Goal: Task Accomplishment & Management: Complete application form

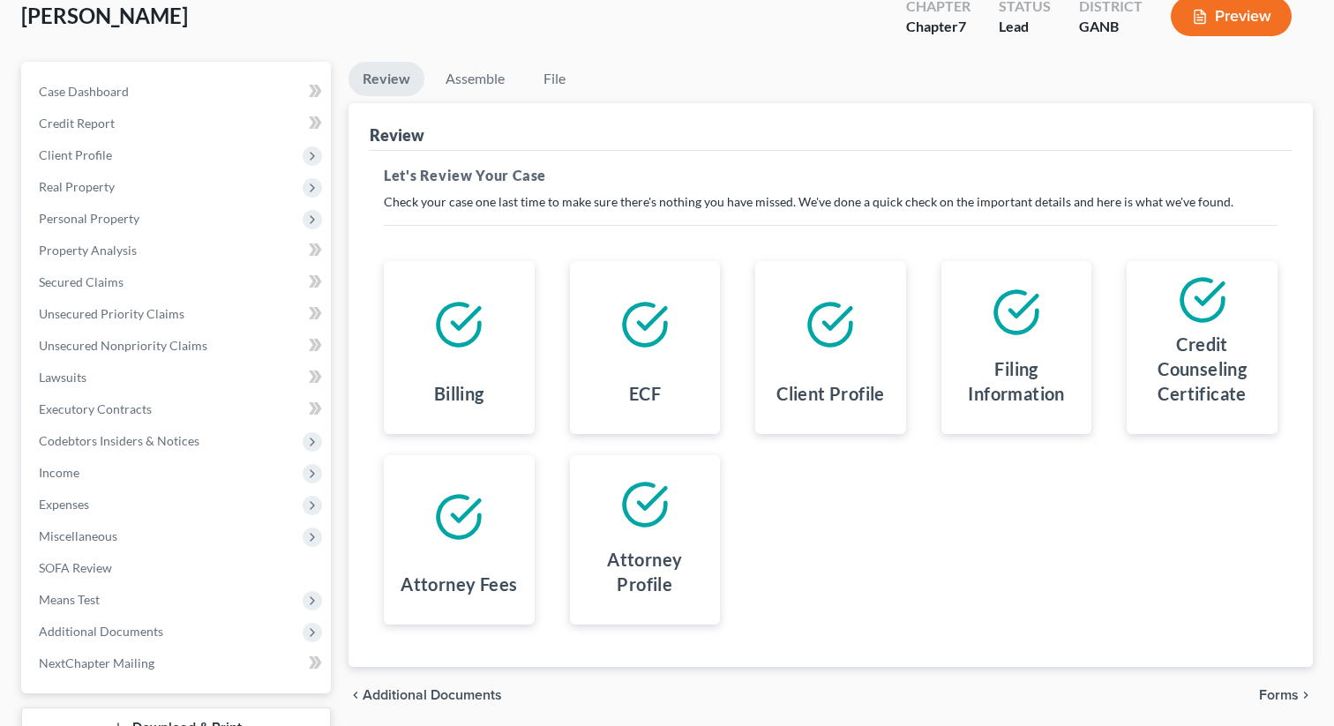
scroll to position [242, 0]
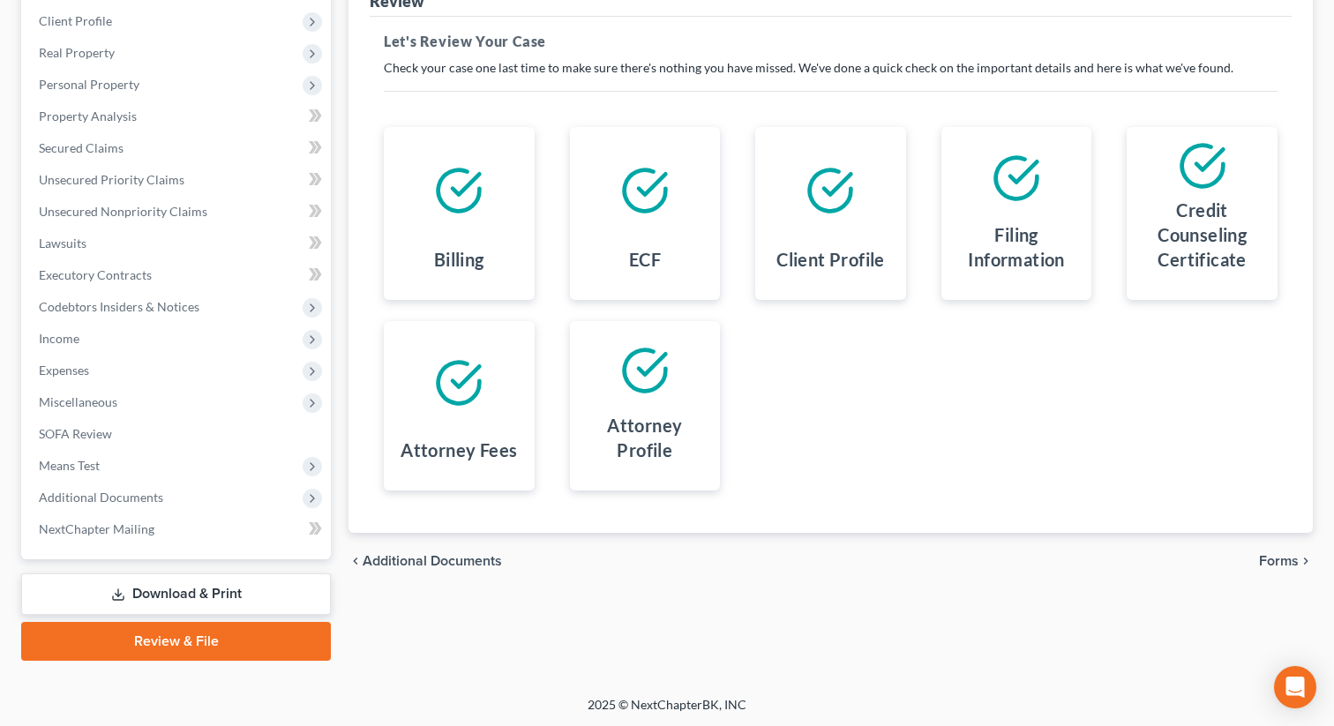
click at [135, 646] on link "Review & File" at bounding box center [176, 641] width 310 height 39
click at [189, 645] on link "Review & File" at bounding box center [176, 641] width 310 height 39
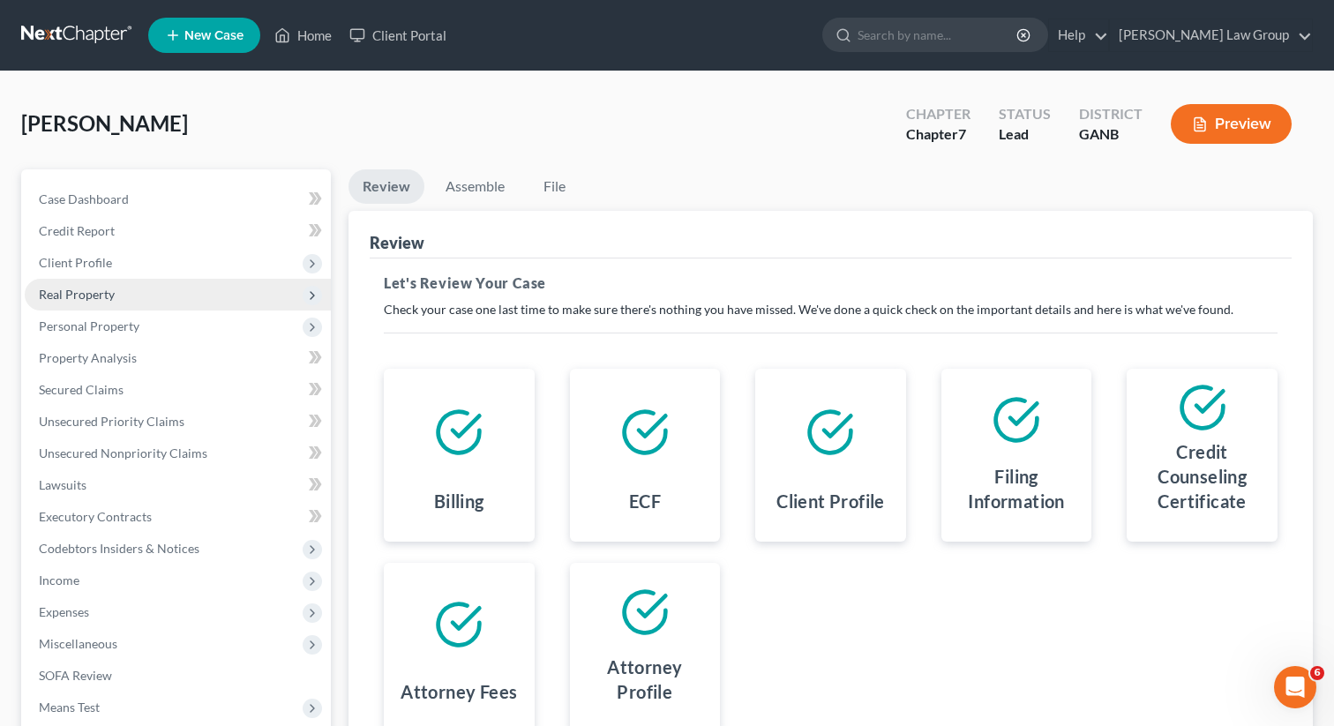
click at [116, 291] on span "Real Property" at bounding box center [178, 295] width 306 height 32
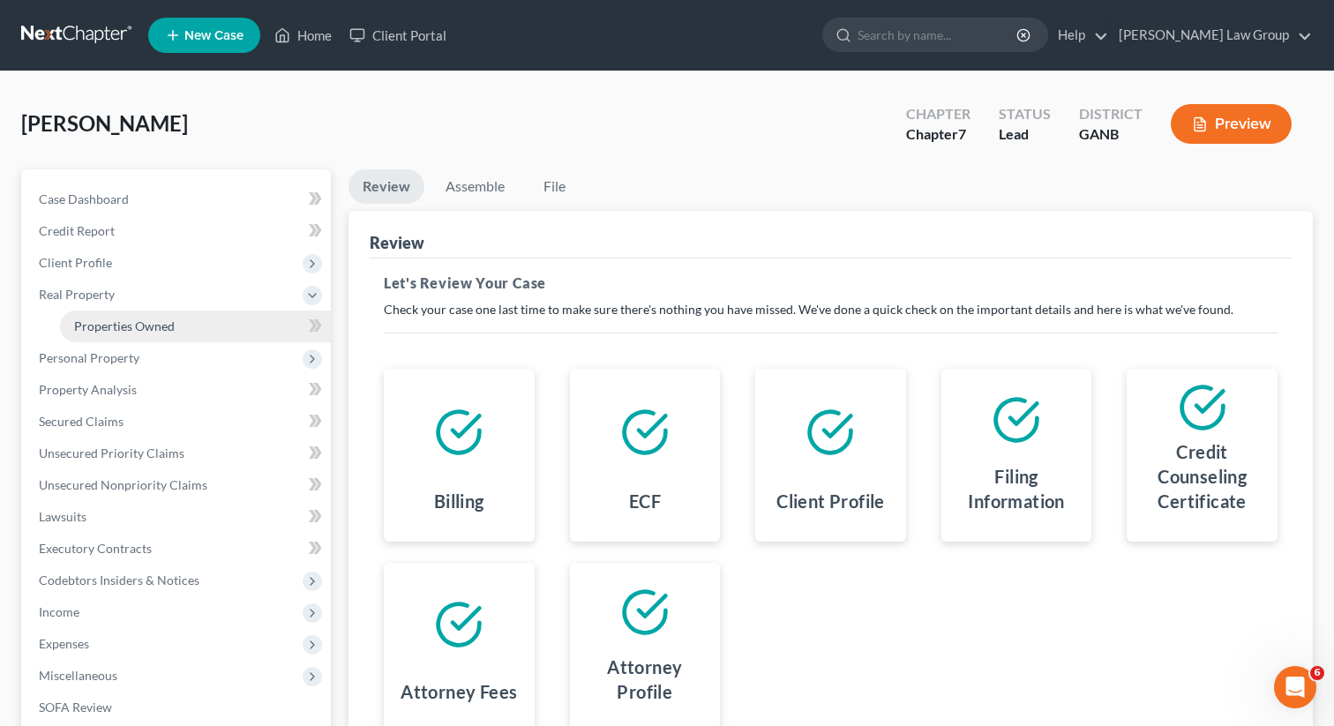
click at [111, 310] on link "Properties Owned" at bounding box center [195, 326] width 271 height 32
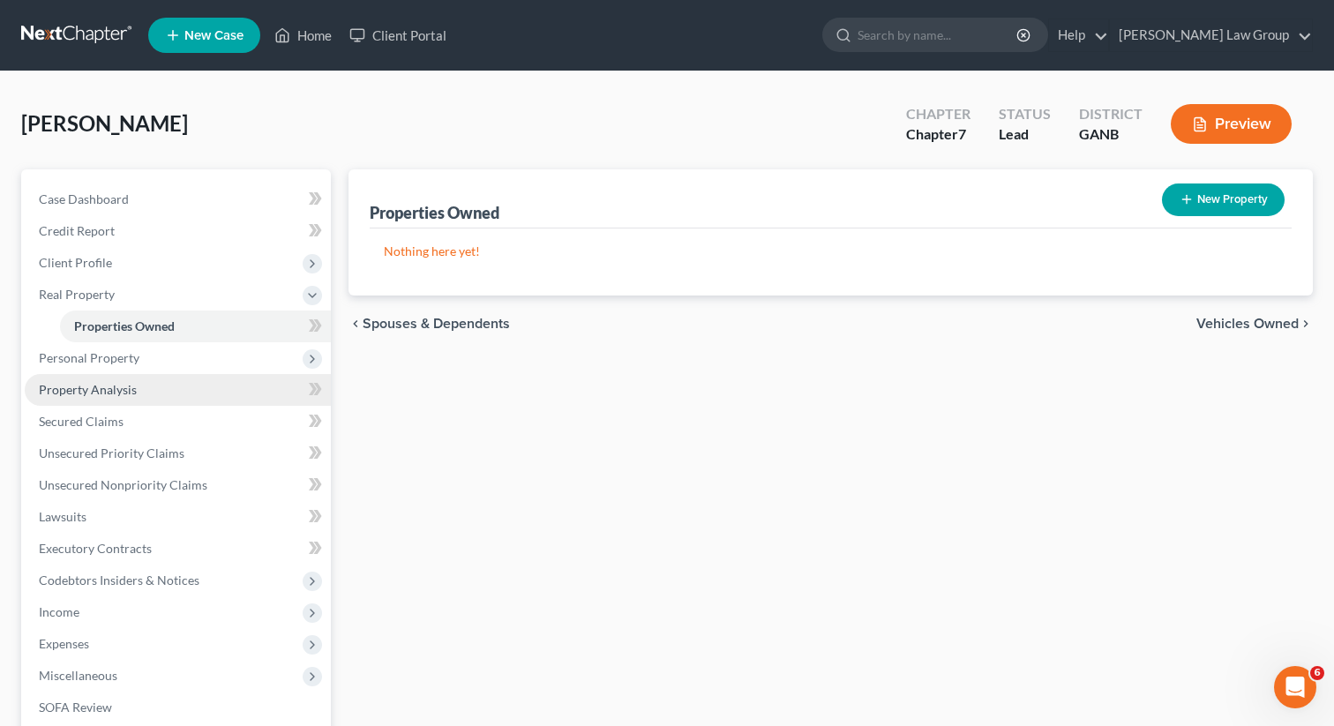
scroll to position [273, 0]
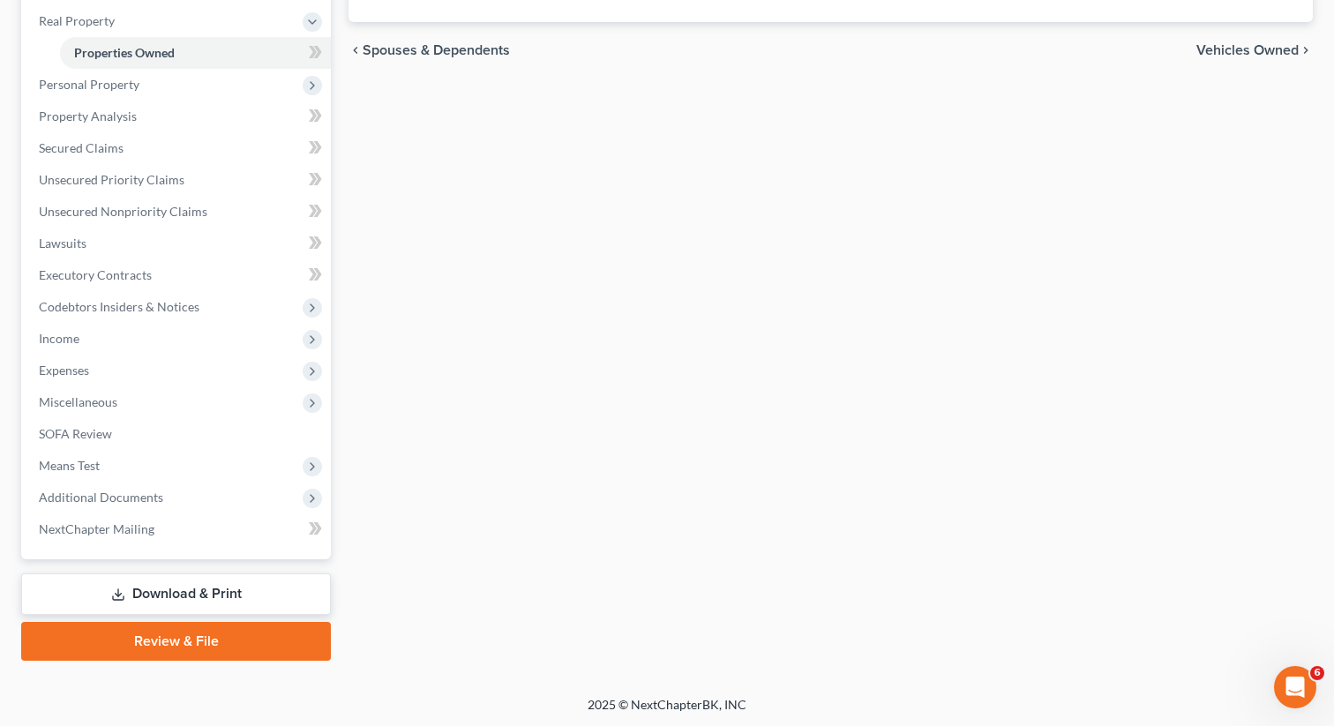
click at [141, 635] on link "Review & File" at bounding box center [176, 641] width 310 height 39
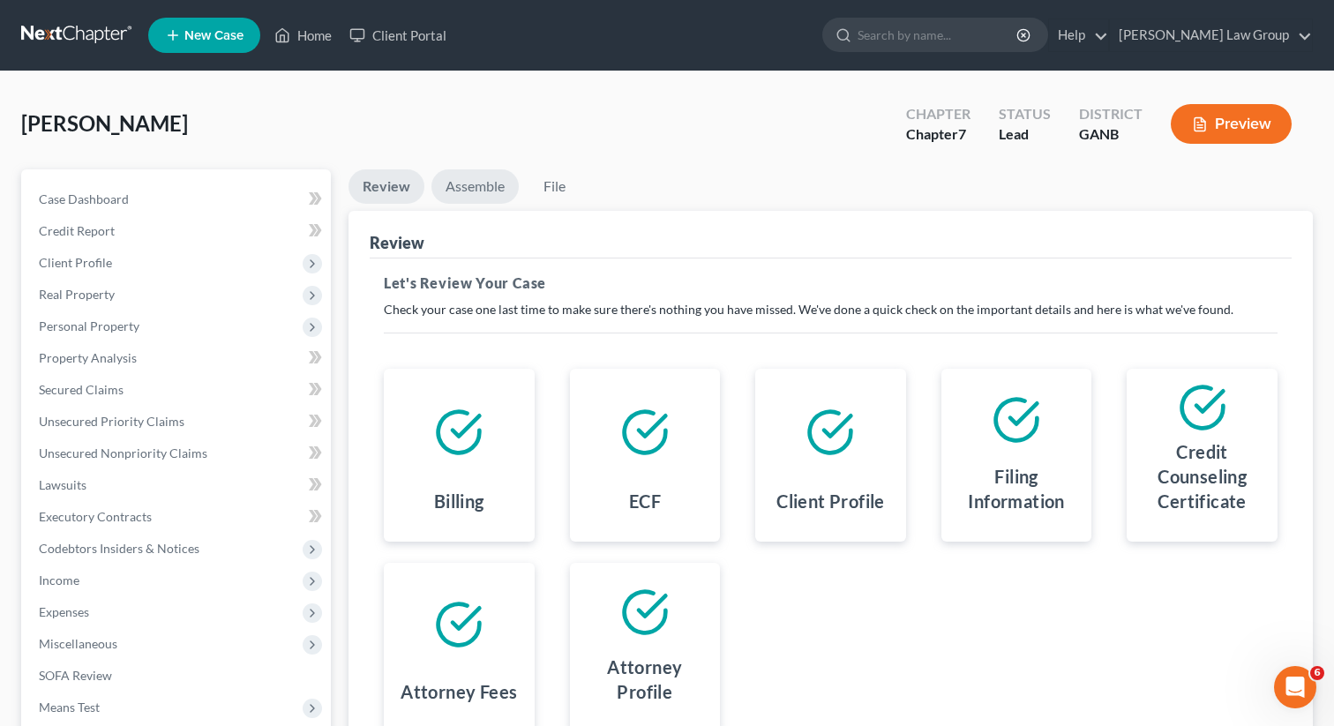
click at [482, 172] on link "Assemble" at bounding box center [474, 186] width 87 height 34
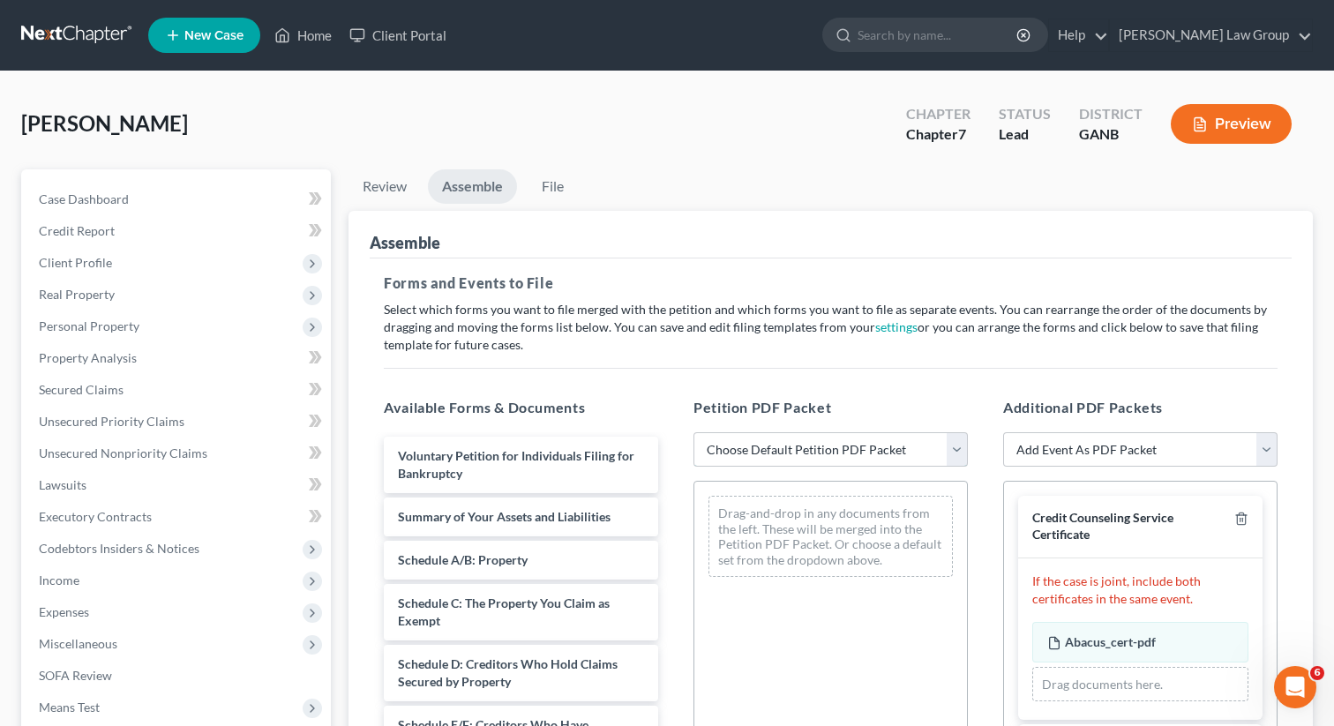
click at [751, 456] on select "Choose Default Petition PDF Packet Complete Bankruptcy Petition (all forms and …" at bounding box center [830, 449] width 274 height 35
select select "0"
click at [693, 432] on select "Choose Default Petition PDF Packet Complete Bankruptcy Petition (all forms and …" at bounding box center [830, 449] width 274 height 35
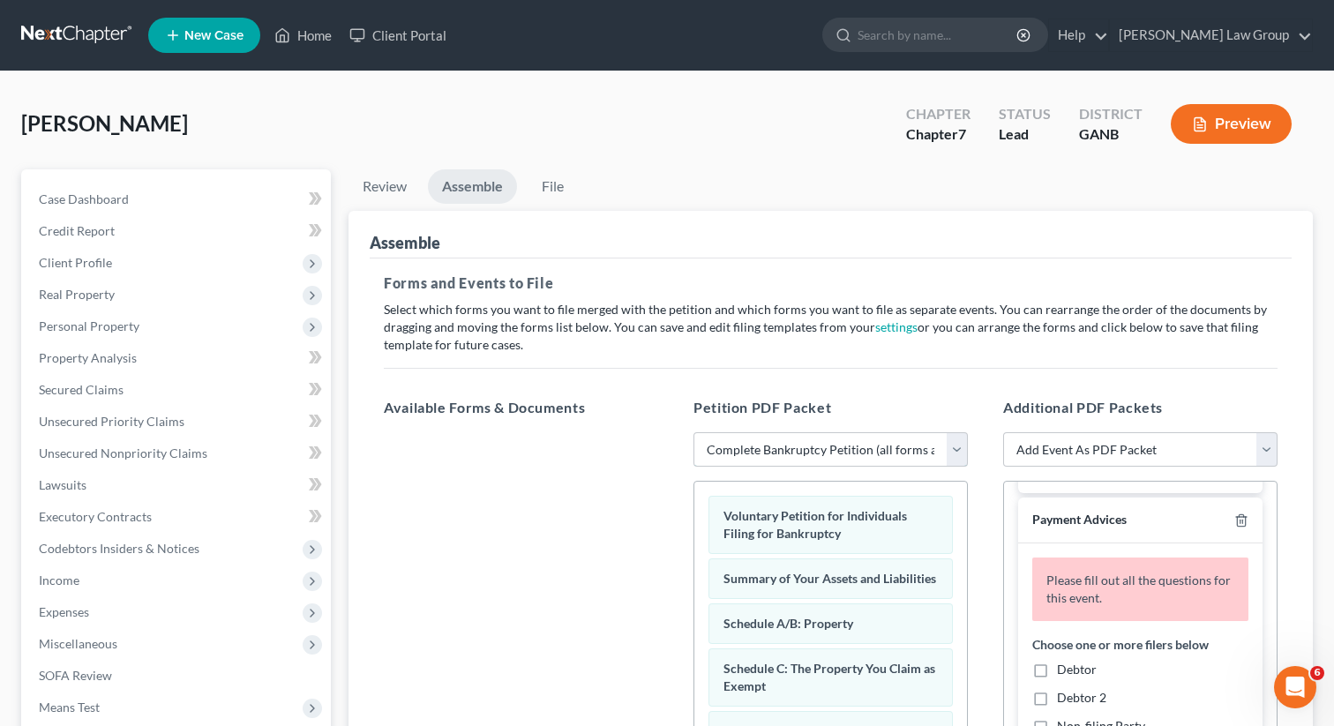
scroll to position [253, 0]
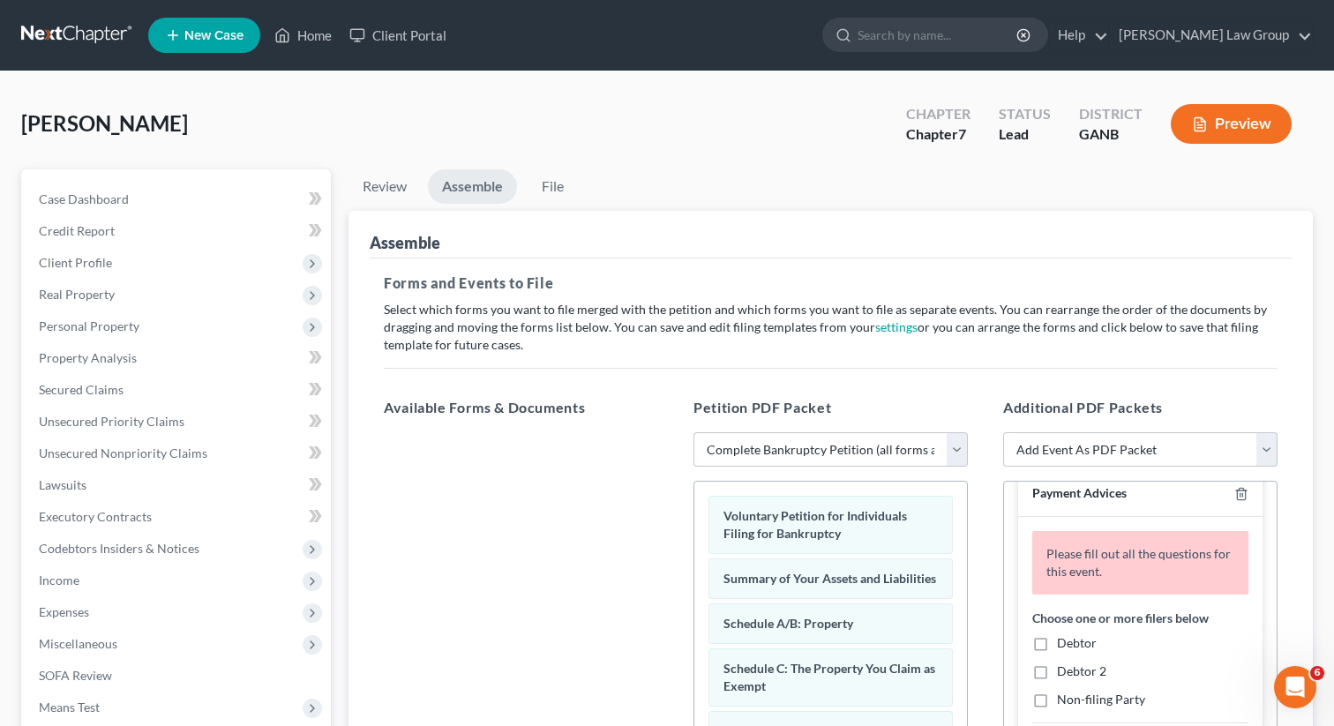
click at [1057, 643] on label "Debtor" at bounding box center [1077, 643] width 40 height 18
click at [1064, 643] on input "Debtor" at bounding box center [1069, 639] width 11 height 11
checkbox input "true"
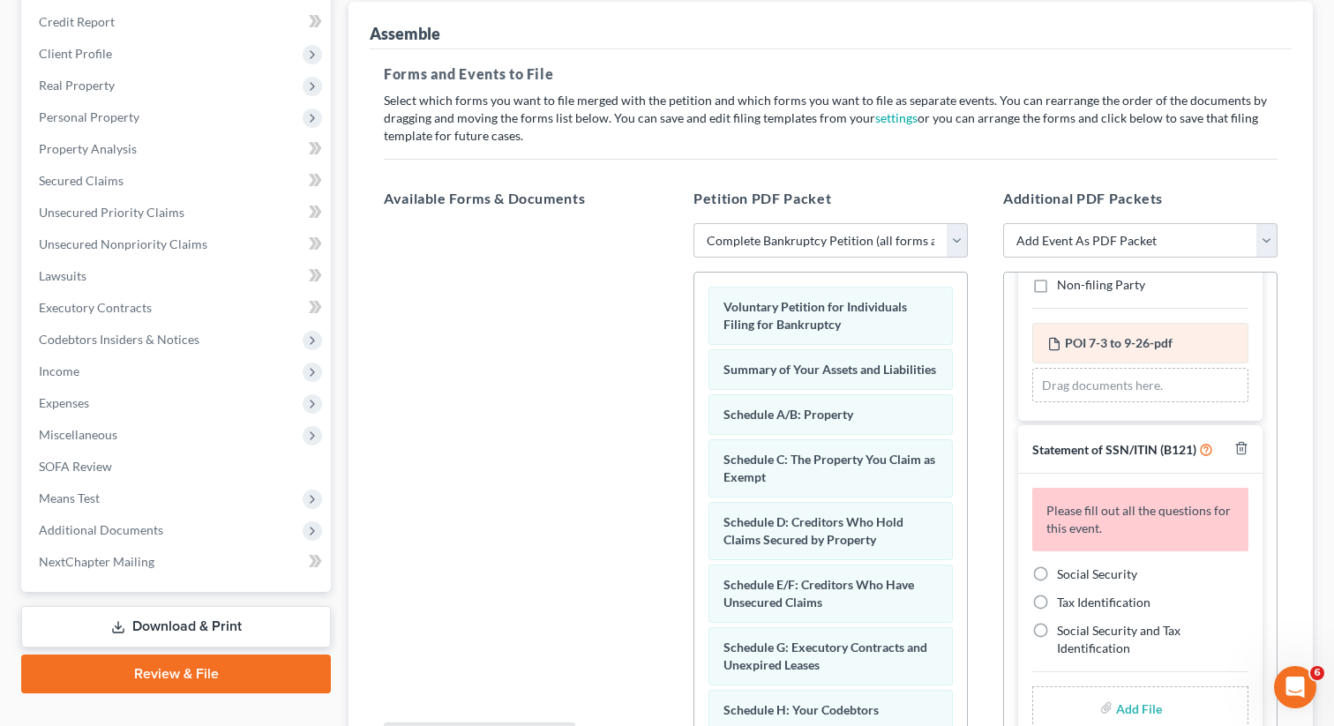
scroll to position [387, 0]
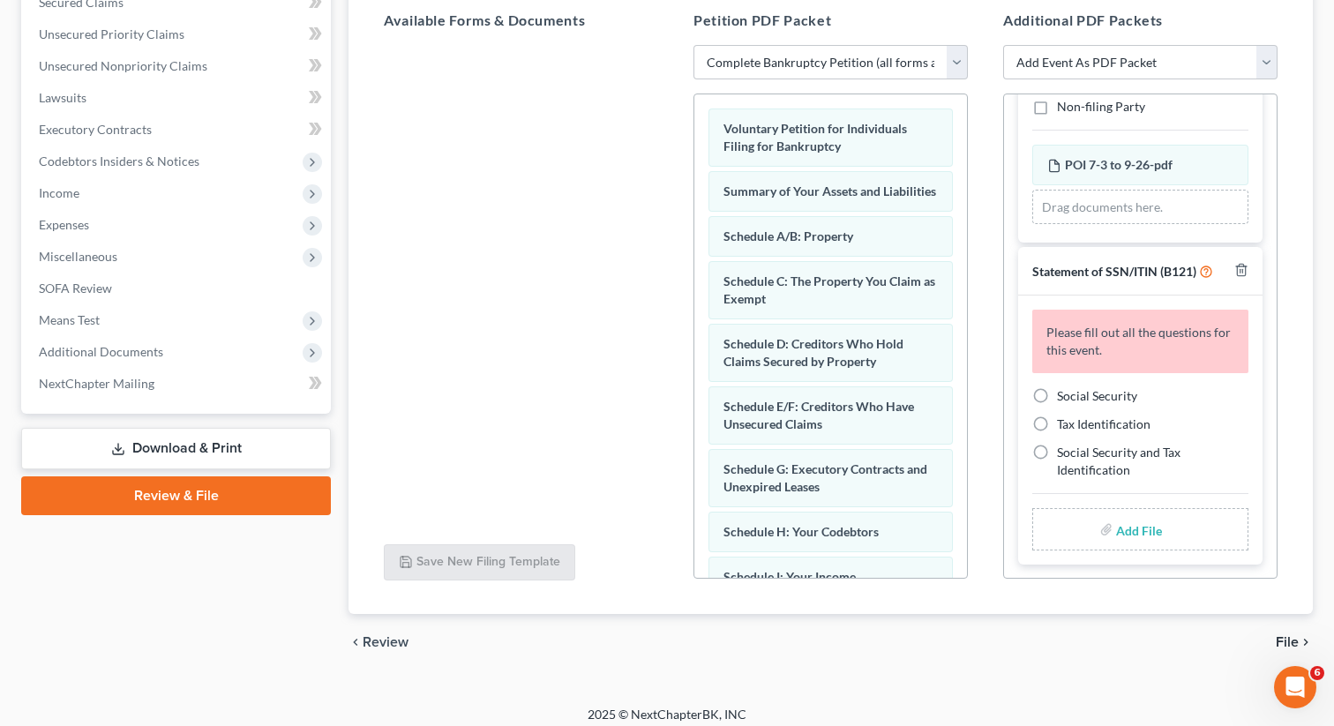
click at [1057, 388] on label "Social Security" at bounding box center [1097, 396] width 80 height 18
click at [1064, 388] on input "Social Security" at bounding box center [1069, 392] width 11 height 11
radio input "true"
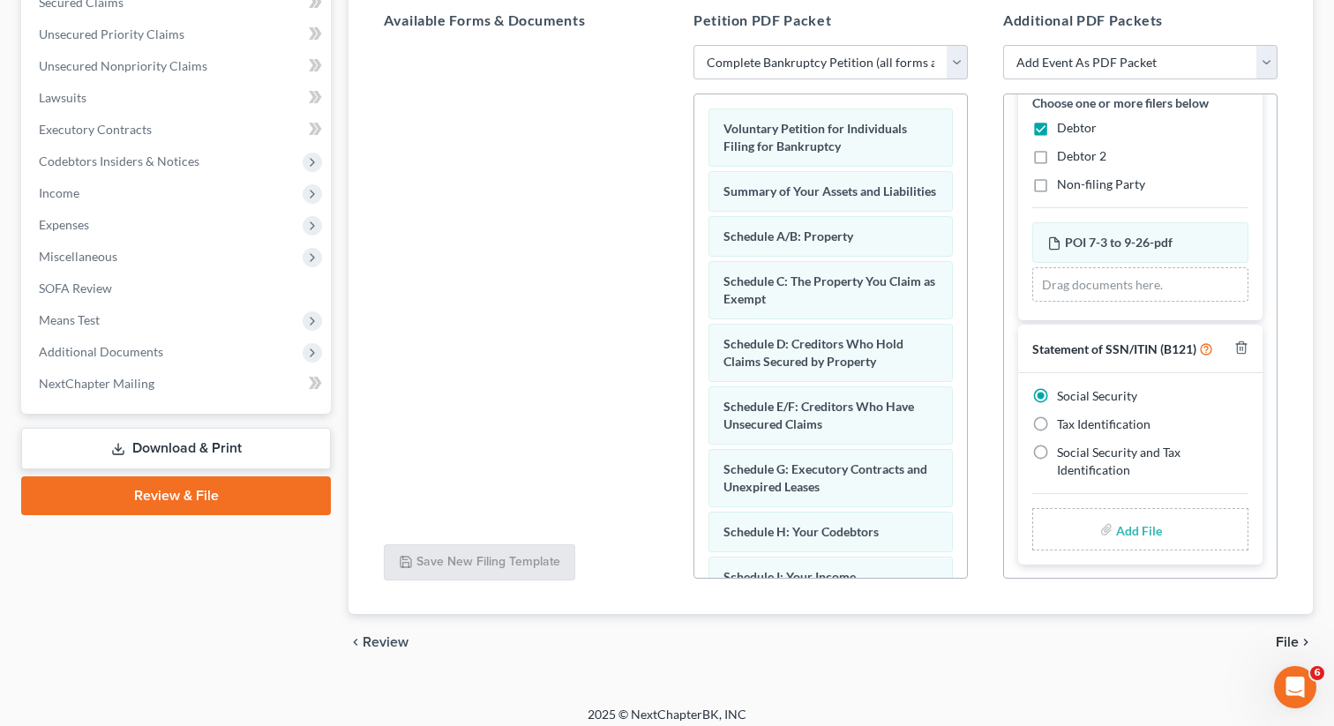
click at [1130, 520] on input "file" at bounding box center [1137, 529] width 42 height 32
type input "C:\fakepath\SSN to fie in case [PERSON_NAME][GEOGRAPHIC_DATA]pdf"
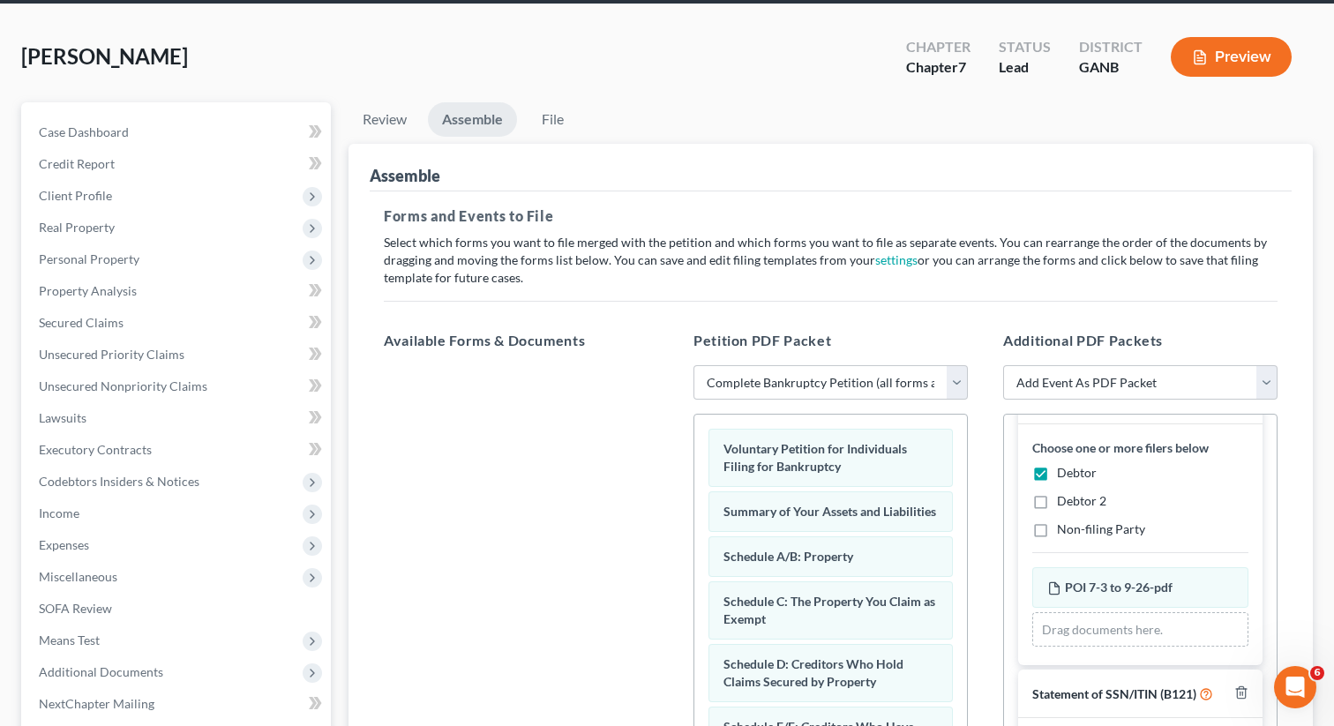
scroll to position [0, 0]
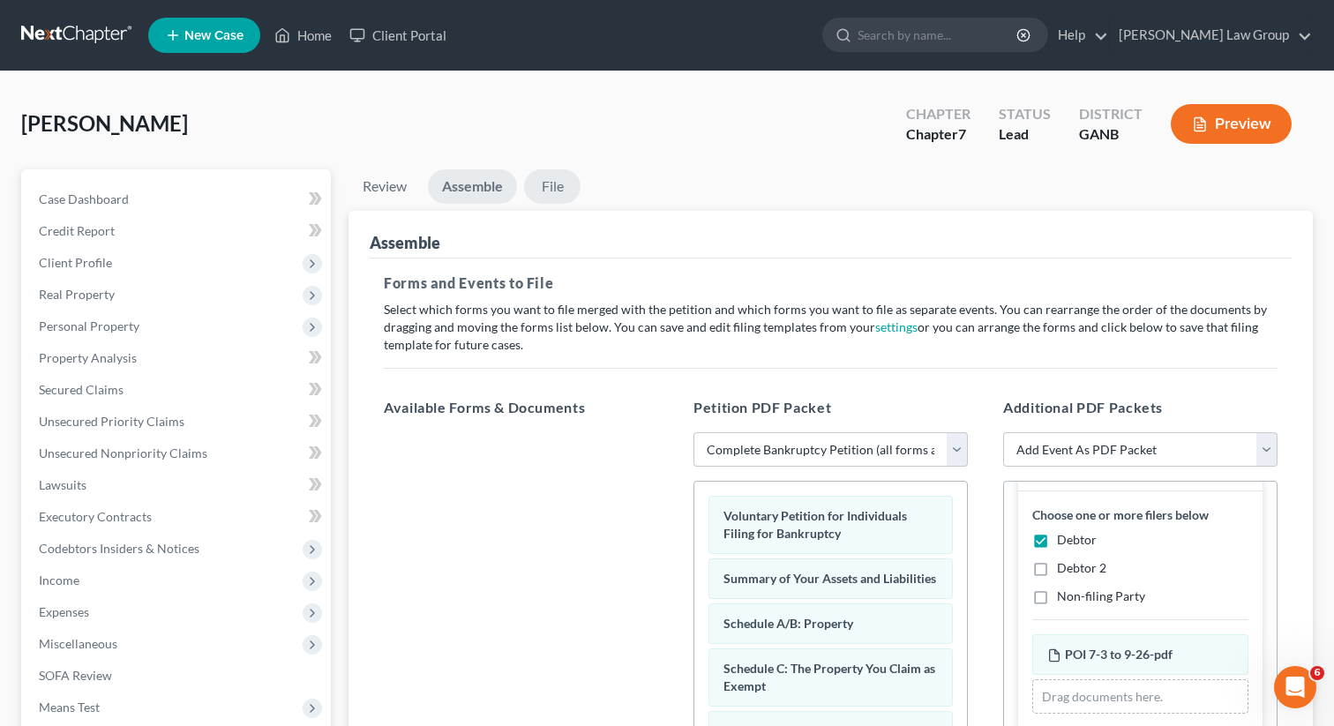
click at [557, 183] on link "File" at bounding box center [552, 186] width 56 height 34
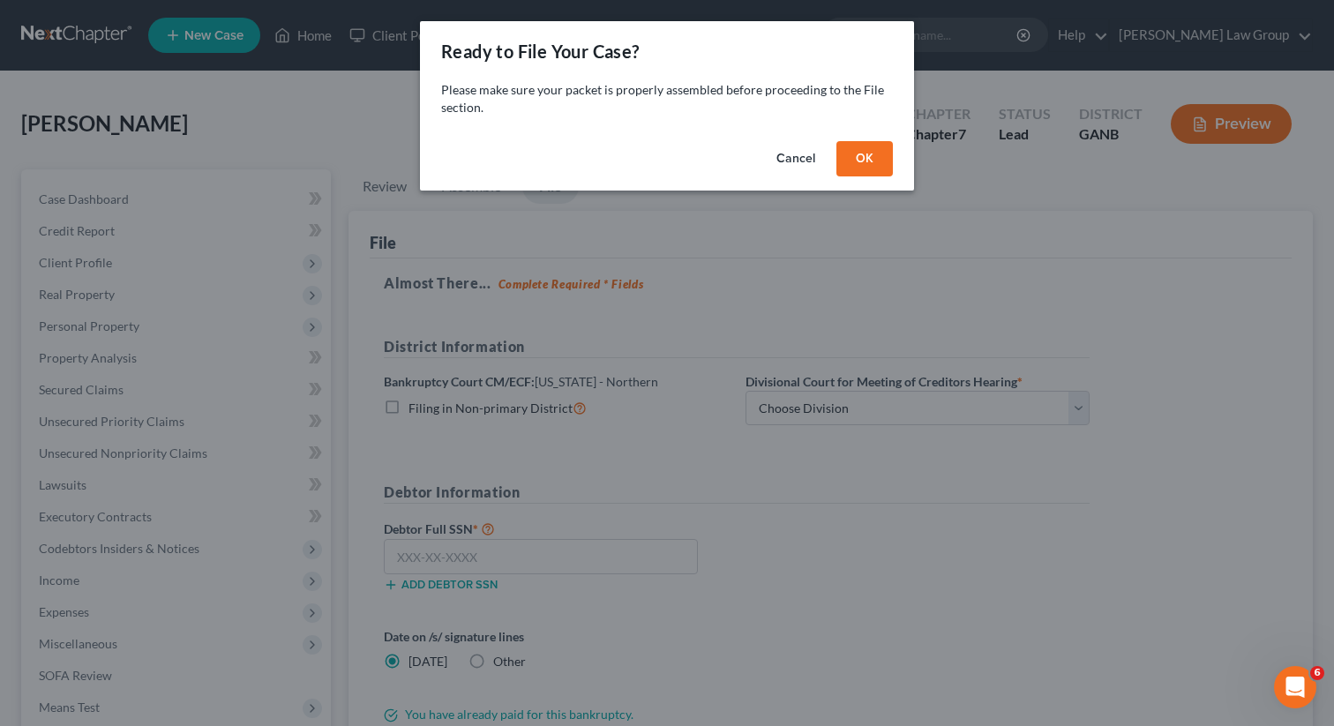
click at [866, 159] on button "OK" at bounding box center [864, 158] width 56 height 35
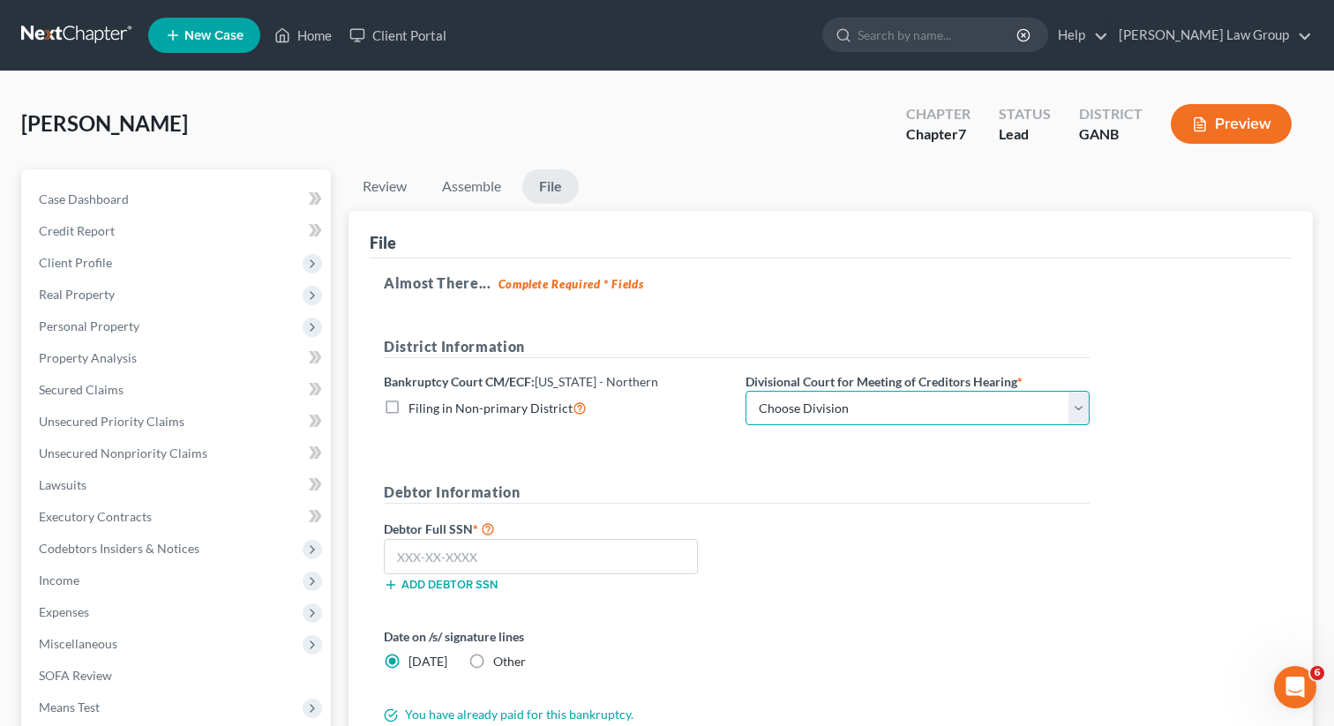
click at [813, 404] on select "Choose Division [GEOGRAPHIC_DATA] [GEOGRAPHIC_DATA] [GEOGRAPHIC_DATA] [GEOGRAPH…" at bounding box center [917, 408] width 344 height 35
select select "0"
click at [745, 391] on select "Choose Division [GEOGRAPHIC_DATA] [GEOGRAPHIC_DATA] [GEOGRAPHIC_DATA] [GEOGRAPH…" at bounding box center [917, 408] width 344 height 35
click at [460, 570] on input "text" at bounding box center [541, 556] width 314 height 35
paste input "605-04-6021"
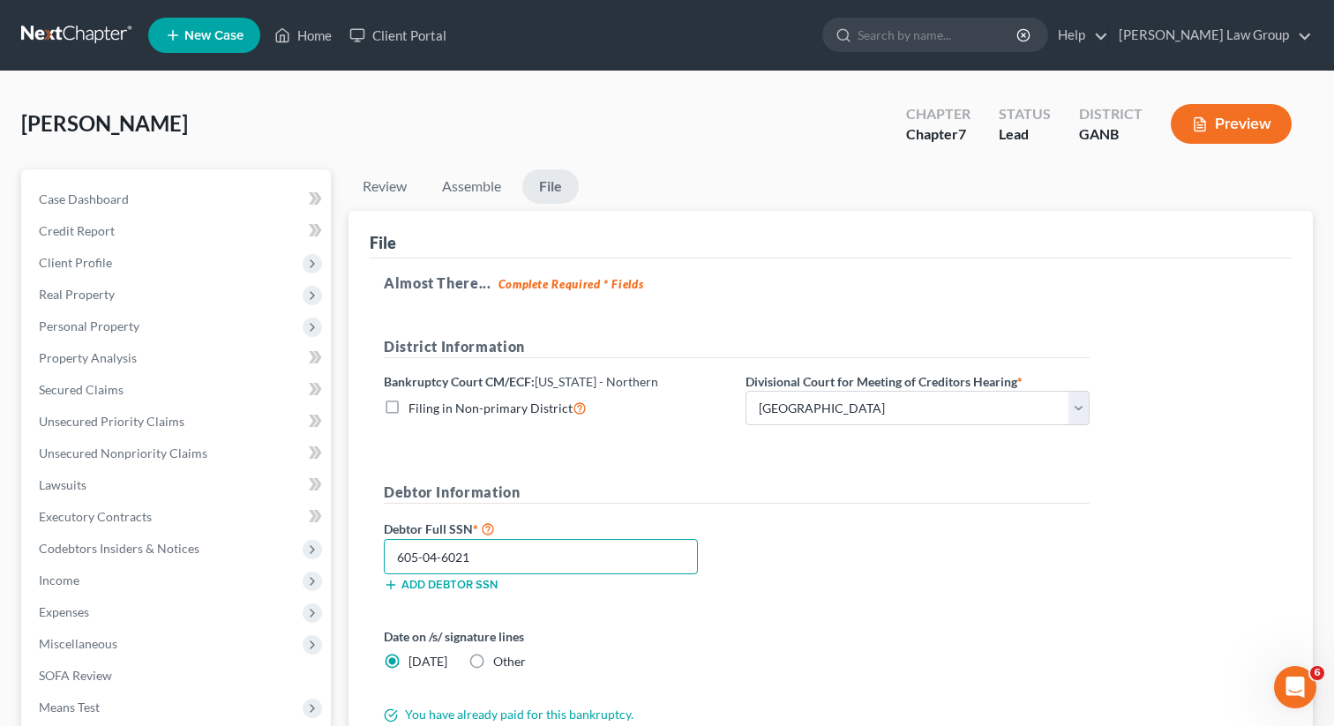
type input "605-04-6021"
drag, startPoint x: 527, startPoint y: 558, endPoint x: 377, endPoint y: 551, distance: 150.1
click at [377, 551] on div "605-04-6021" at bounding box center [541, 556] width 332 height 35
click at [738, 516] on div "Debtor Information Debtor Full SSN * 605-04-6021 Add debtor SSN" at bounding box center [736, 544] width 723 height 124
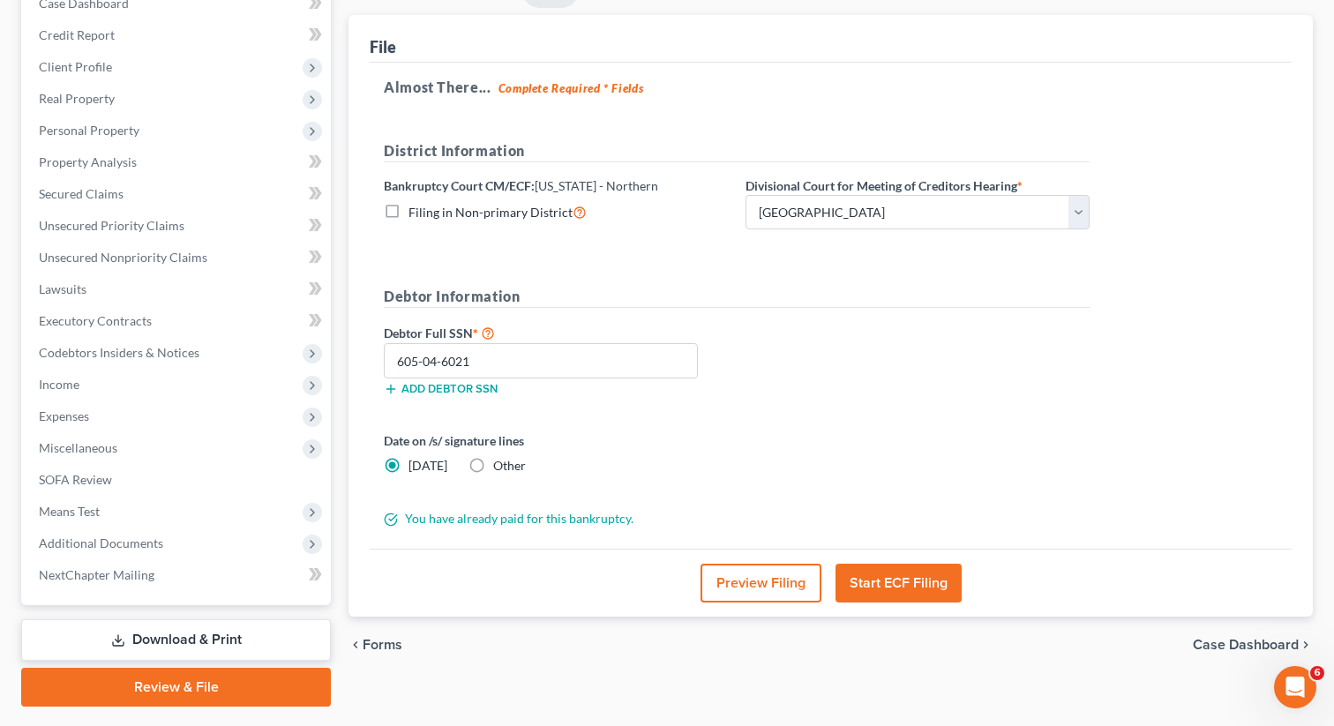
scroll to position [242, 0]
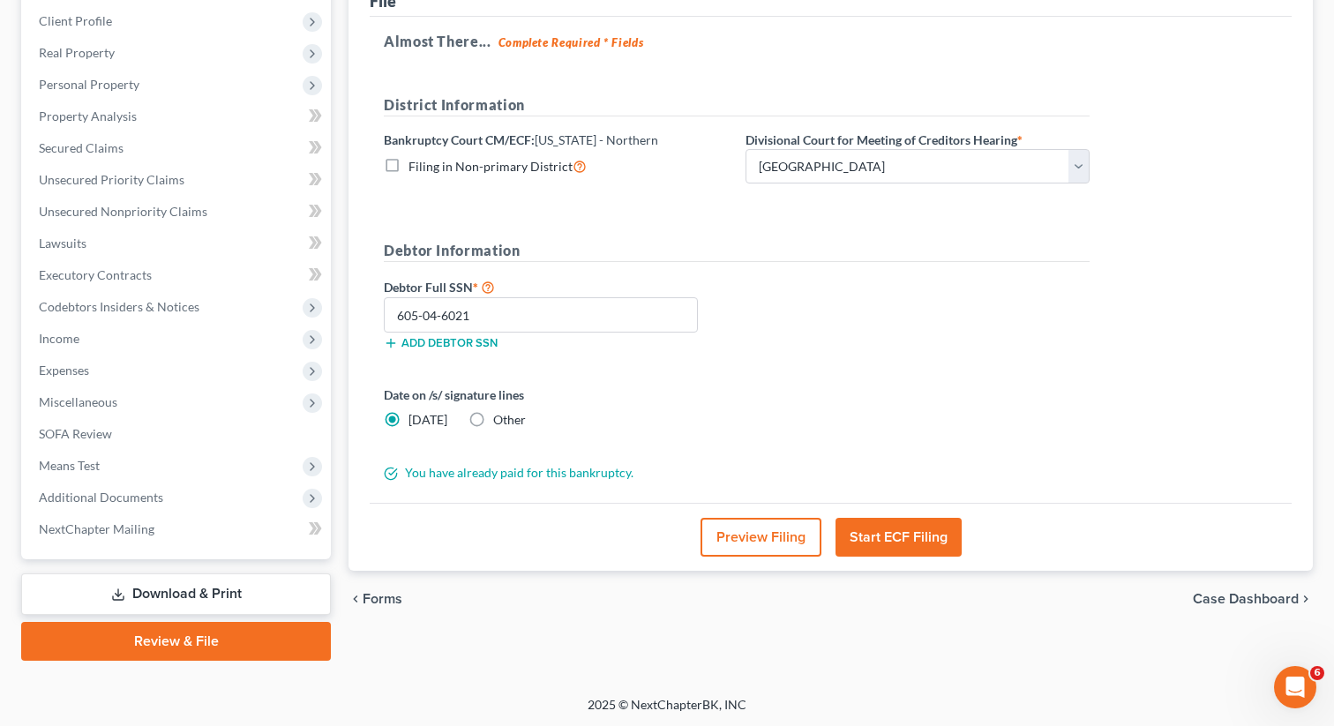
click at [874, 529] on button "Start ECF Filing" at bounding box center [898, 537] width 126 height 39
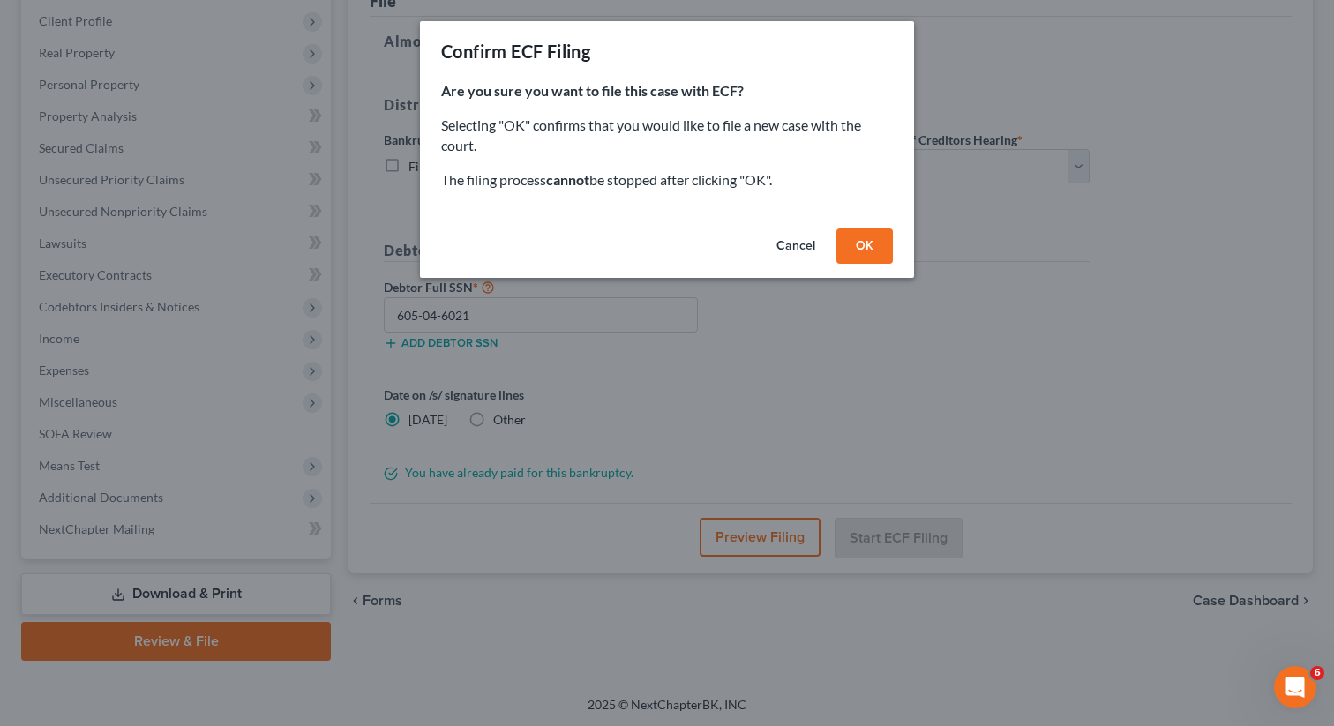
click at [855, 240] on button "OK" at bounding box center [864, 245] width 56 height 35
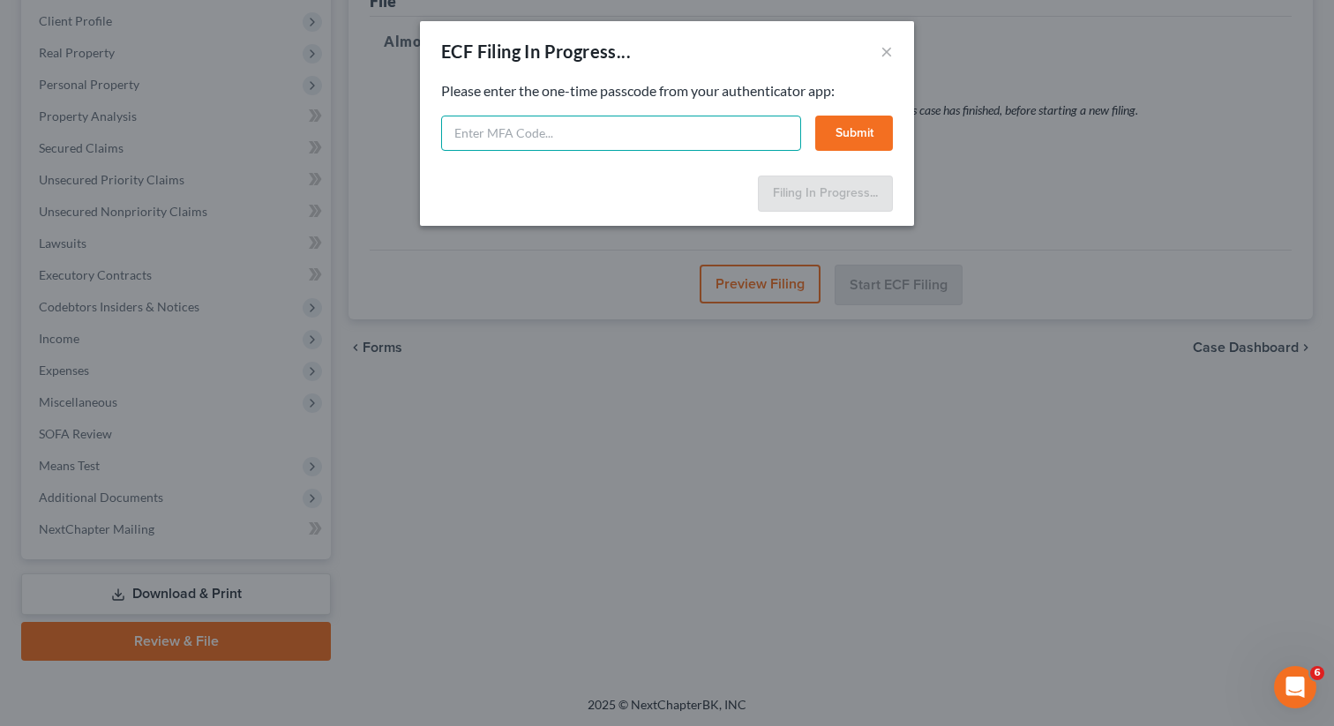
click at [521, 131] on input "text" at bounding box center [621, 133] width 360 height 35
type input "814178"
click at [863, 129] on button "Submit" at bounding box center [854, 133] width 78 height 35
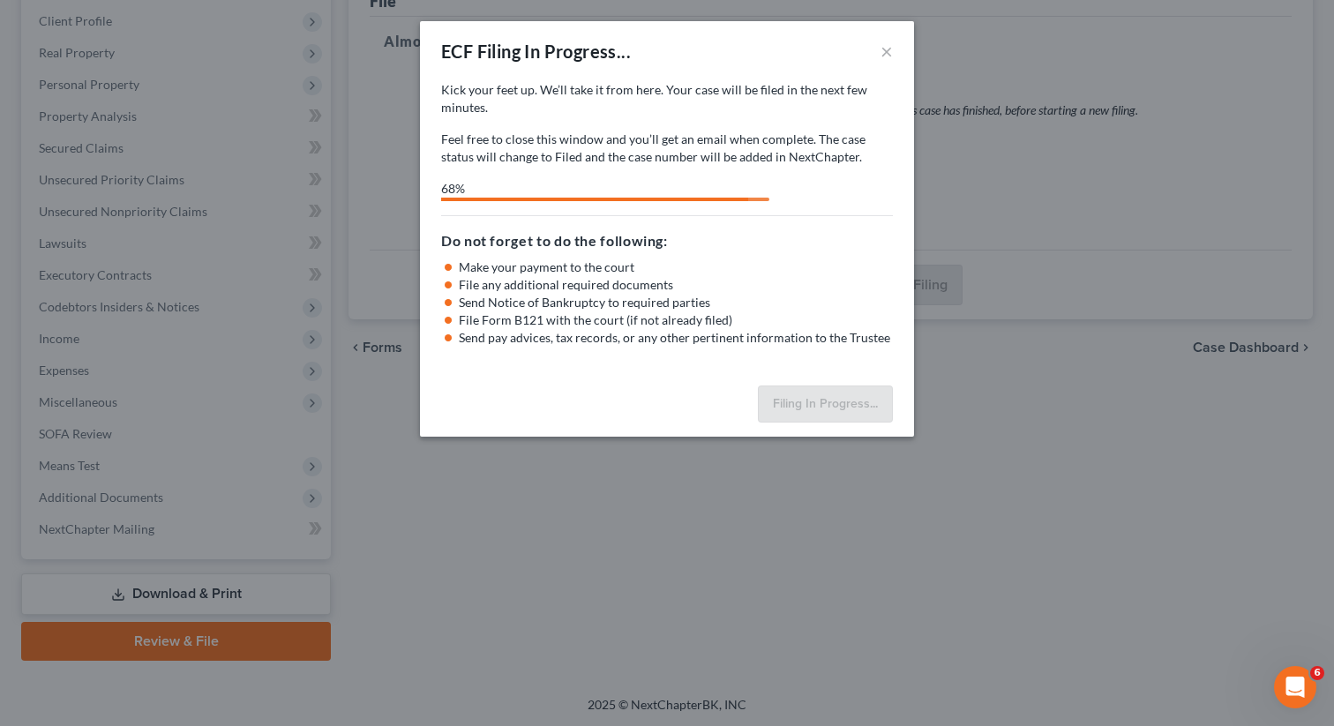
select select "0"
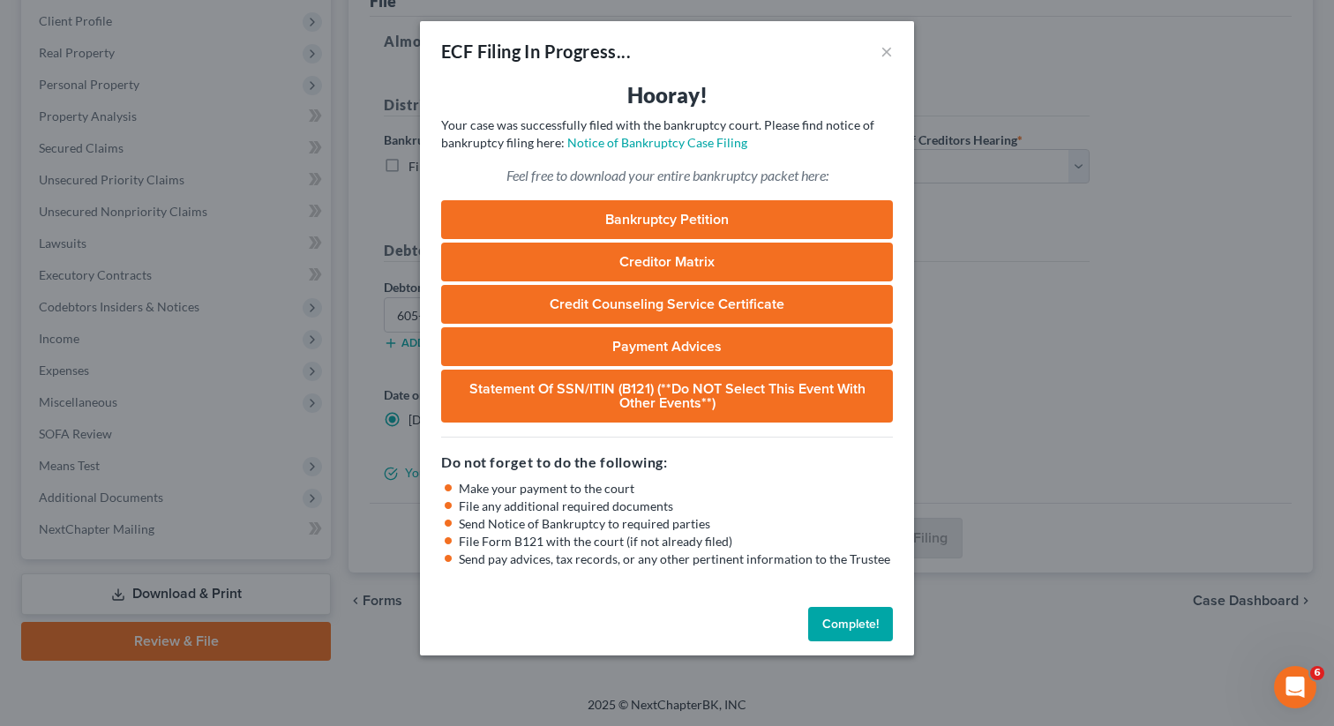
click at [861, 624] on button "Complete!" at bounding box center [850, 624] width 85 height 35
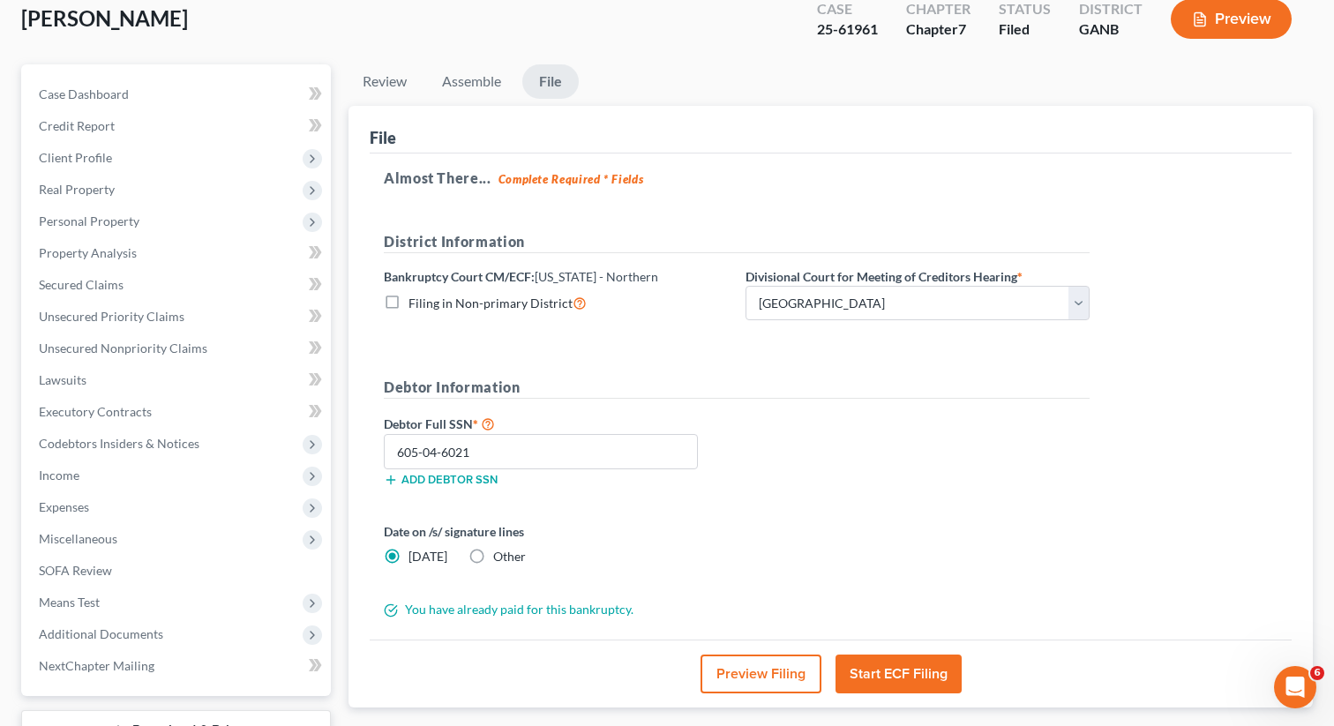
scroll to position [0, 0]
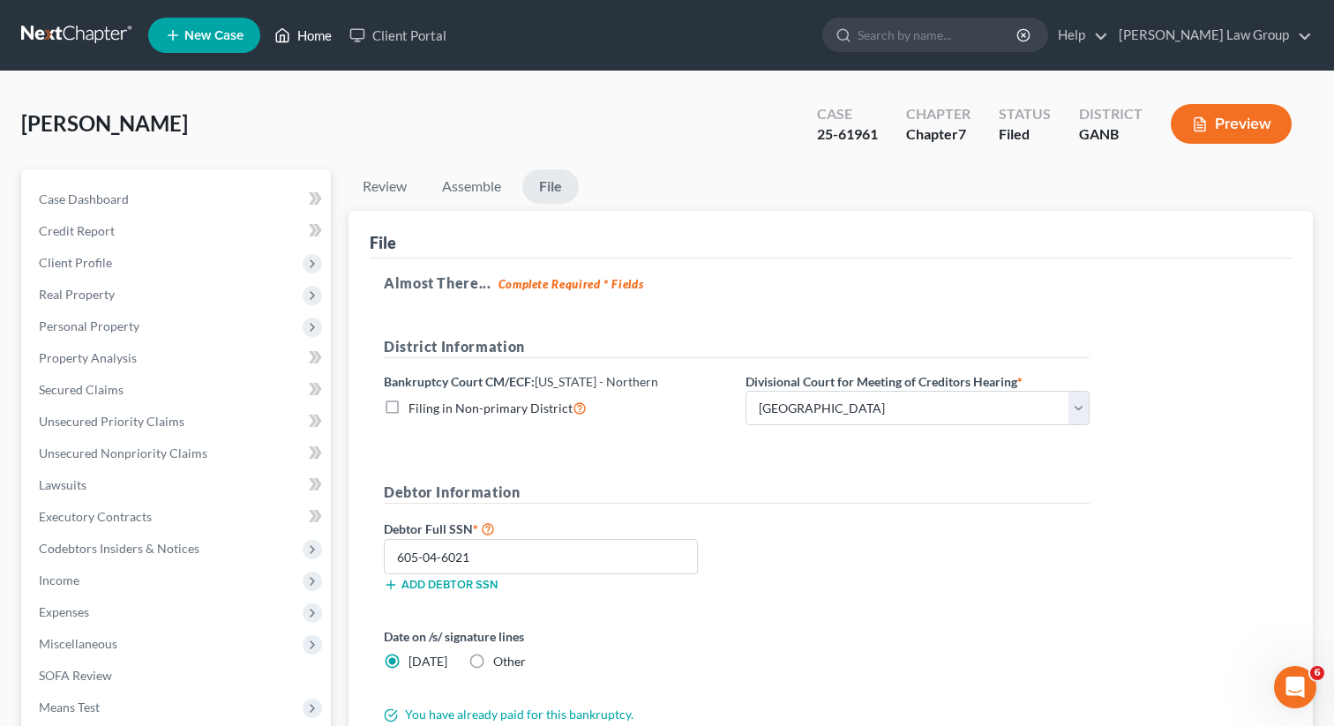
click at [324, 39] on link "Home" at bounding box center [302, 35] width 75 height 32
click at [303, 39] on link "Home" at bounding box center [302, 35] width 75 height 32
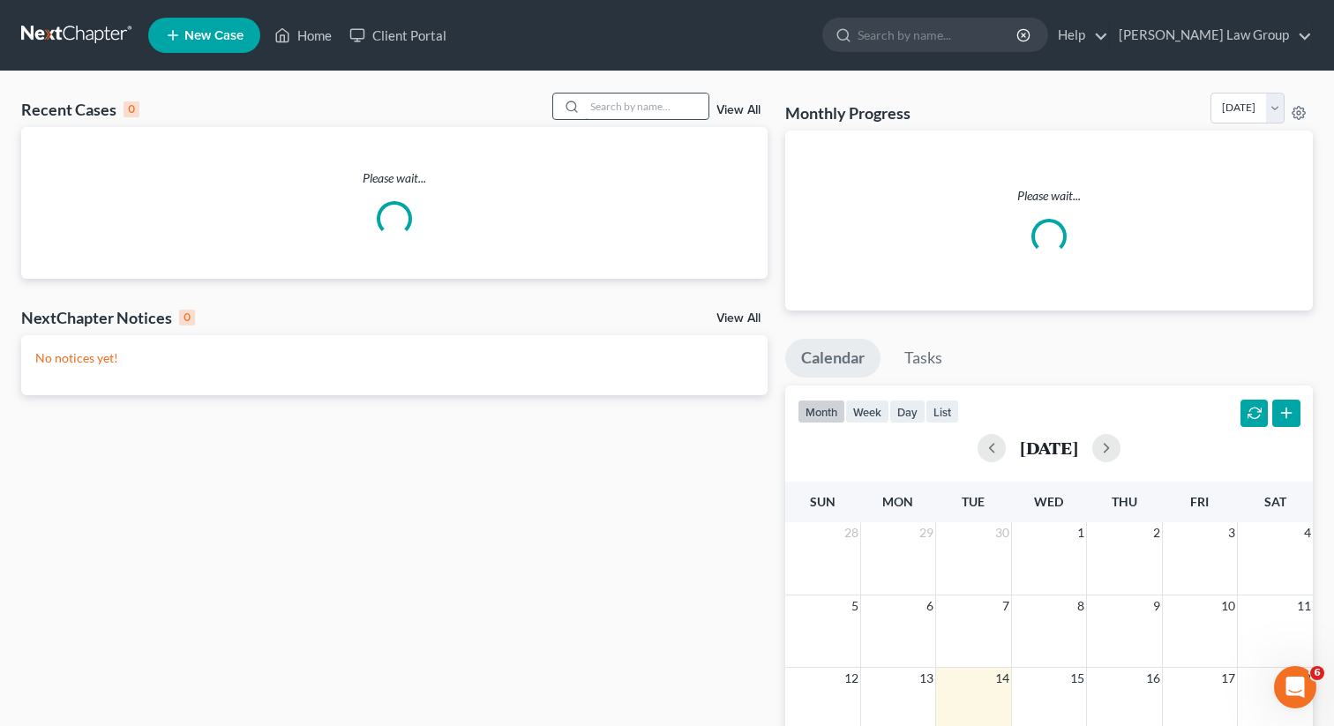
click at [631, 119] on input "search" at bounding box center [646, 106] width 123 height 26
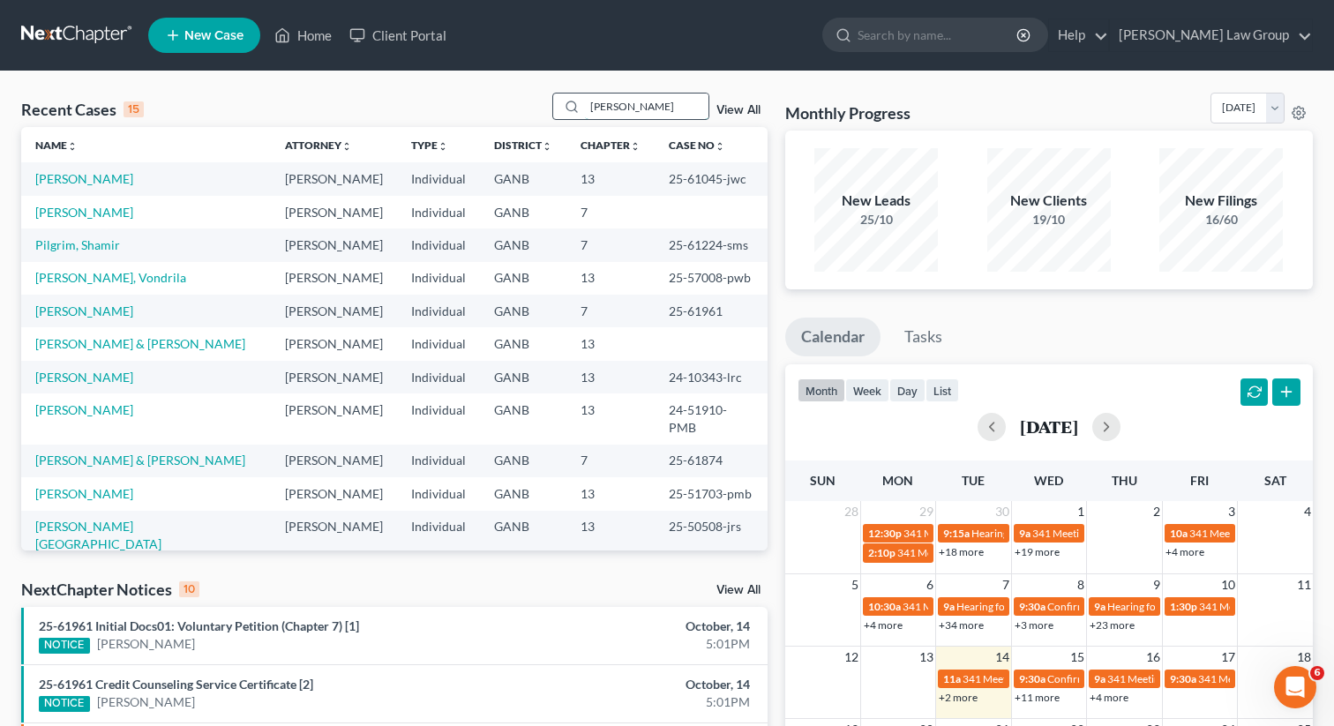
type input "[PERSON_NAME]"
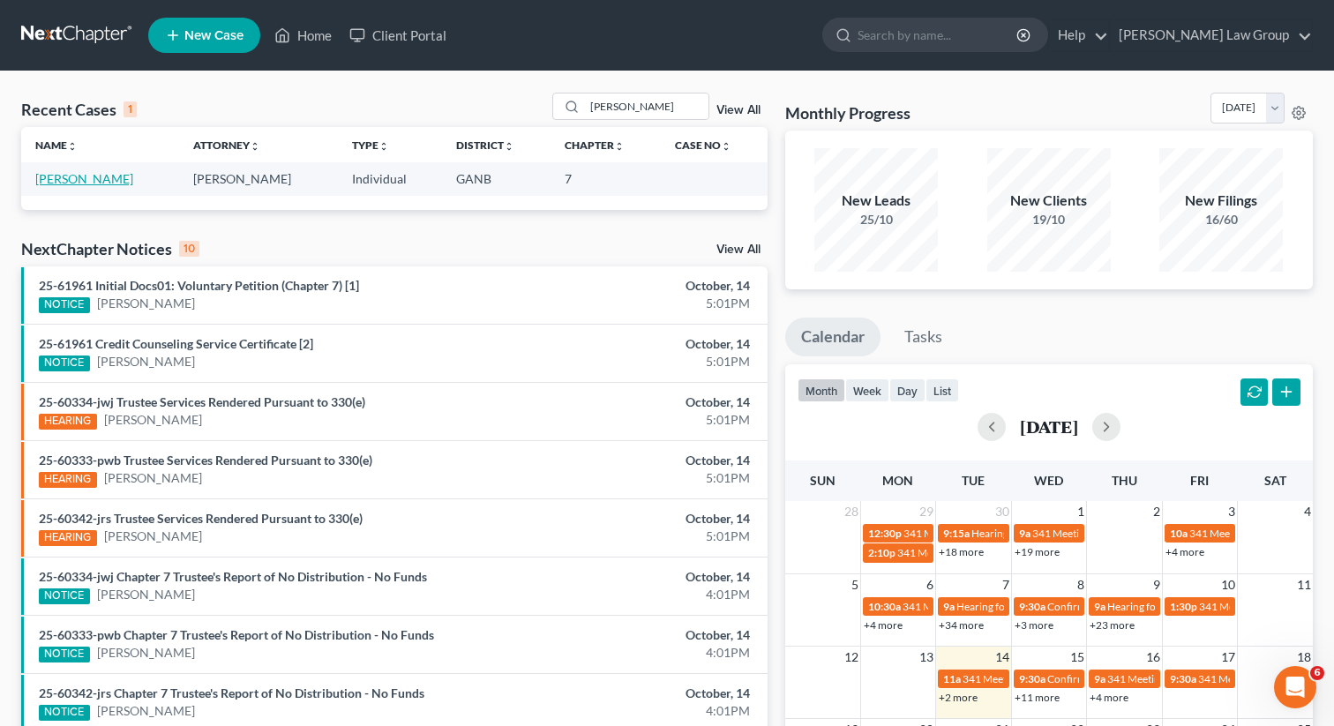
click at [64, 181] on link "[PERSON_NAME]" at bounding box center [84, 178] width 98 height 15
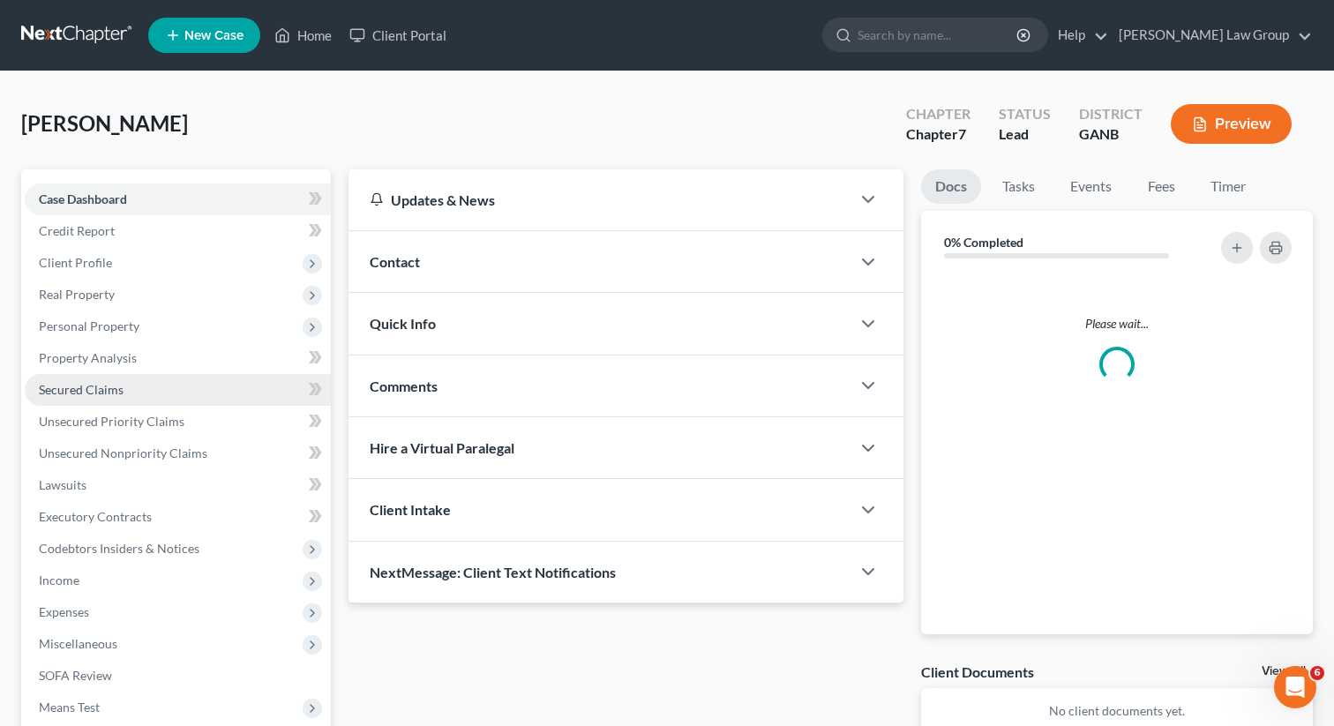
click at [100, 386] on span "Secured Claims" at bounding box center [81, 389] width 85 height 15
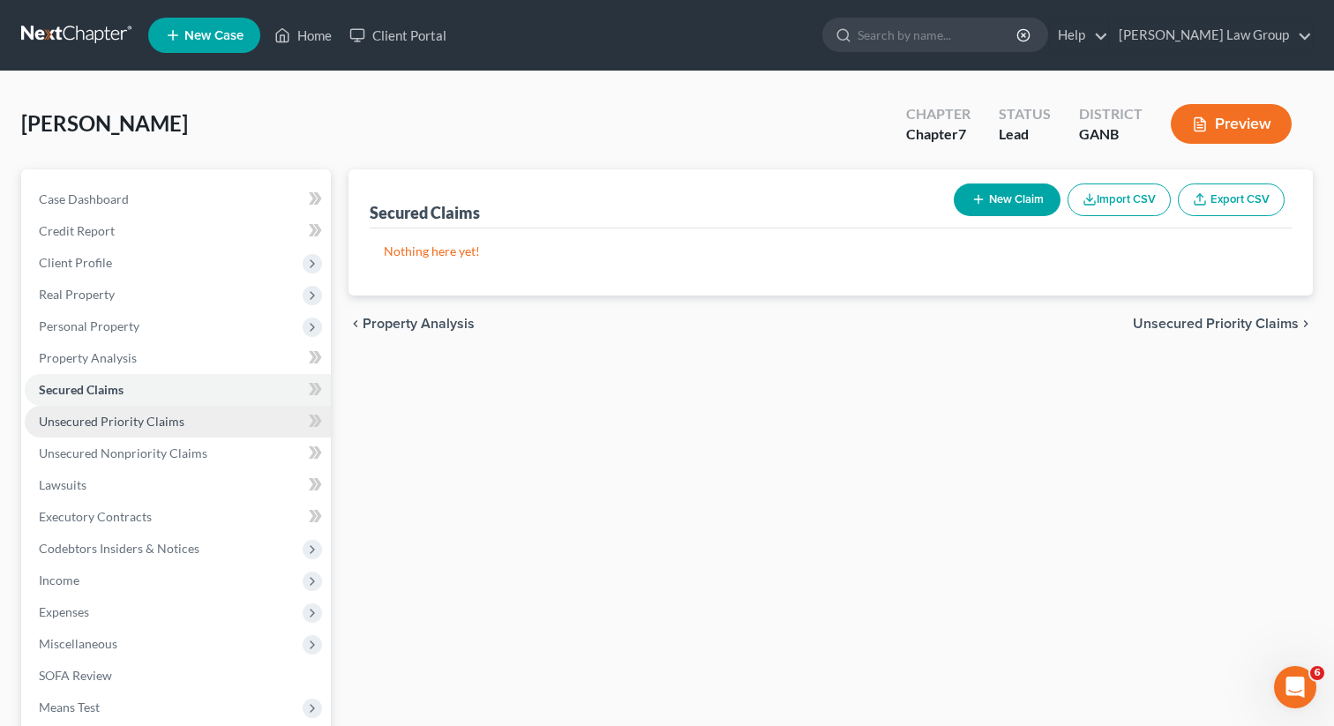
click at [111, 423] on span "Unsecured Priority Claims" at bounding box center [112, 421] width 146 height 15
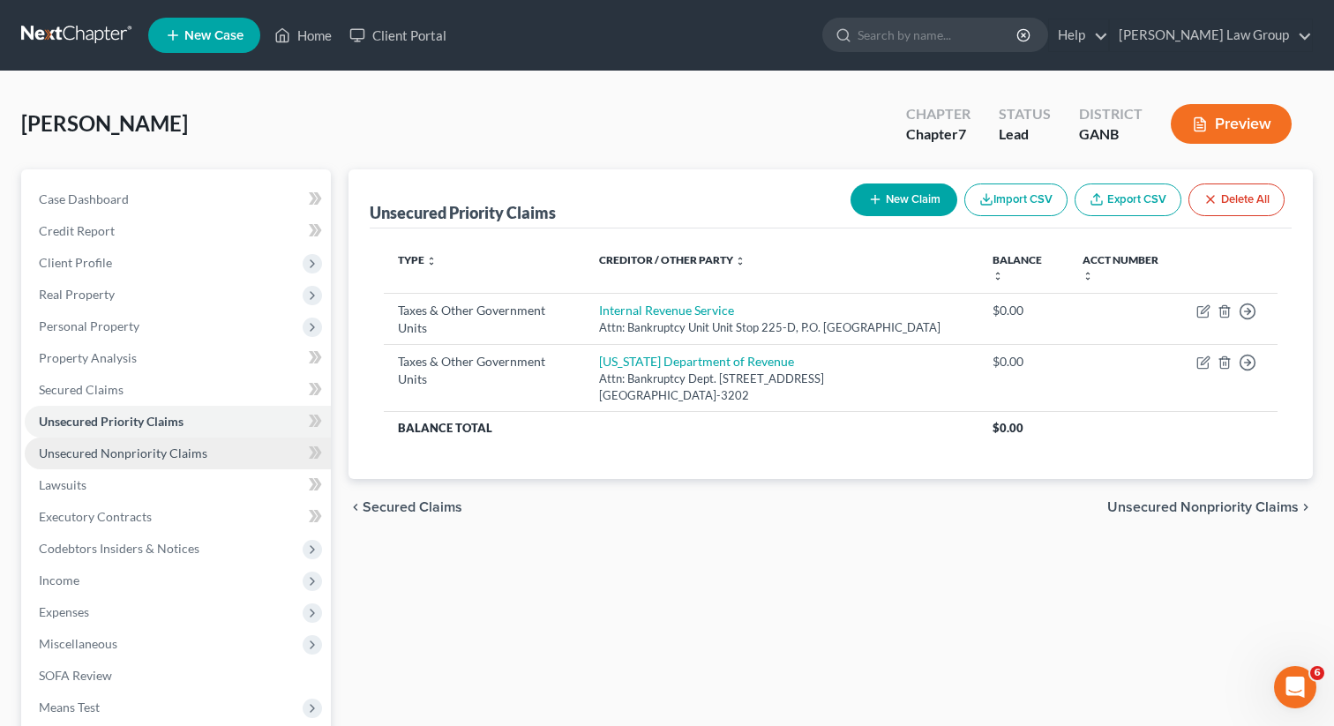
click at [108, 460] on link "Unsecured Nonpriority Claims" at bounding box center [178, 453] width 306 height 32
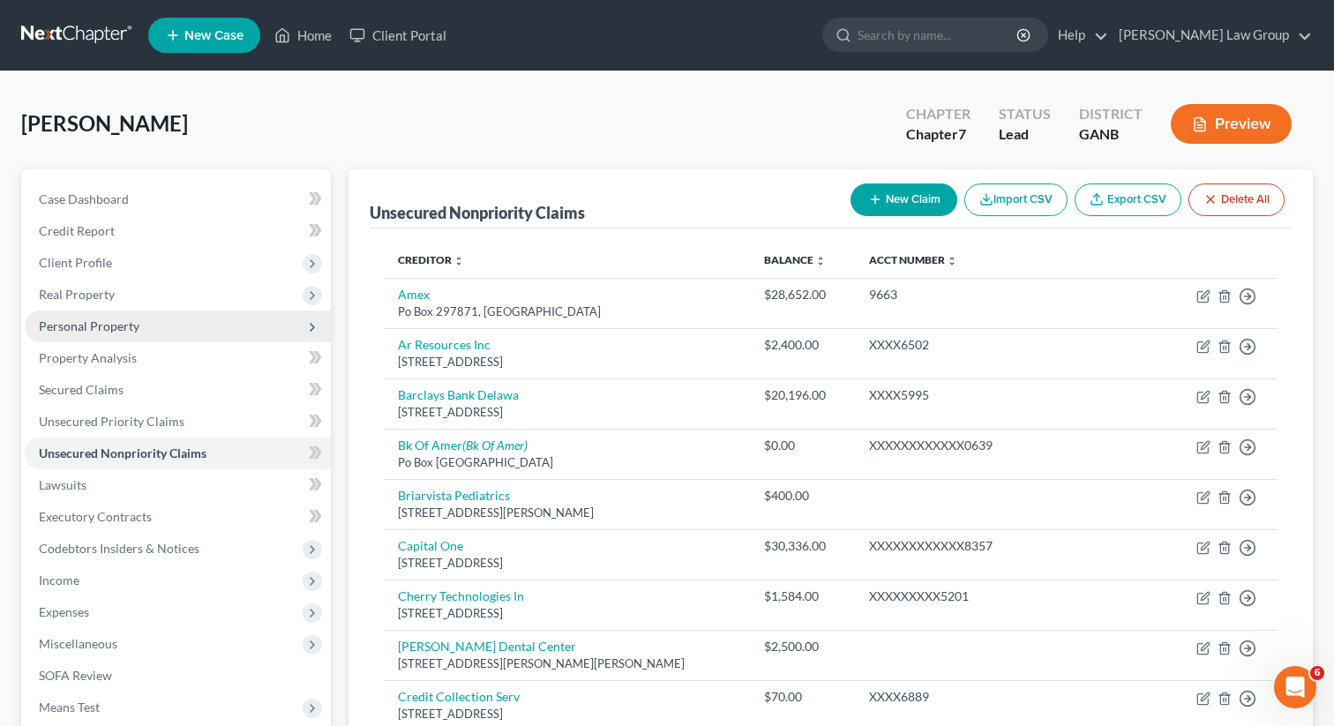
click at [97, 332] on span "Personal Property" at bounding box center [89, 325] width 101 height 15
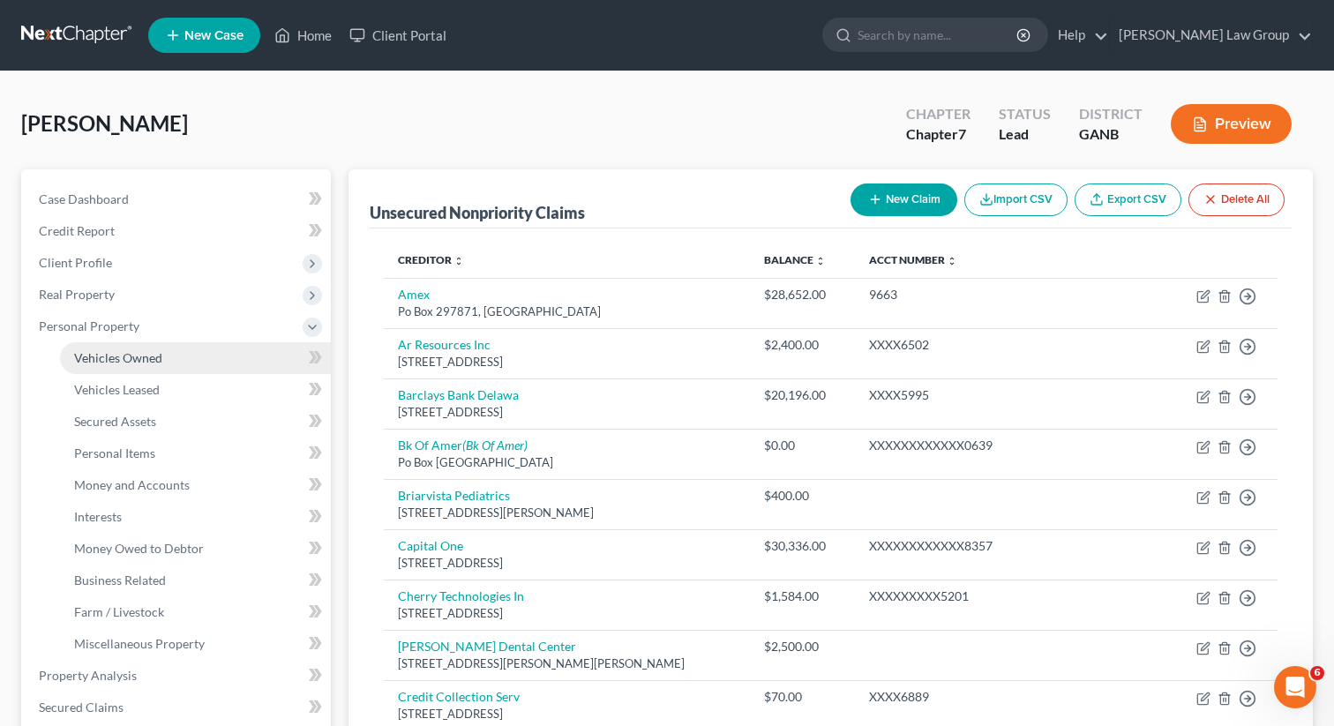
click at [115, 350] on span "Vehicles Owned" at bounding box center [118, 357] width 88 height 15
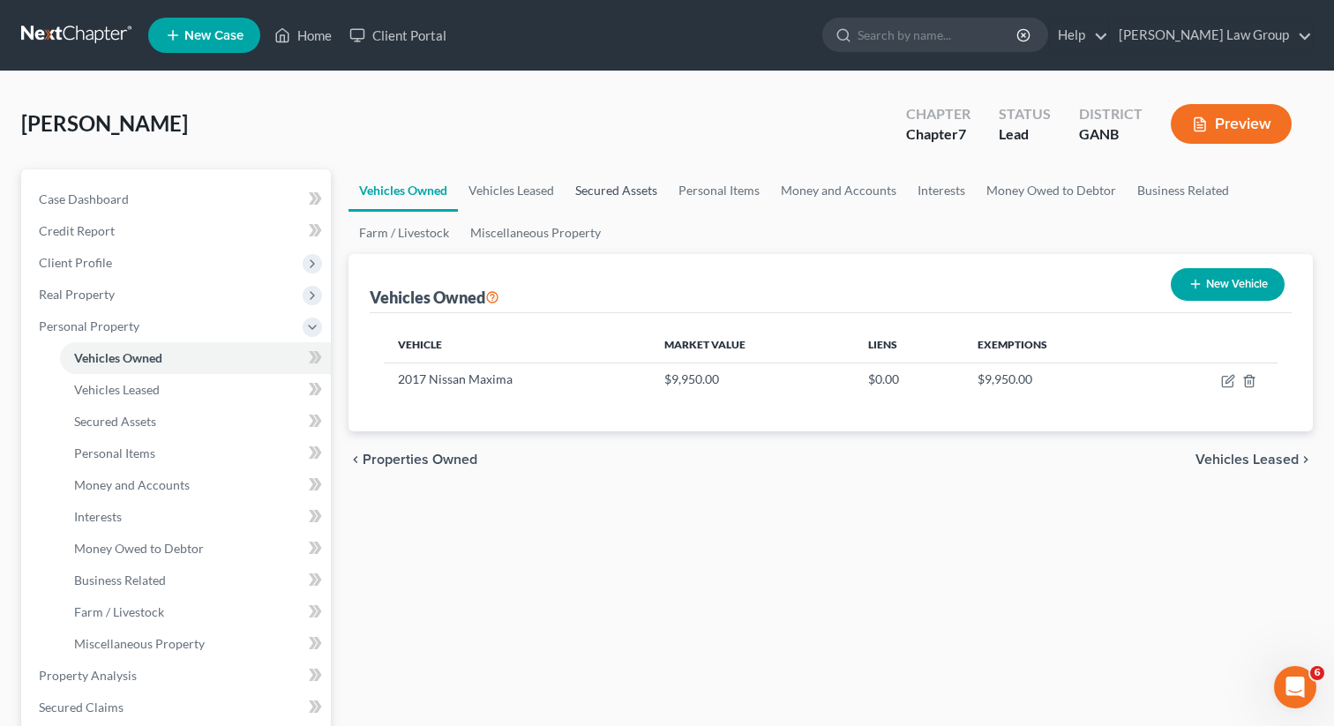
click at [635, 187] on link "Secured Assets" at bounding box center [615, 190] width 103 height 42
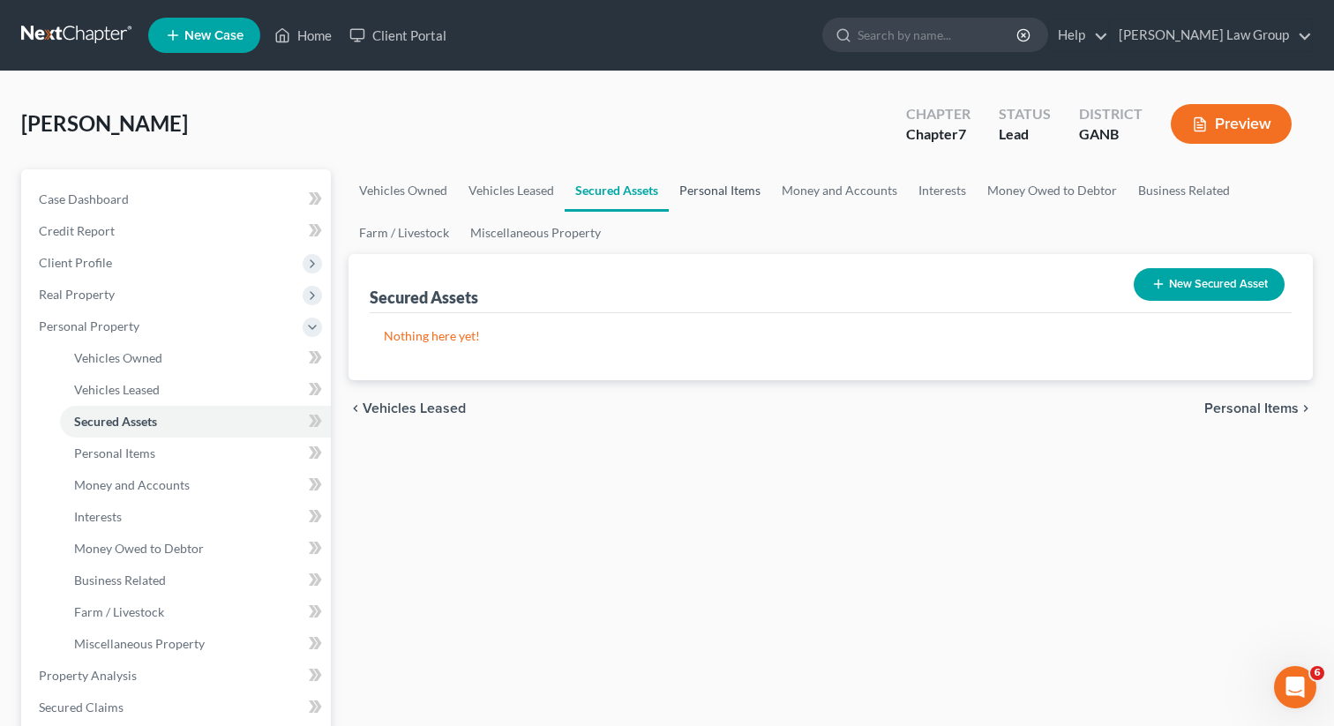
click at [708, 188] on link "Personal Items" at bounding box center [720, 190] width 102 height 42
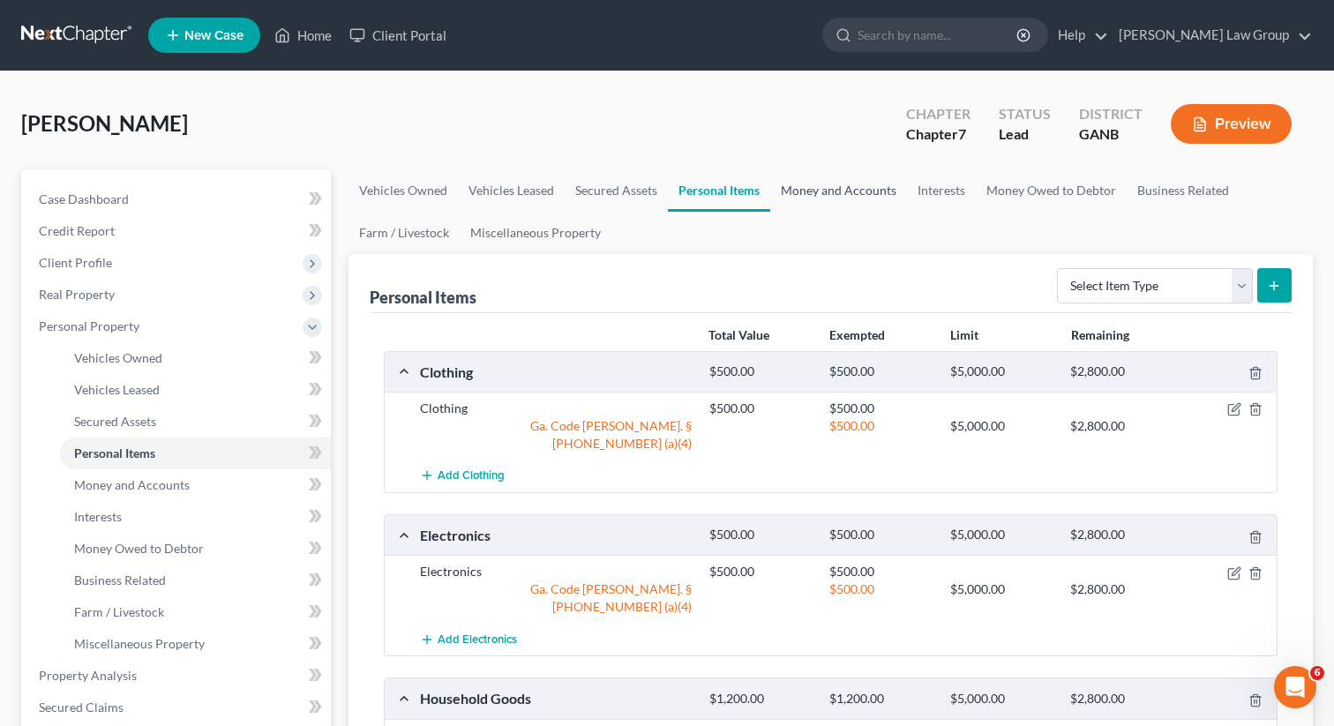
click at [814, 191] on link "Money and Accounts" at bounding box center [838, 190] width 137 height 42
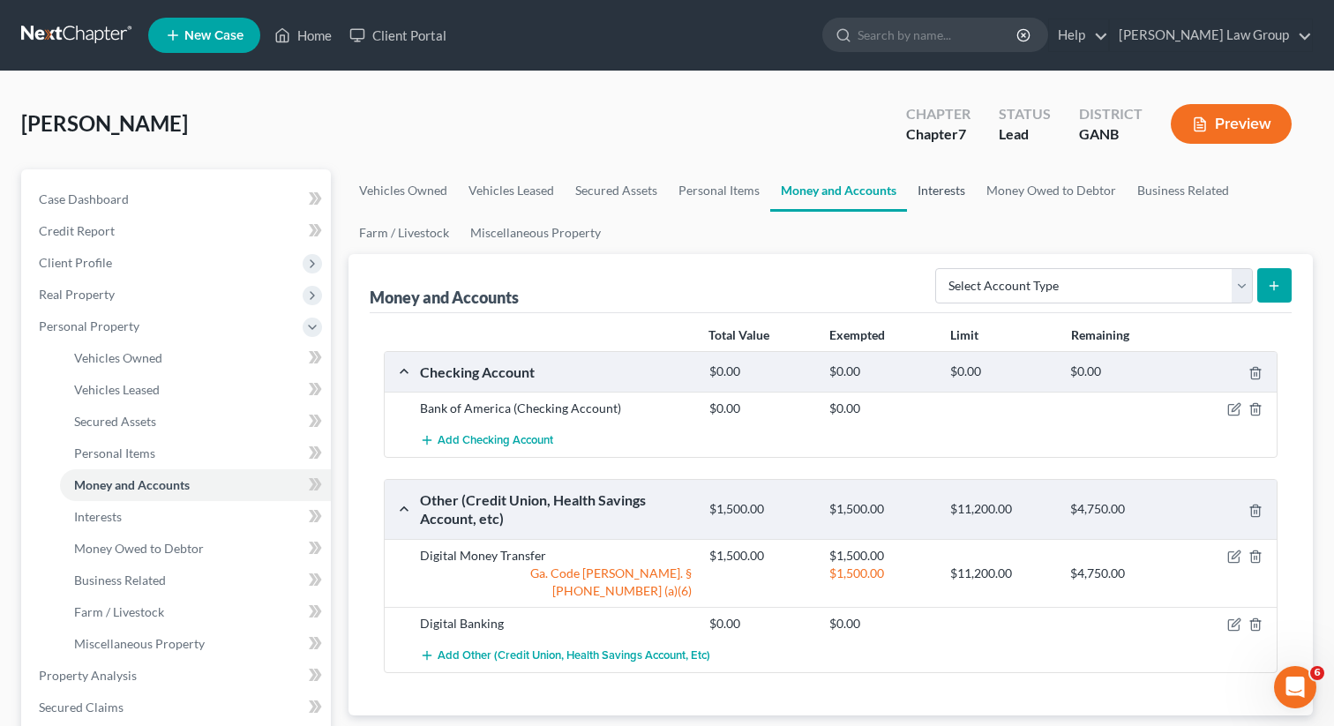
click at [948, 197] on link "Interests" at bounding box center [941, 190] width 69 height 42
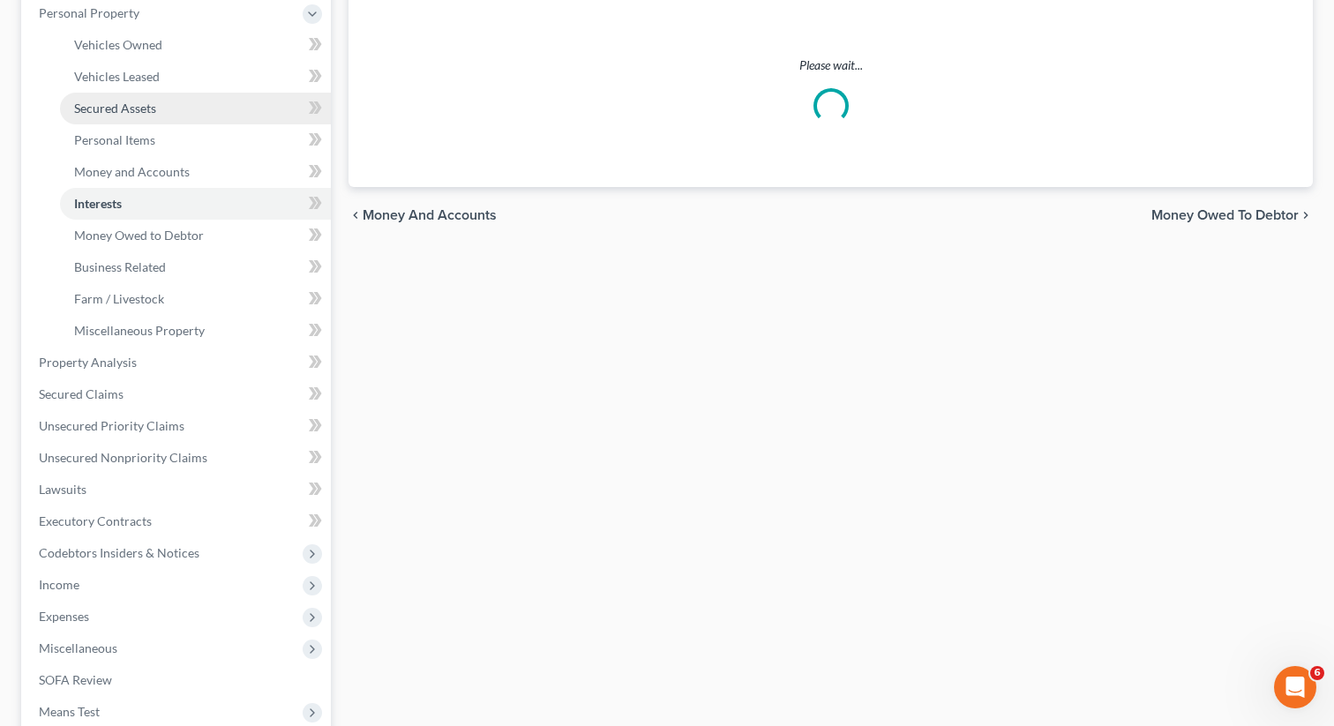
scroll to position [517, 0]
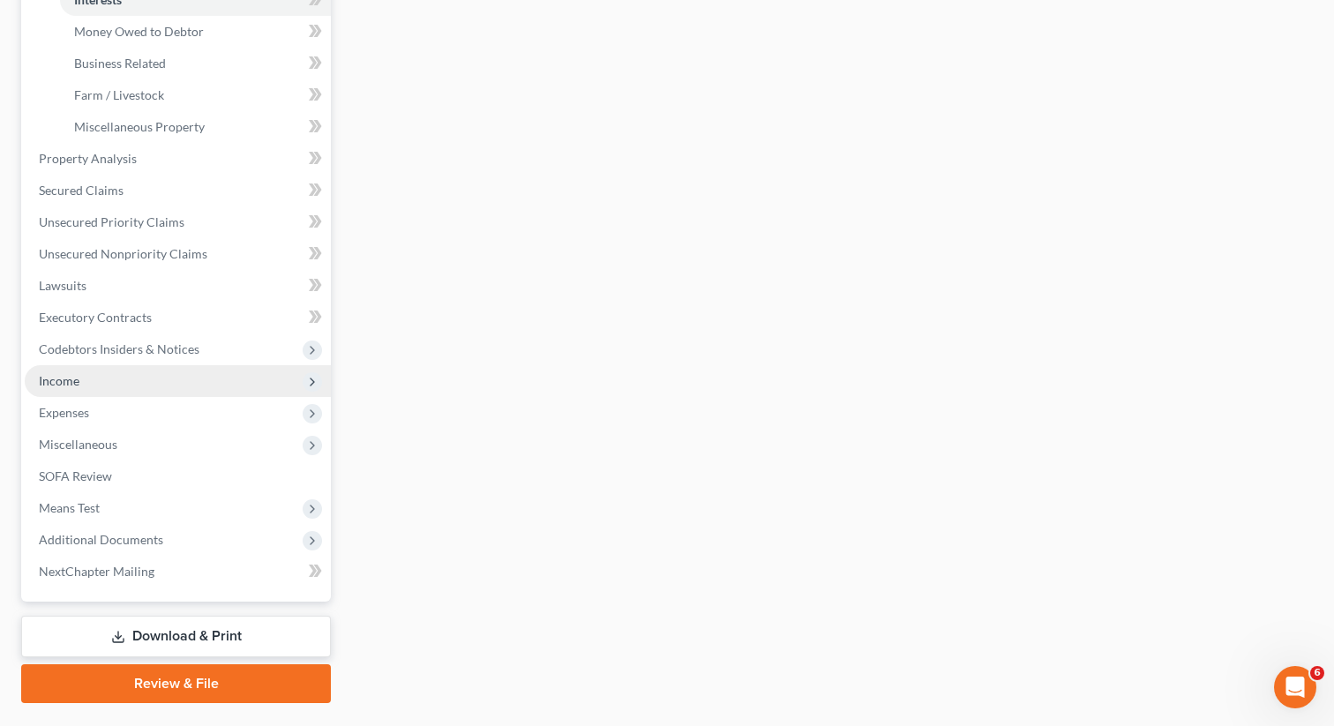
click at [87, 377] on span "Income" at bounding box center [178, 381] width 306 height 32
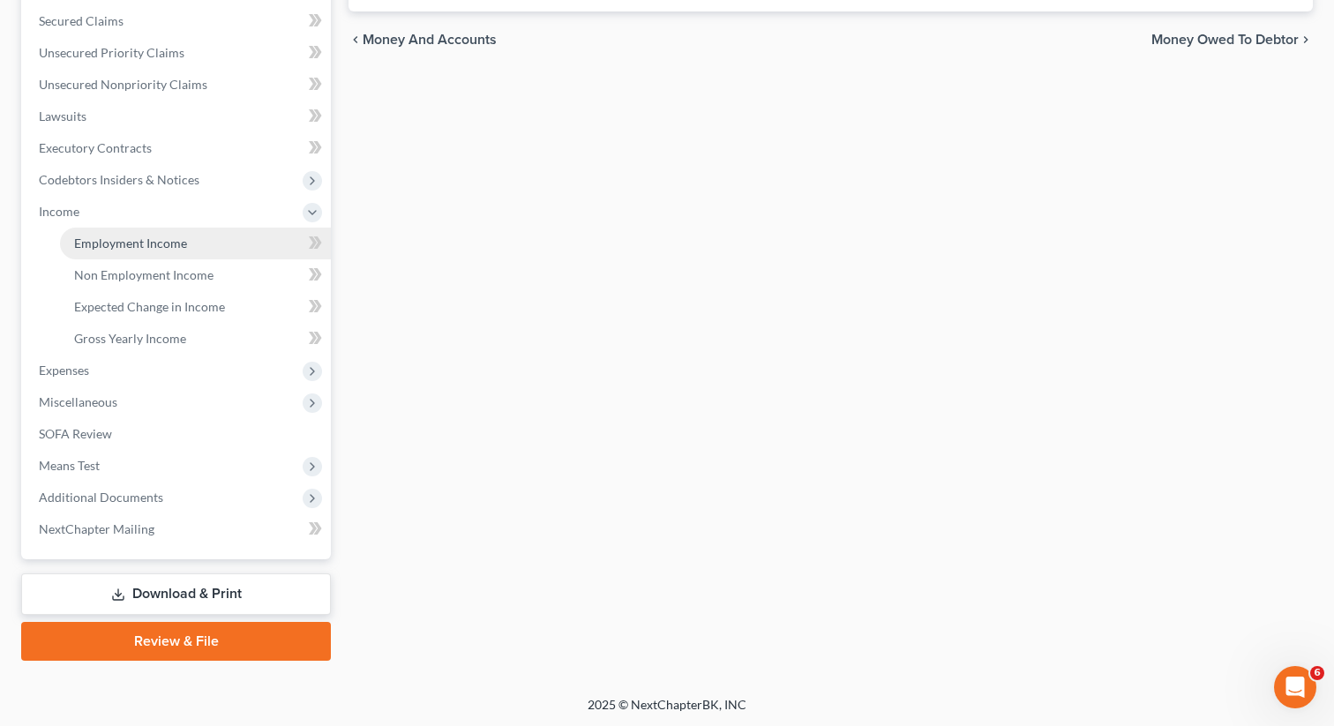
click at [116, 248] on span "Employment Income" at bounding box center [130, 242] width 113 height 15
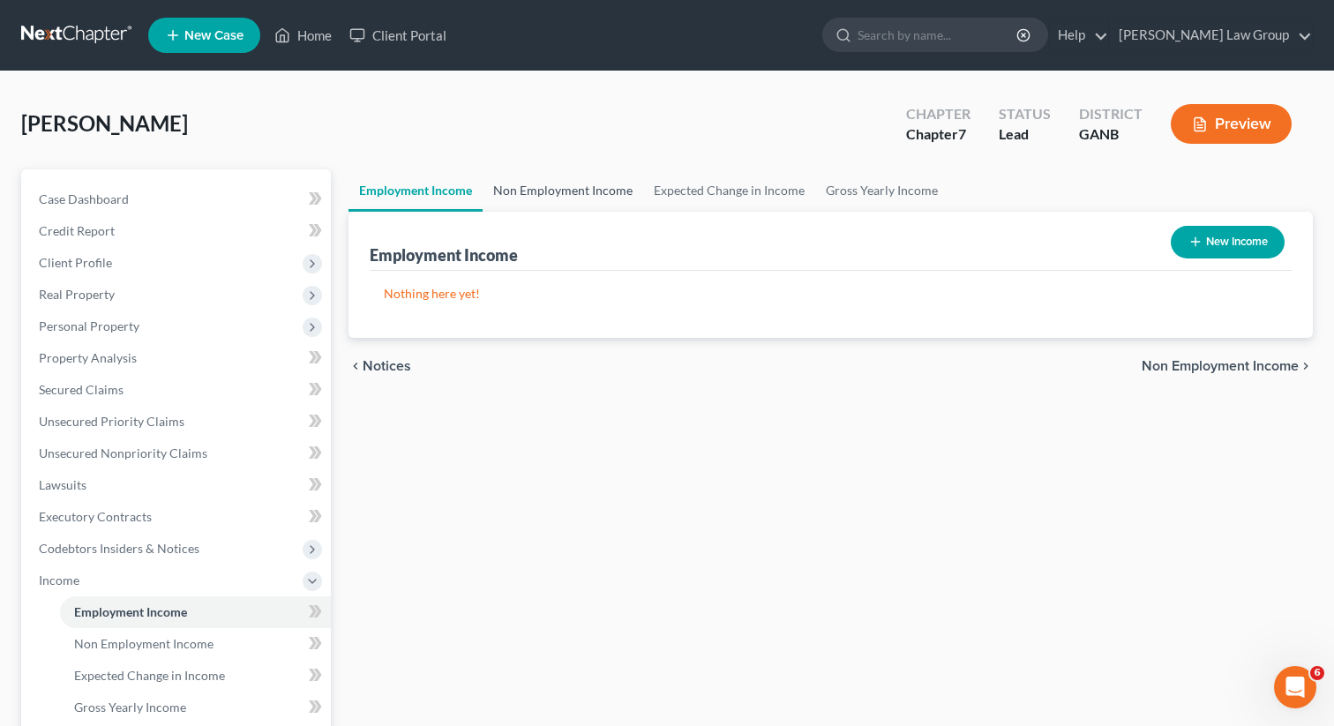
click at [564, 182] on link "Non Employment Income" at bounding box center [562, 190] width 161 height 42
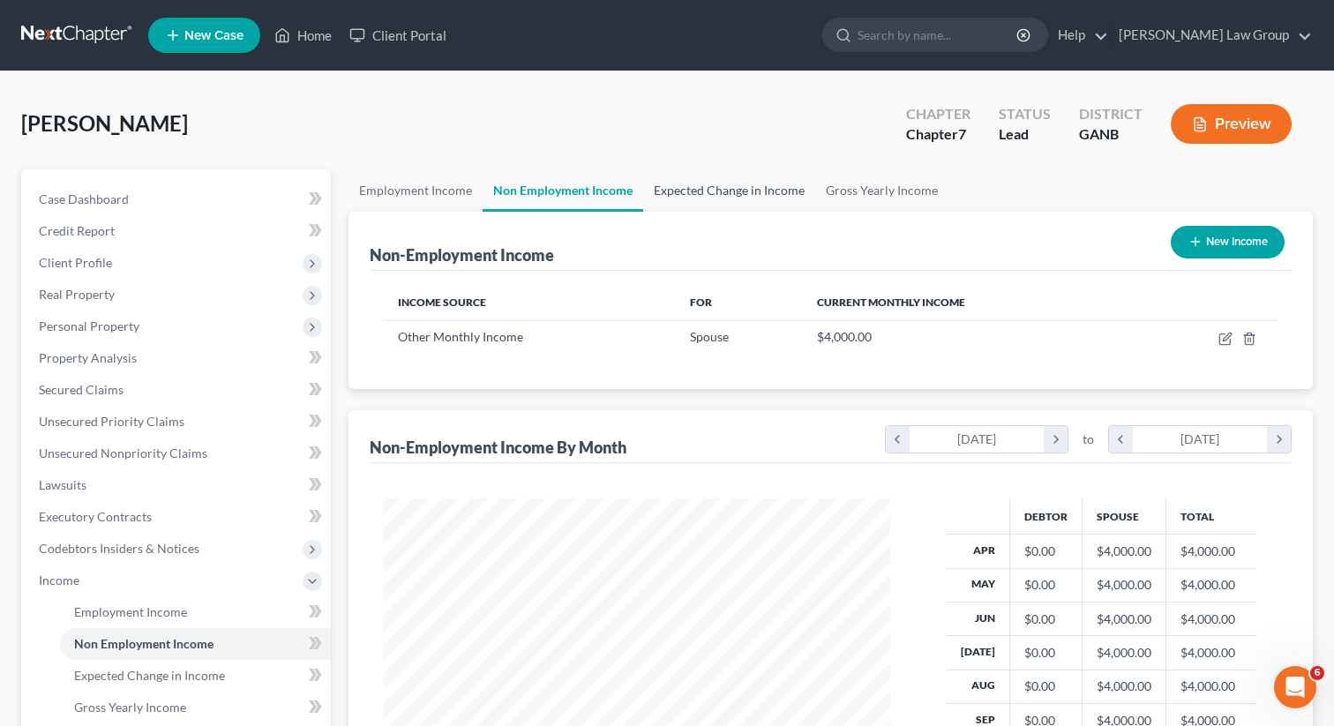
scroll to position [316, 542]
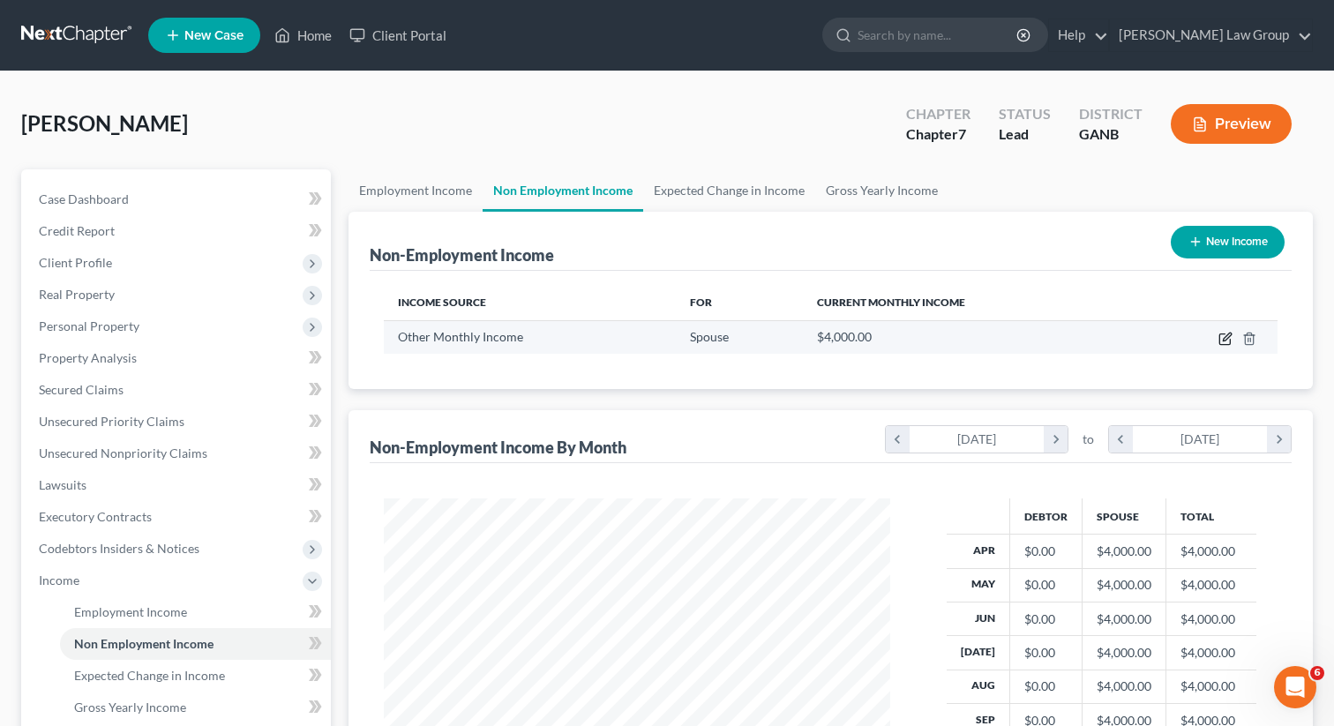
click at [1221, 332] on icon "button" at bounding box center [1225, 339] width 14 height 14
select select "13"
select select "0"
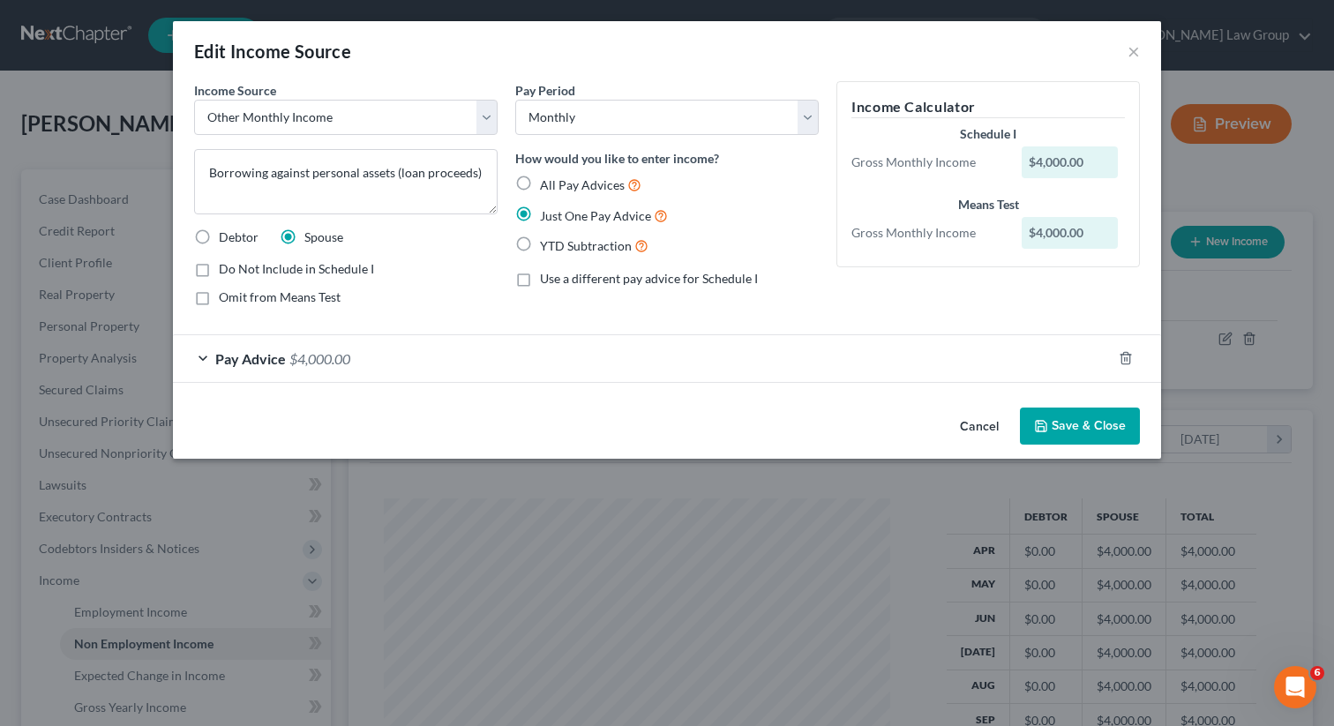
click at [1043, 425] on icon "button" at bounding box center [1041, 426] width 14 height 14
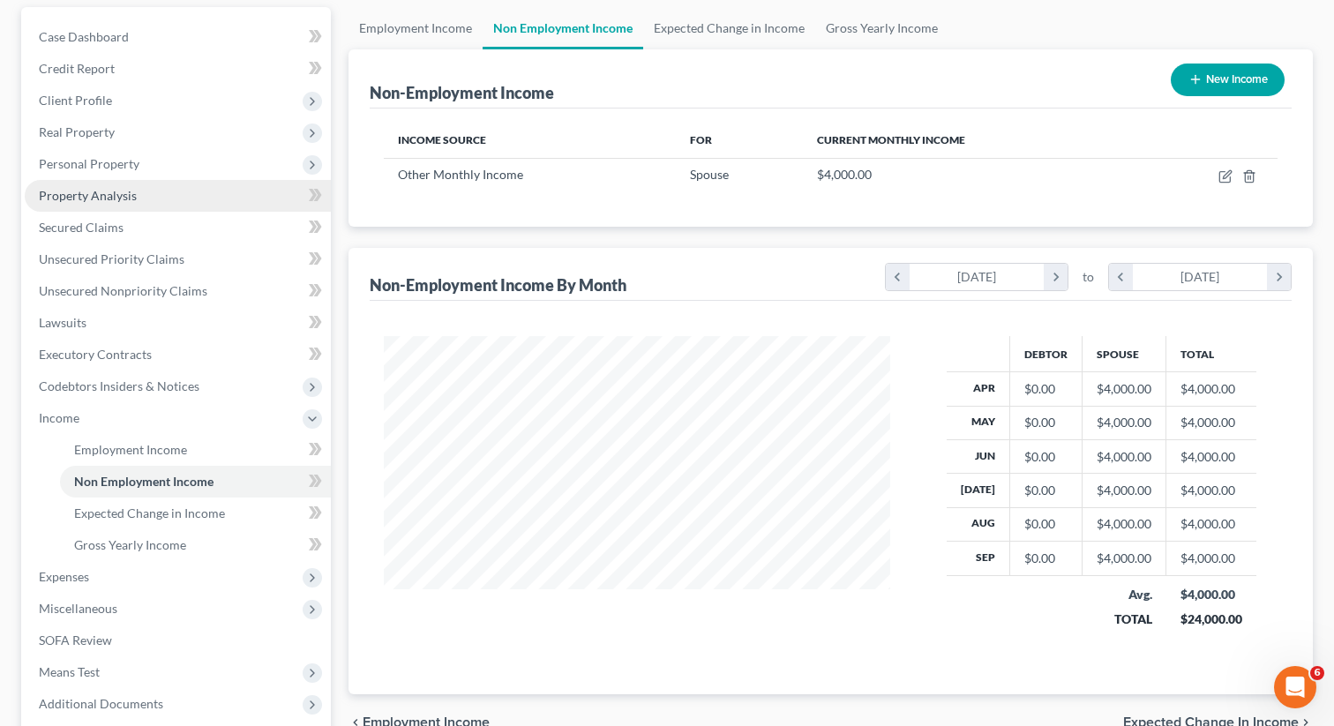
scroll to position [369, 0]
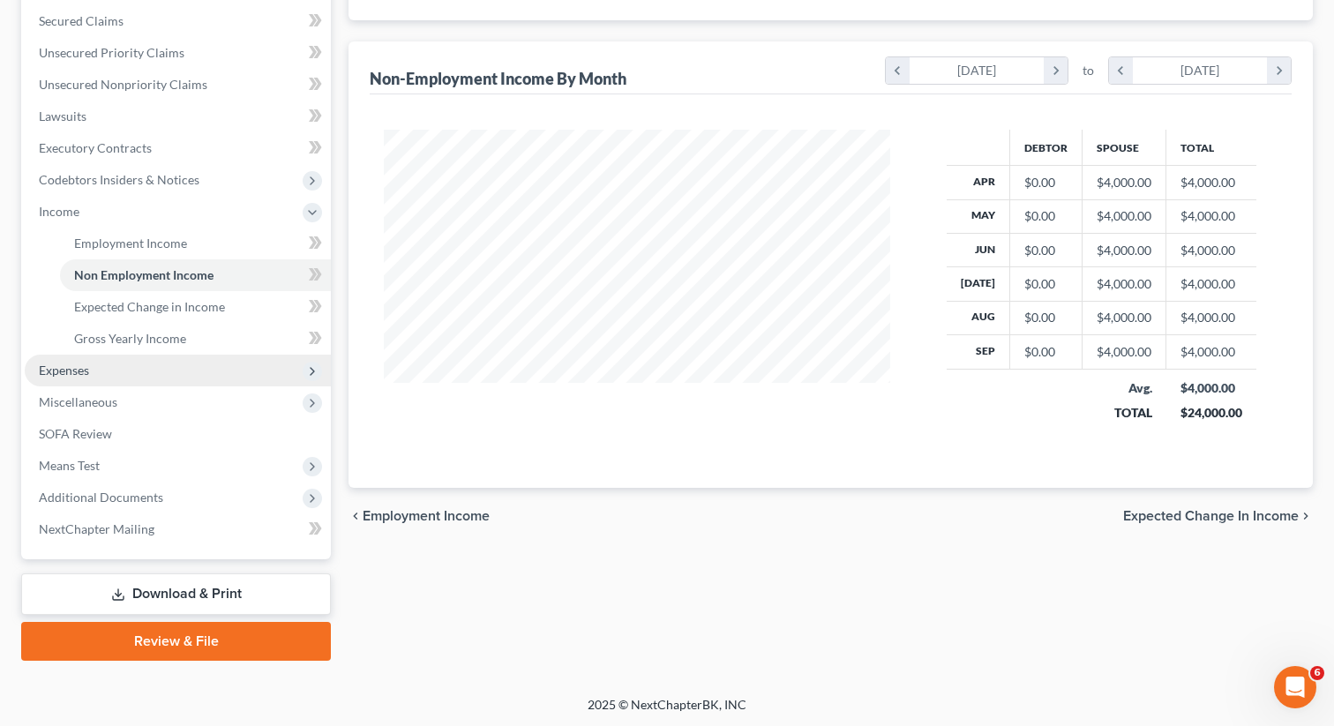
click at [113, 364] on span "Expenses" at bounding box center [178, 371] width 306 height 32
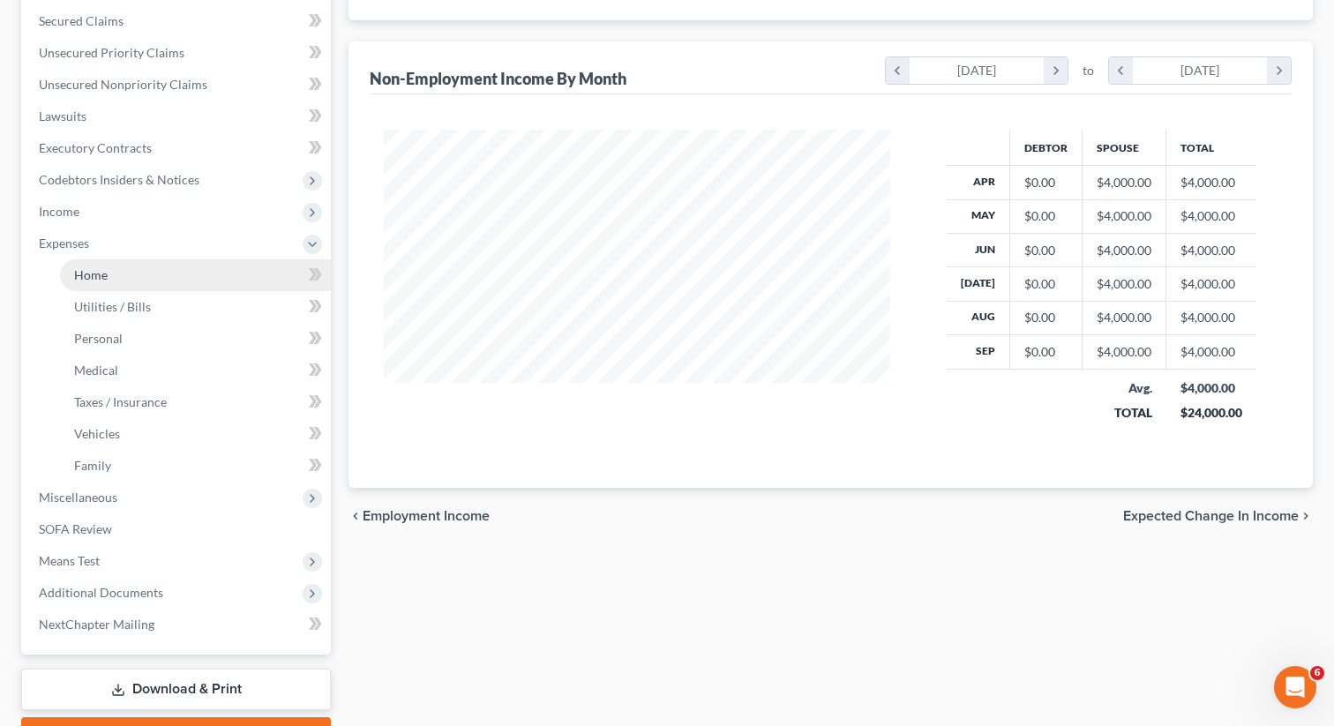
click at [105, 272] on span "Home" at bounding box center [91, 274] width 34 height 15
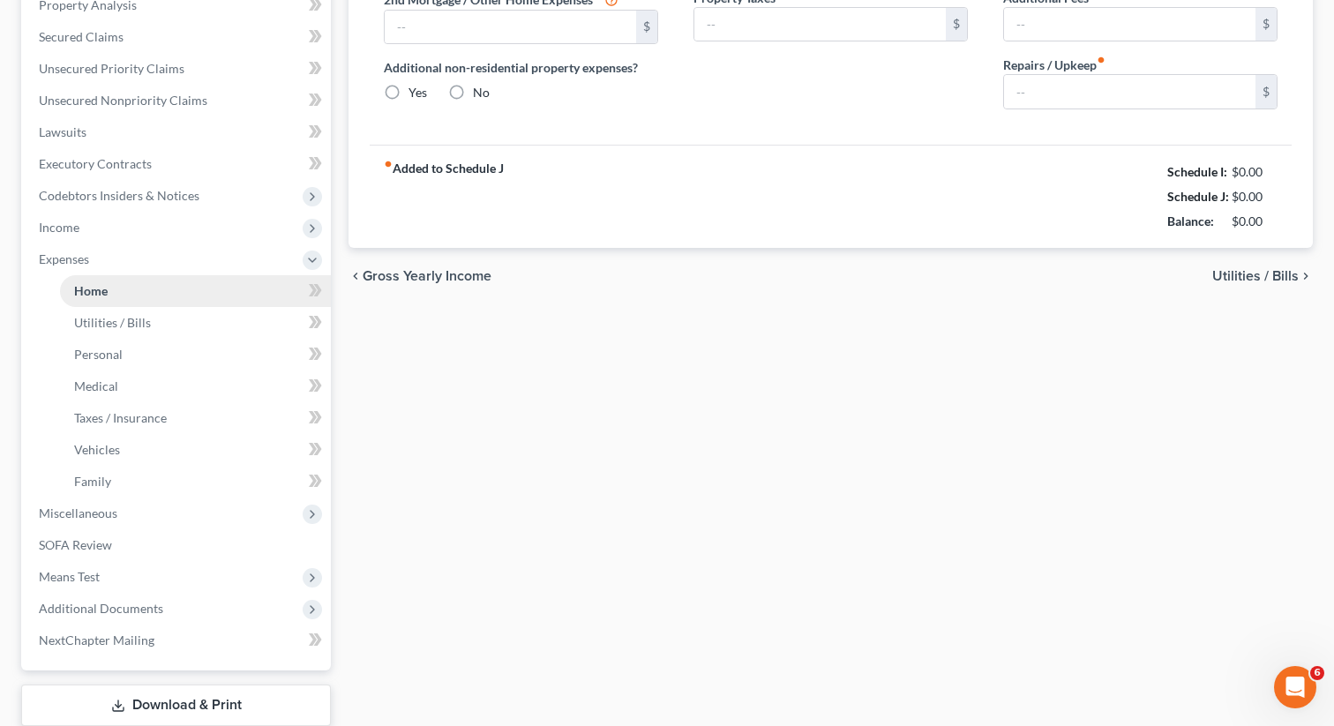
click at [207, 281] on link "Home" at bounding box center [195, 291] width 271 height 32
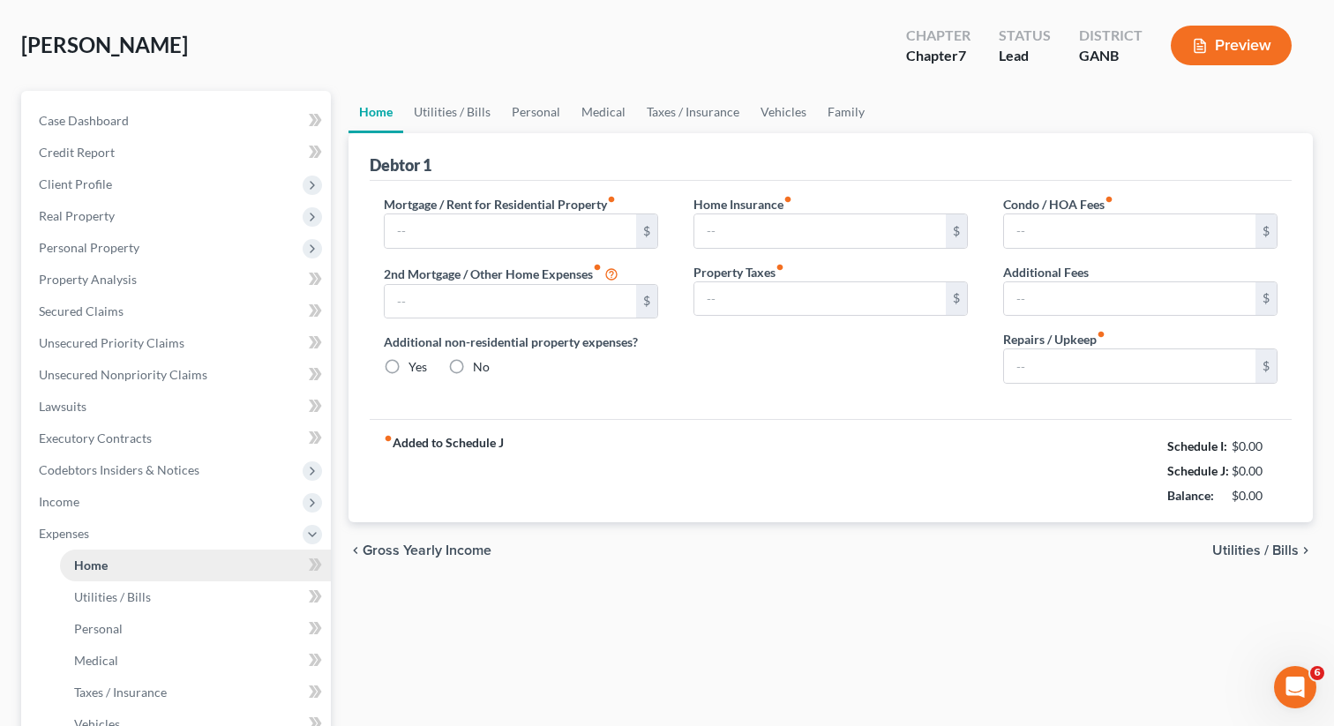
type input "3,550.00"
type input "0.00"
radio input "true"
type input "0.00"
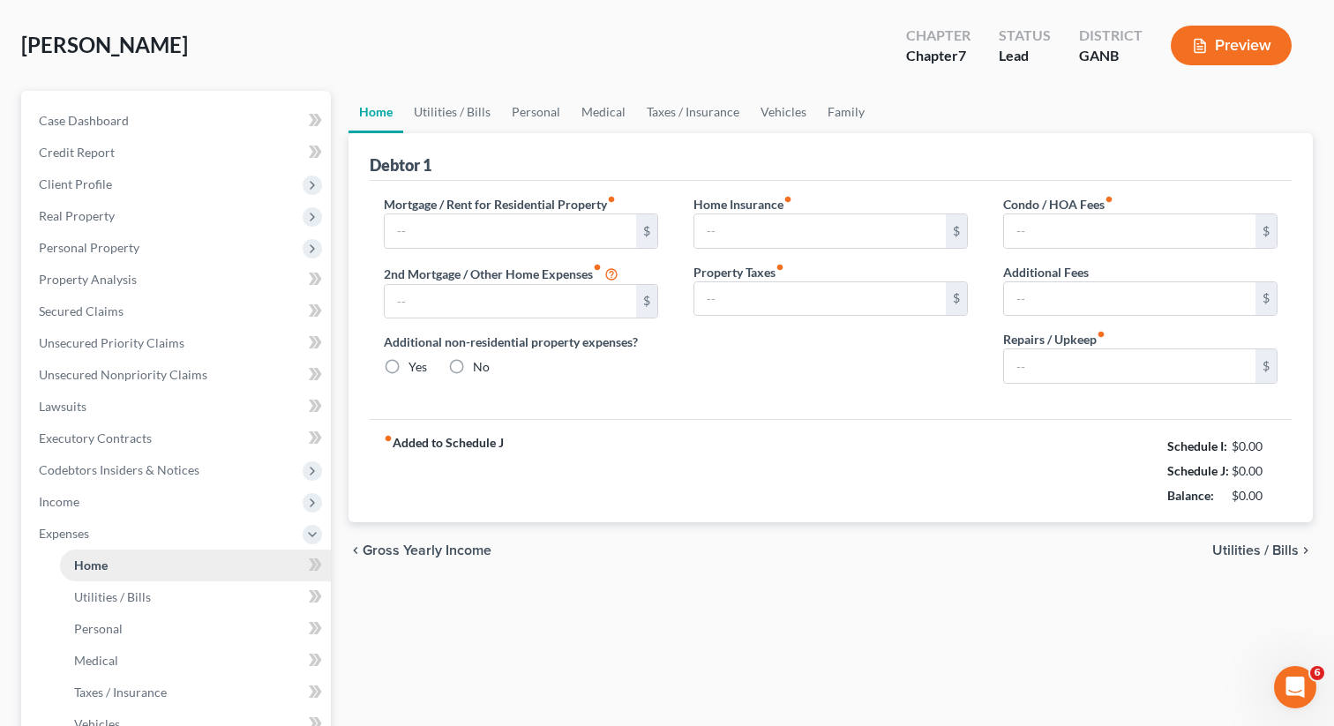
type input "0.00"
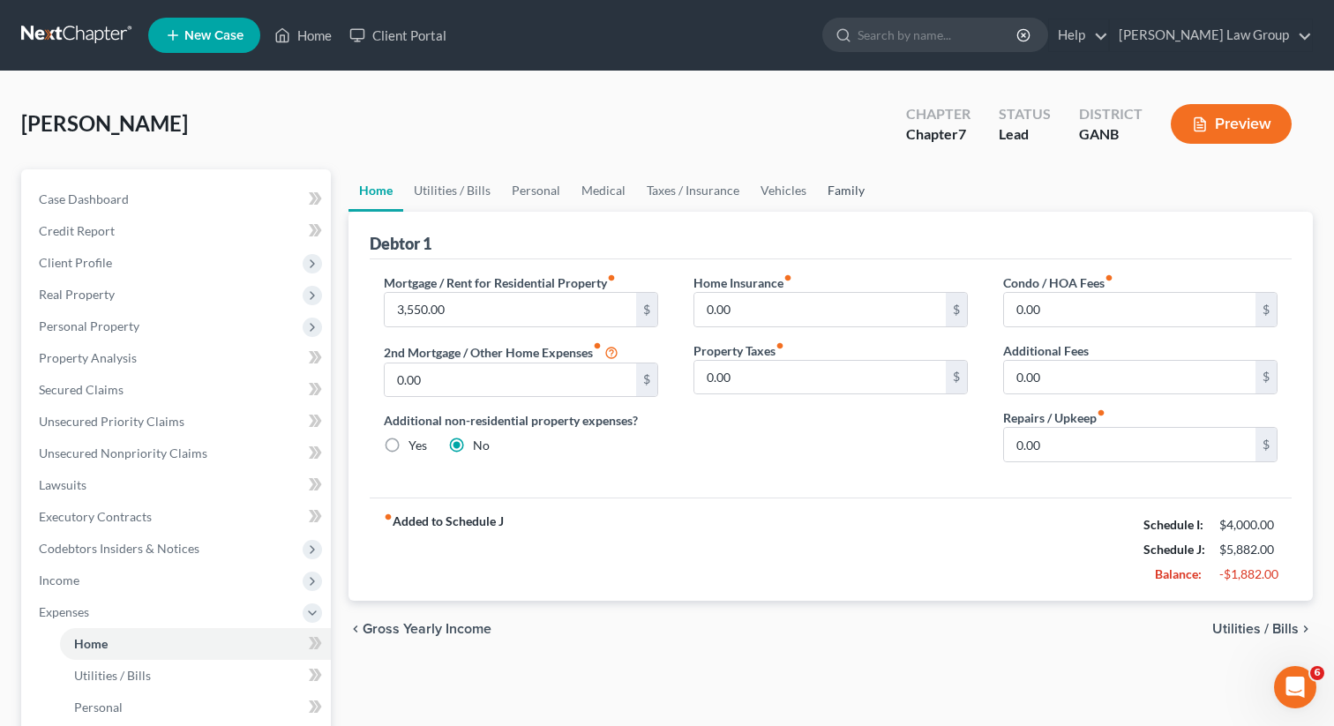
click at [857, 194] on link "Family" at bounding box center [846, 190] width 58 height 42
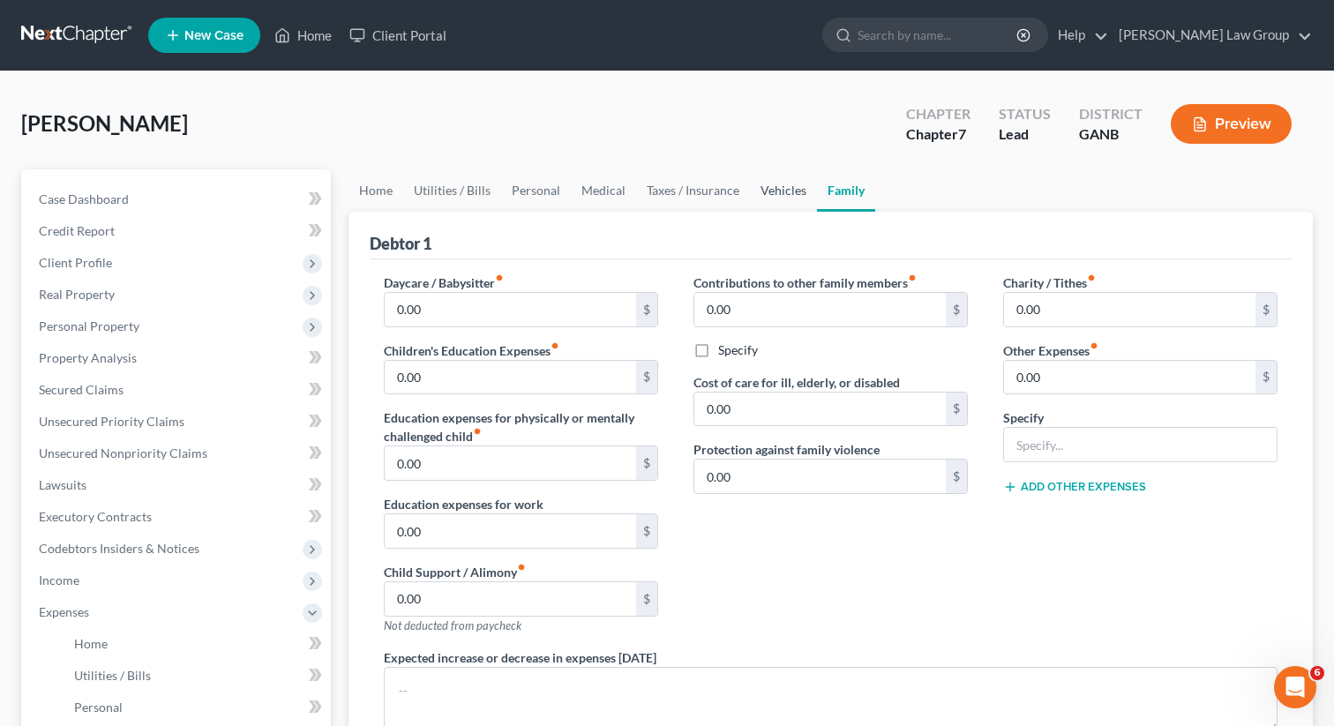
click at [766, 189] on link "Vehicles" at bounding box center [783, 190] width 67 height 42
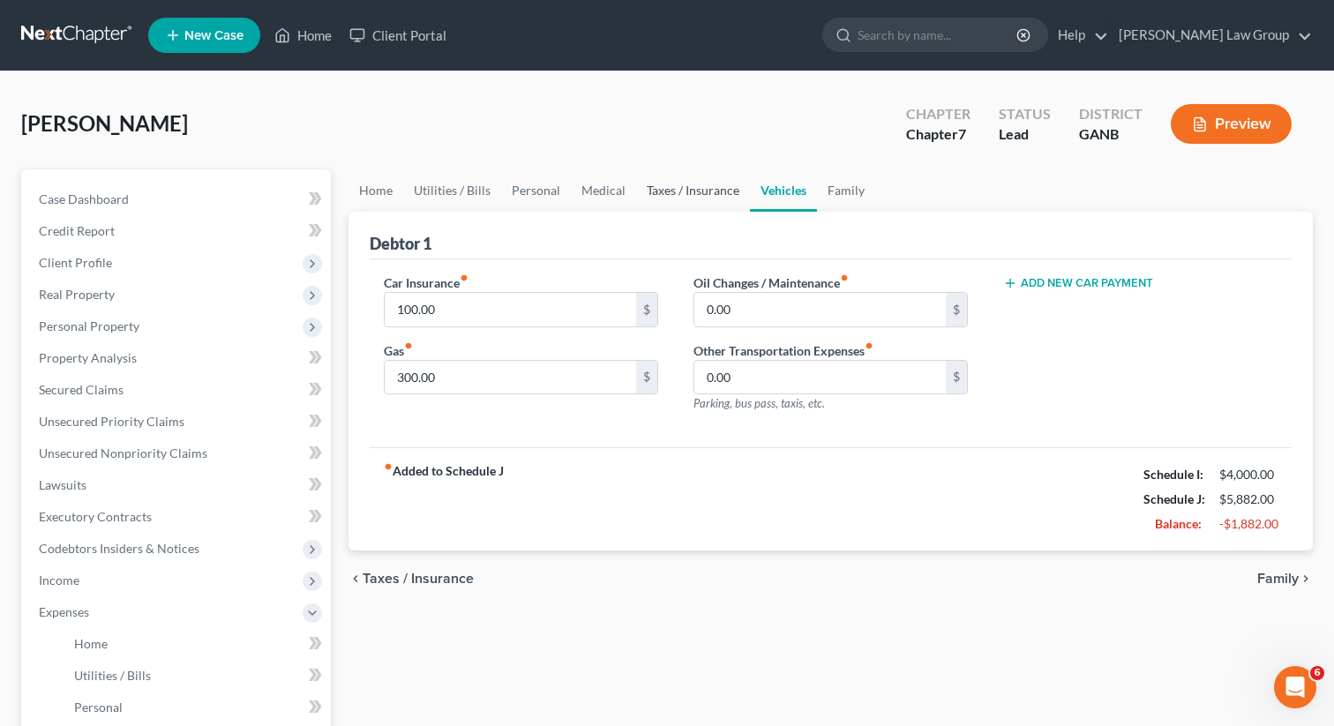
click at [687, 192] on link "Taxes / Insurance" at bounding box center [693, 190] width 114 height 42
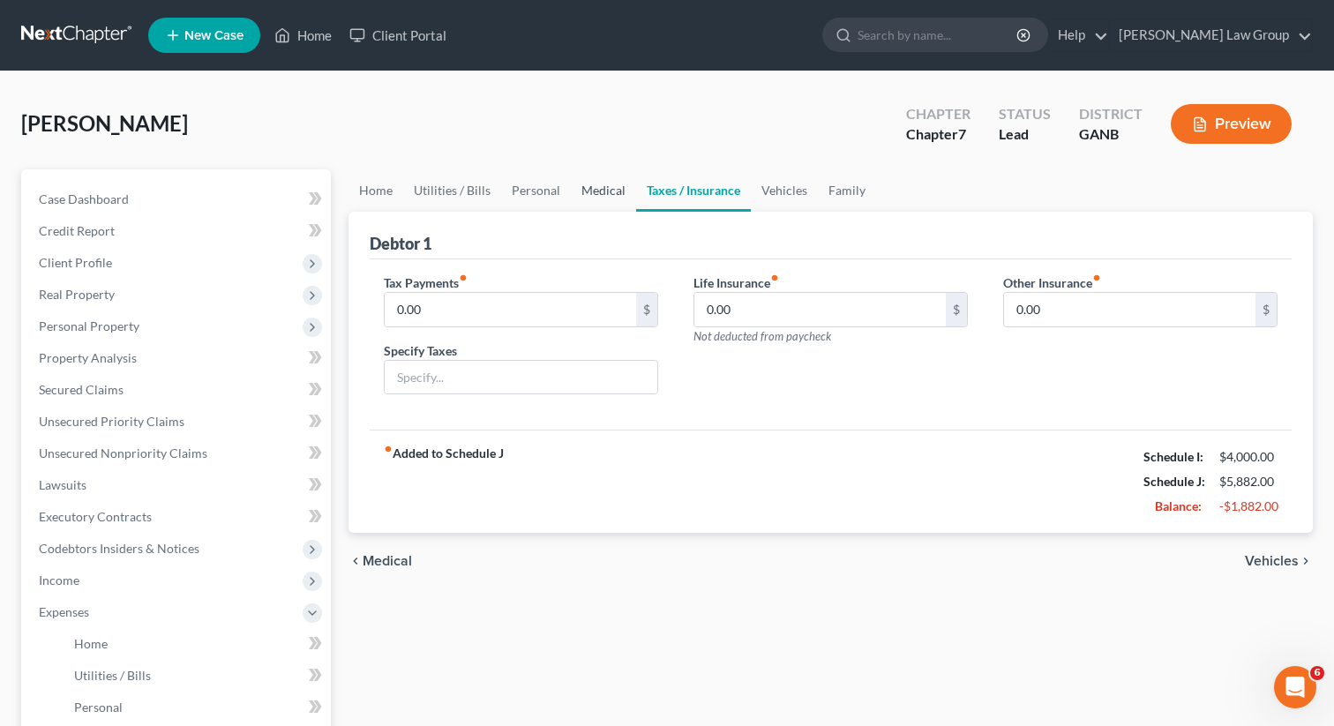
click at [596, 191] on link "Medical" at bounding box center [603, 190] width 65 height 42
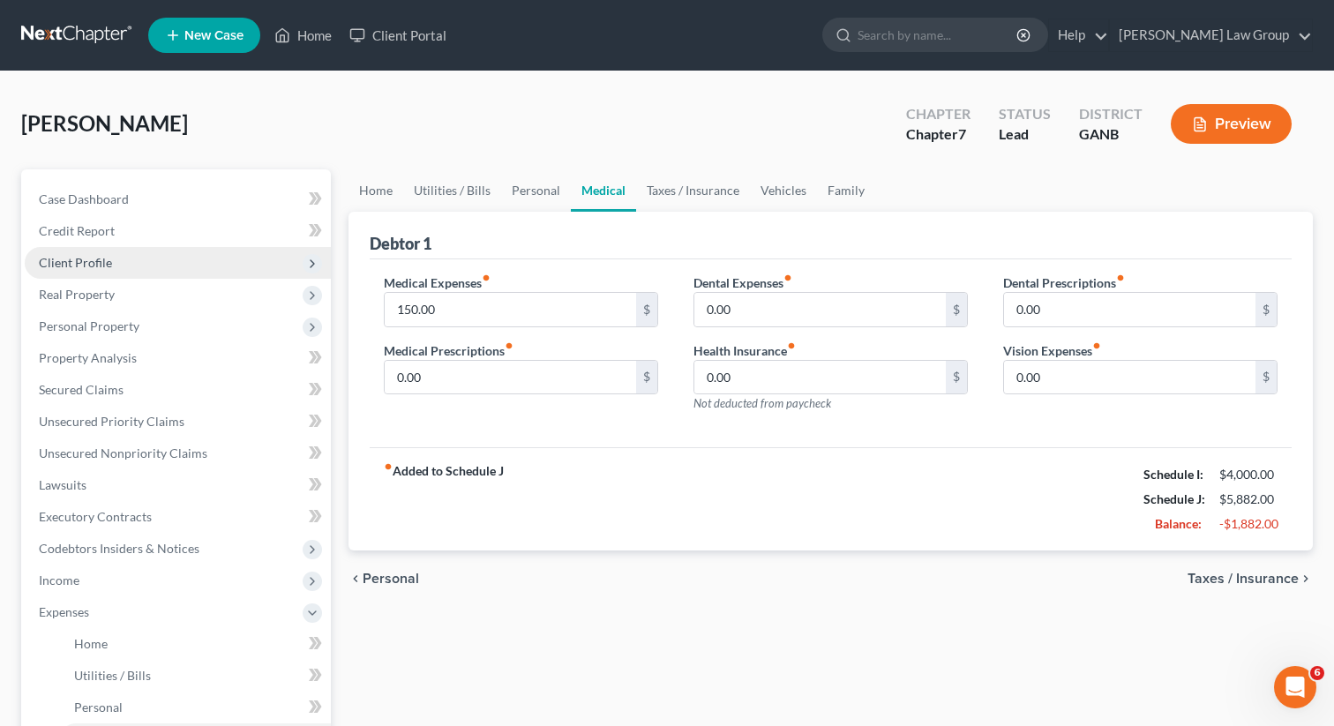
click at [166, 257] on span "Client Profile" at bounding box center [178, 263] width 306 height 32
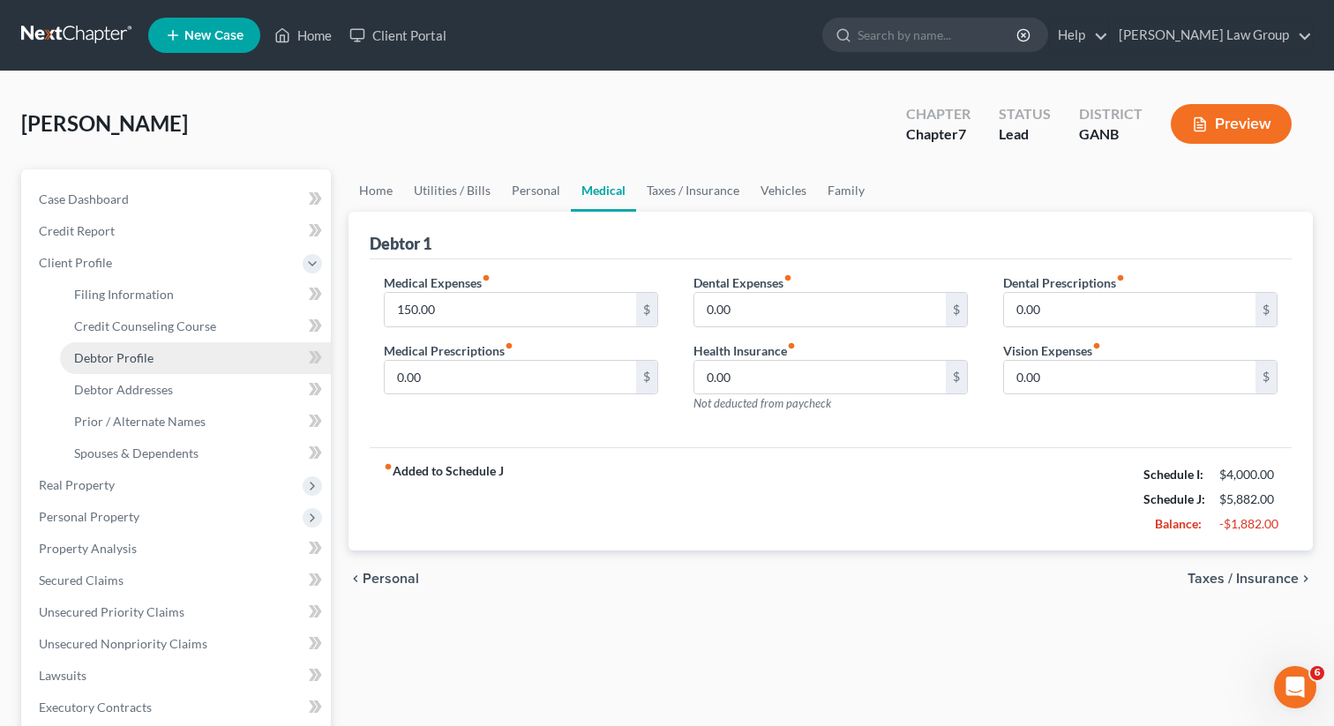
click at [136, 358] on span "Debtor Profile" at bounding box center [113, 357] width 79 height 15
select select "1"
select select "2"
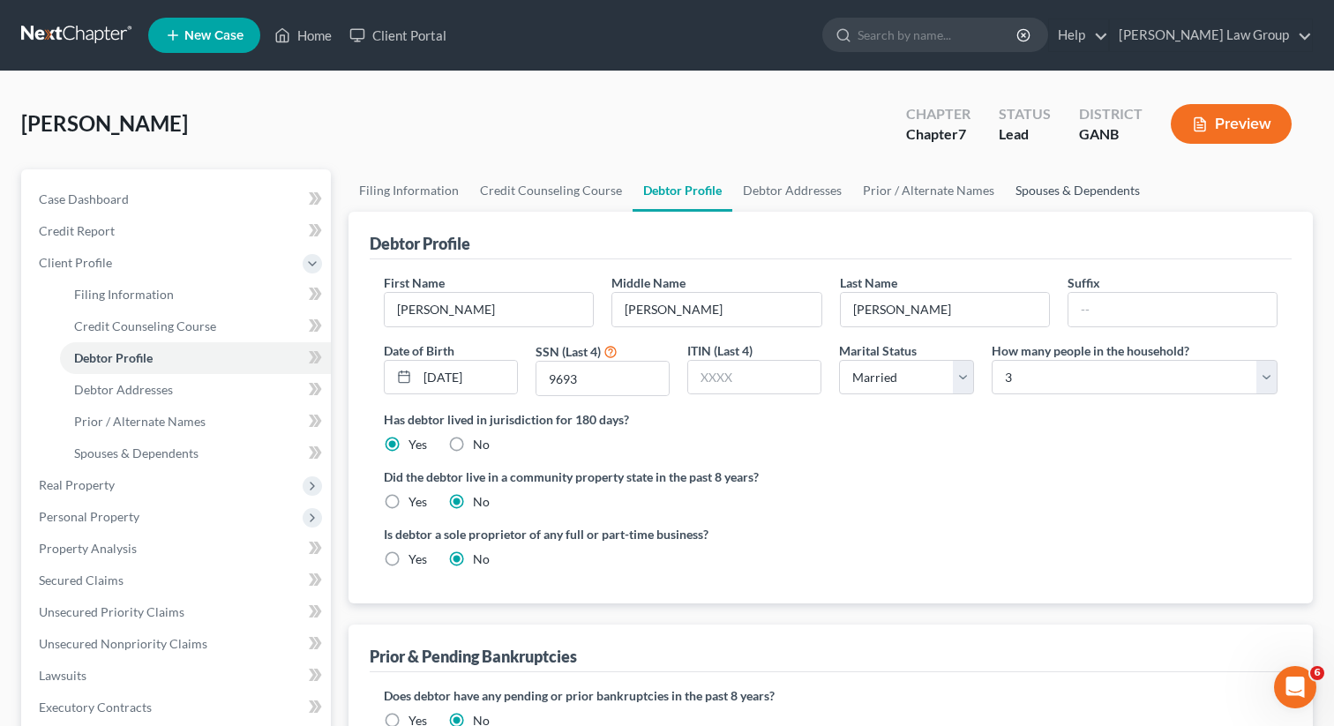
click at [1065, 179] on link "Spouses & Dependents" at bounding box center [1078, 190] width 146 height 42
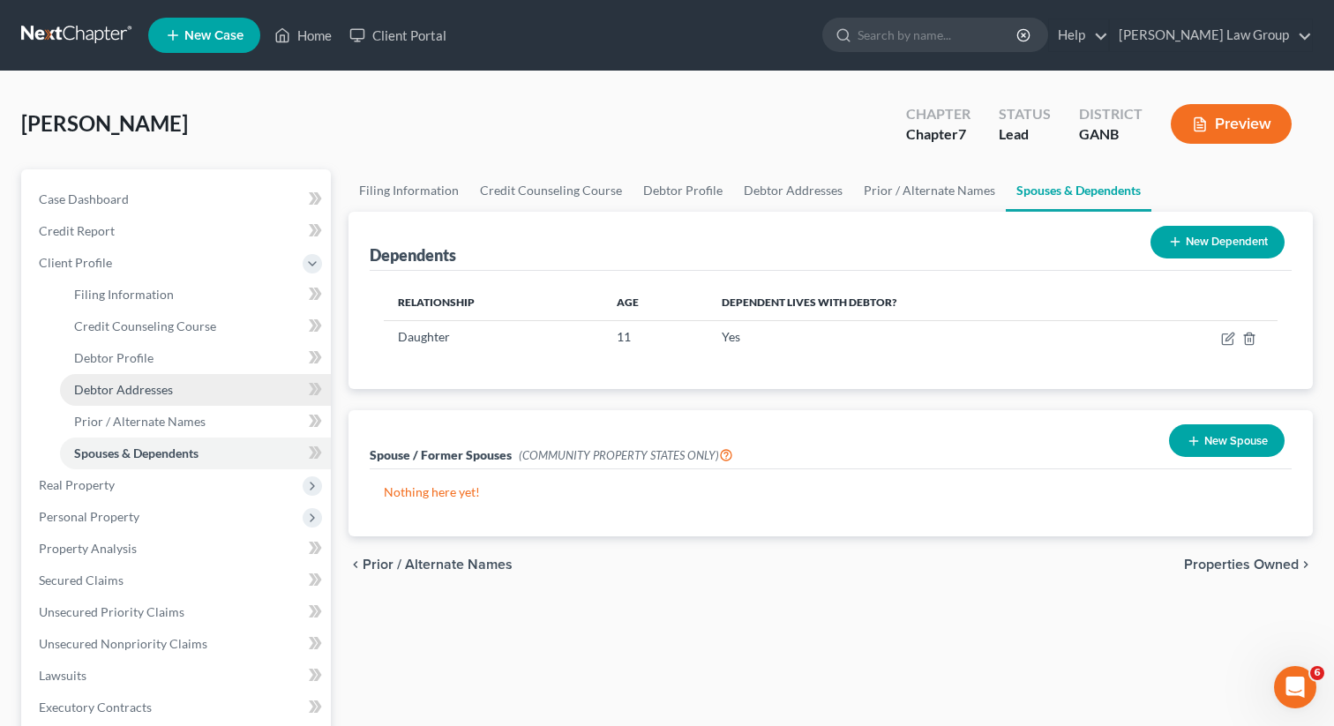
scroll to position [432, 0]
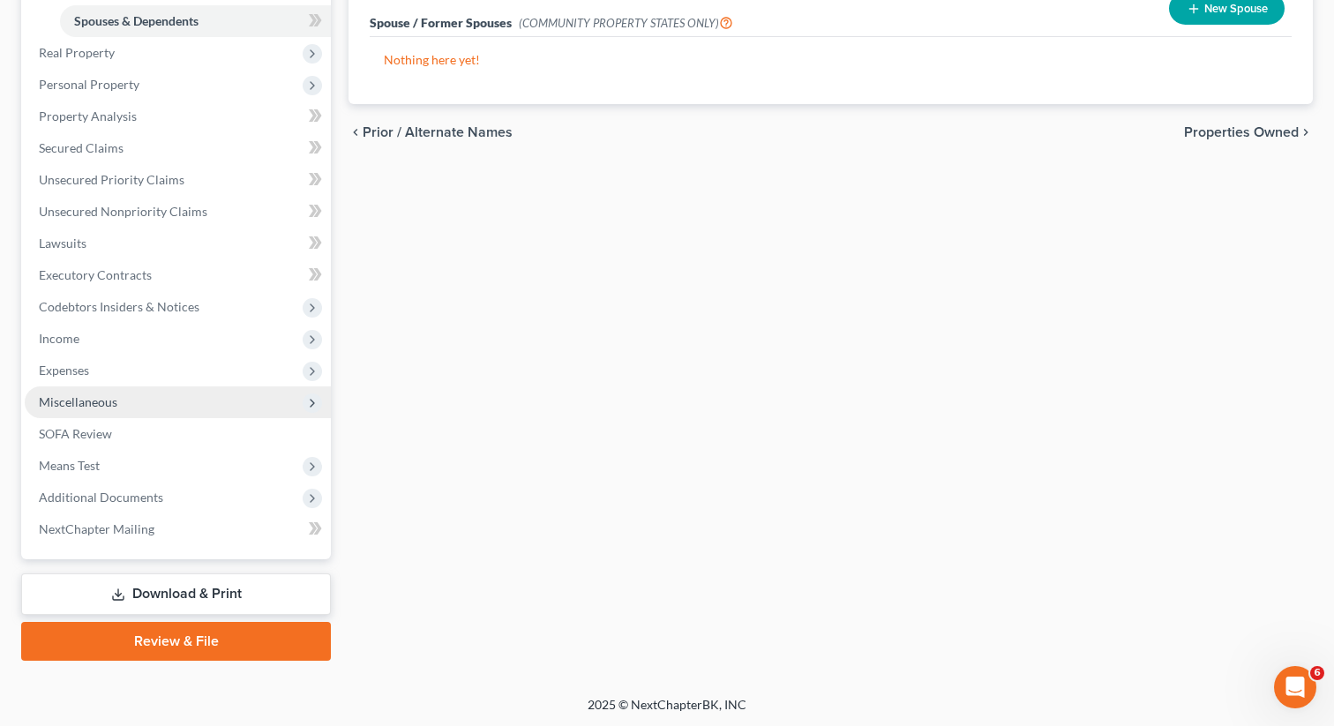
click at [108, 410] on span "Miscellaneous" at bounding box center [178, 402] width 306 height 32
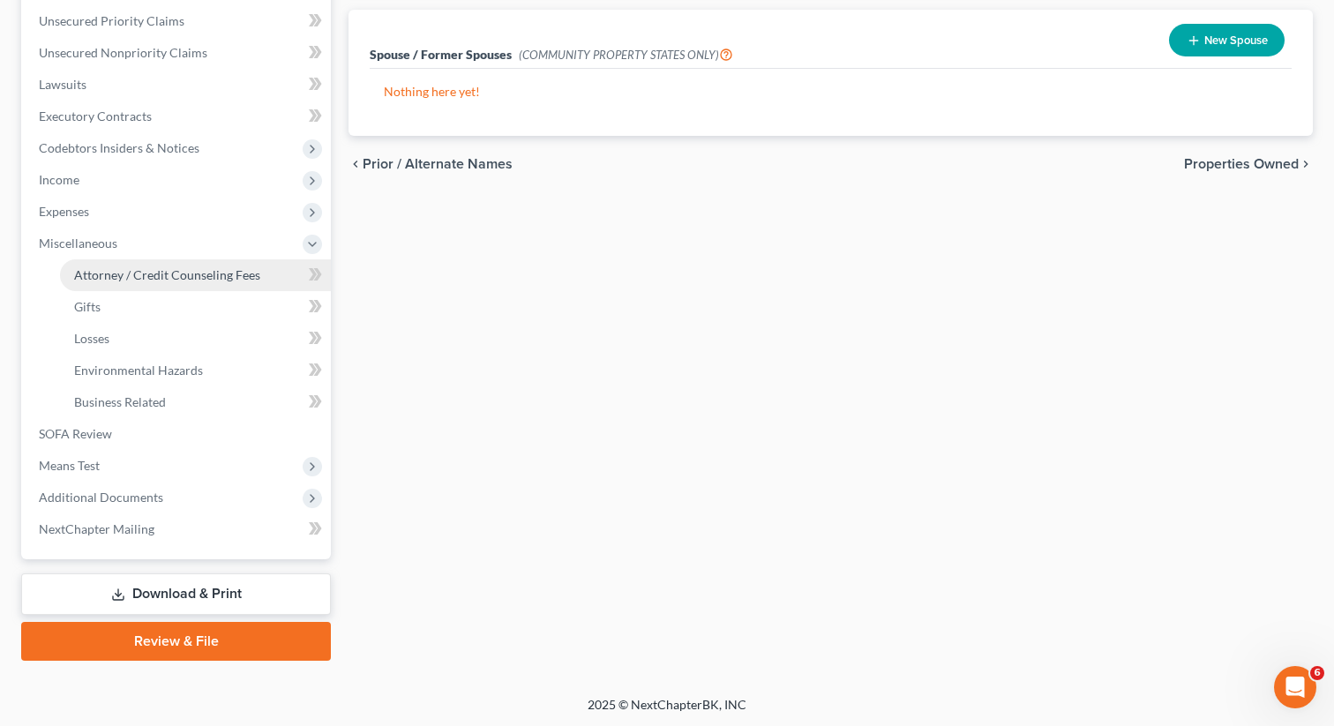
click at [137, 280] on span "Attorney / Credit Counseling Fees" at bounding box center [167, 274] width 186 height 15
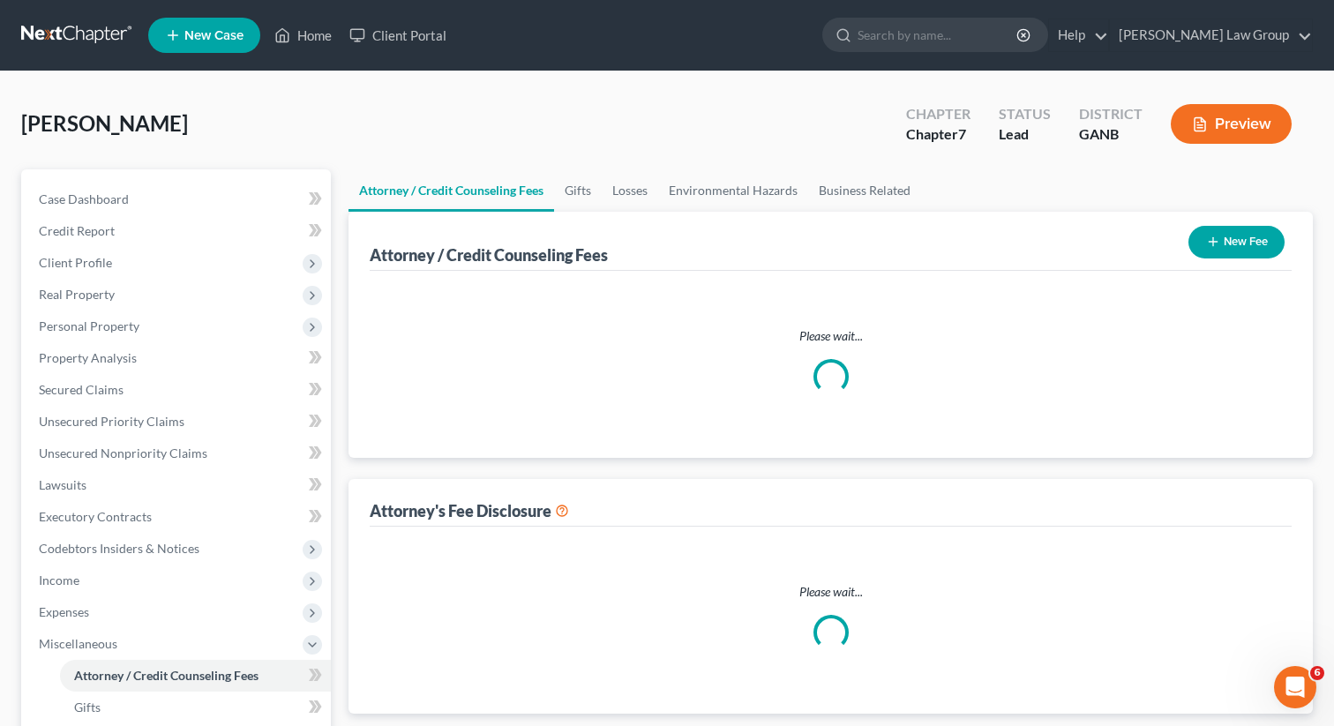
select select "0"
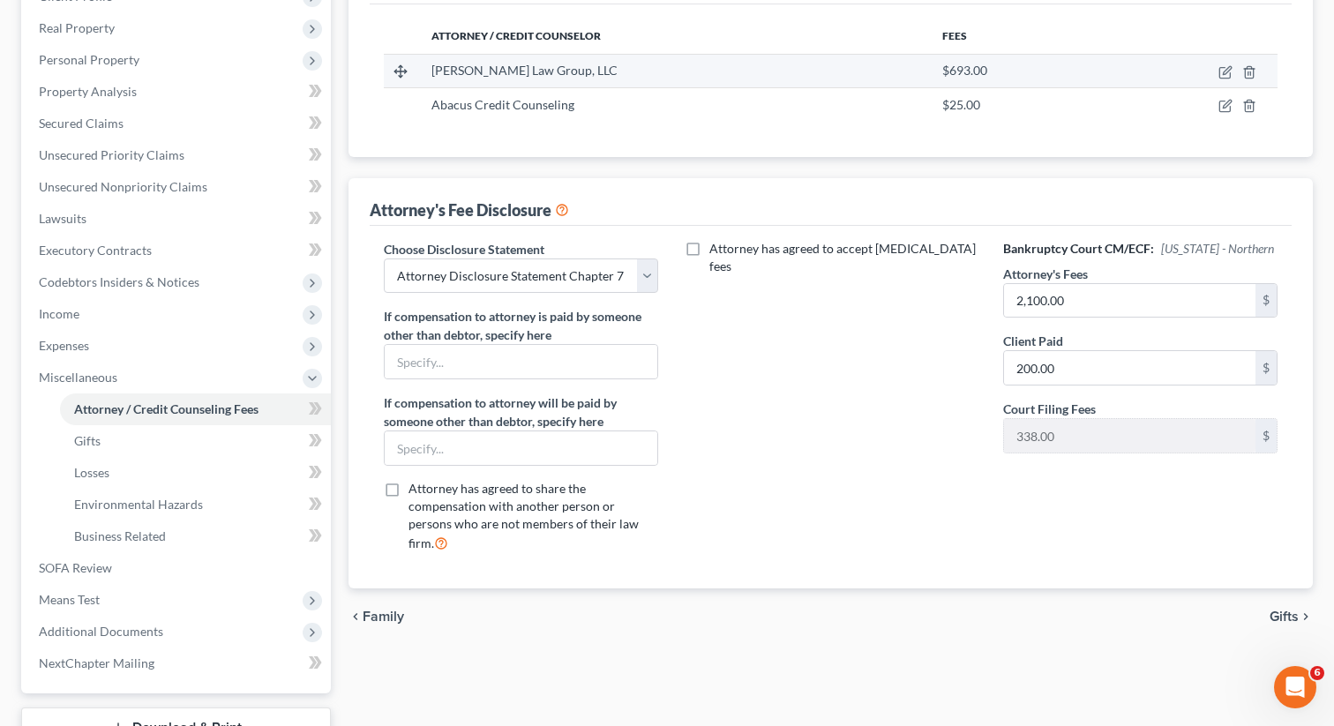
scroll to position [400, 0]
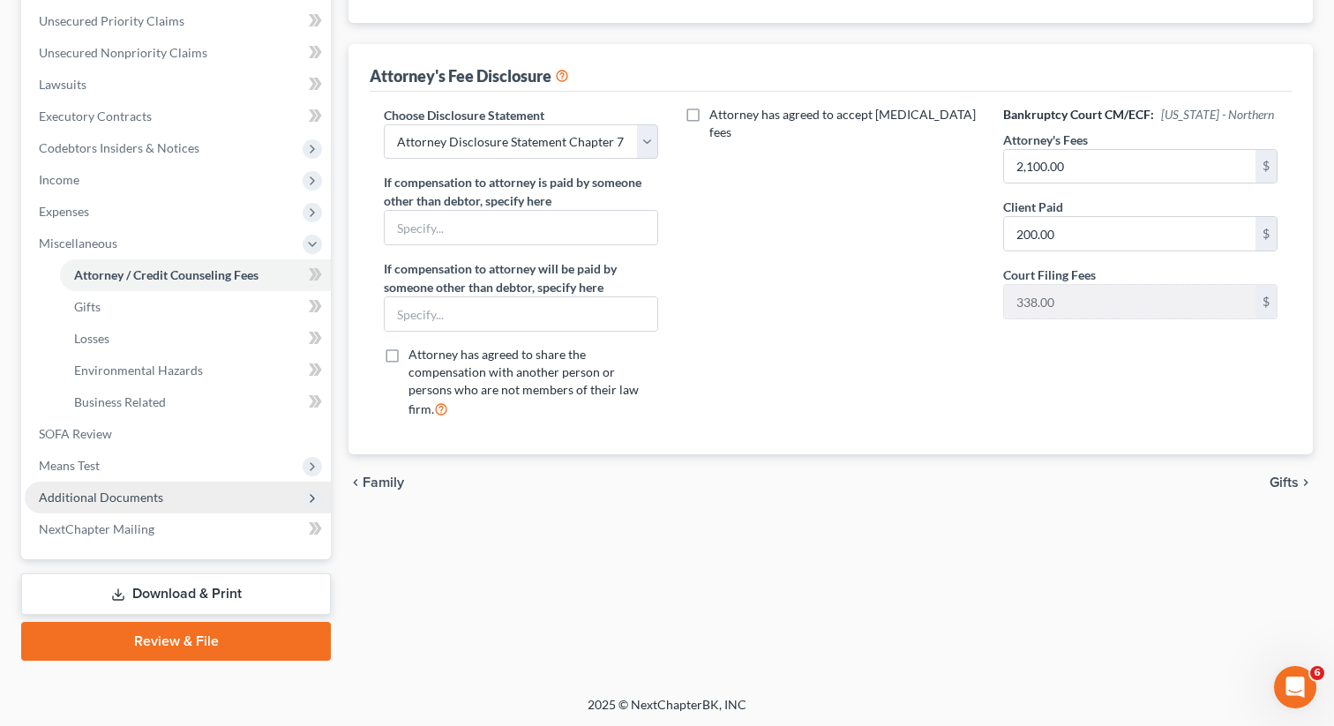
click at [168, 494] on span "Additional Documents" at bounding box center [178, 498] width 306 height 32
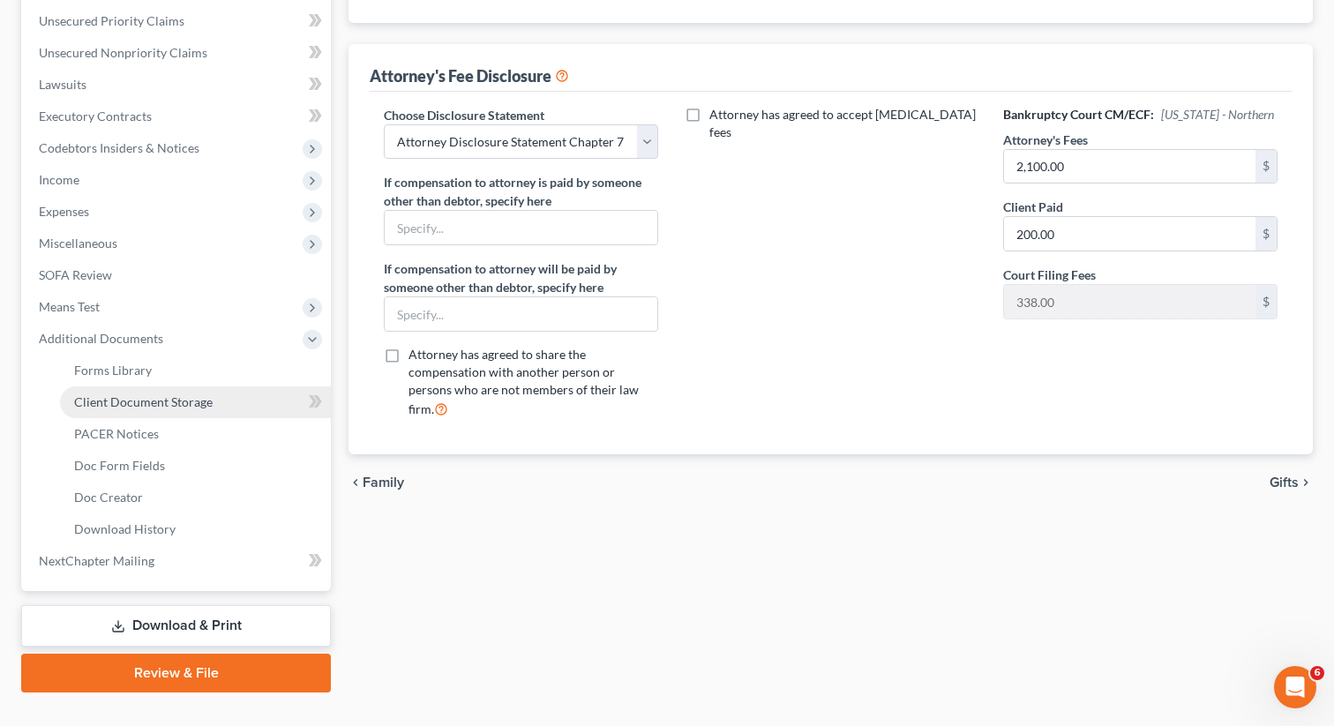
click at [171, 401] on span "Client Document Storage" at bounding box center [143, 401] width 138 height 15
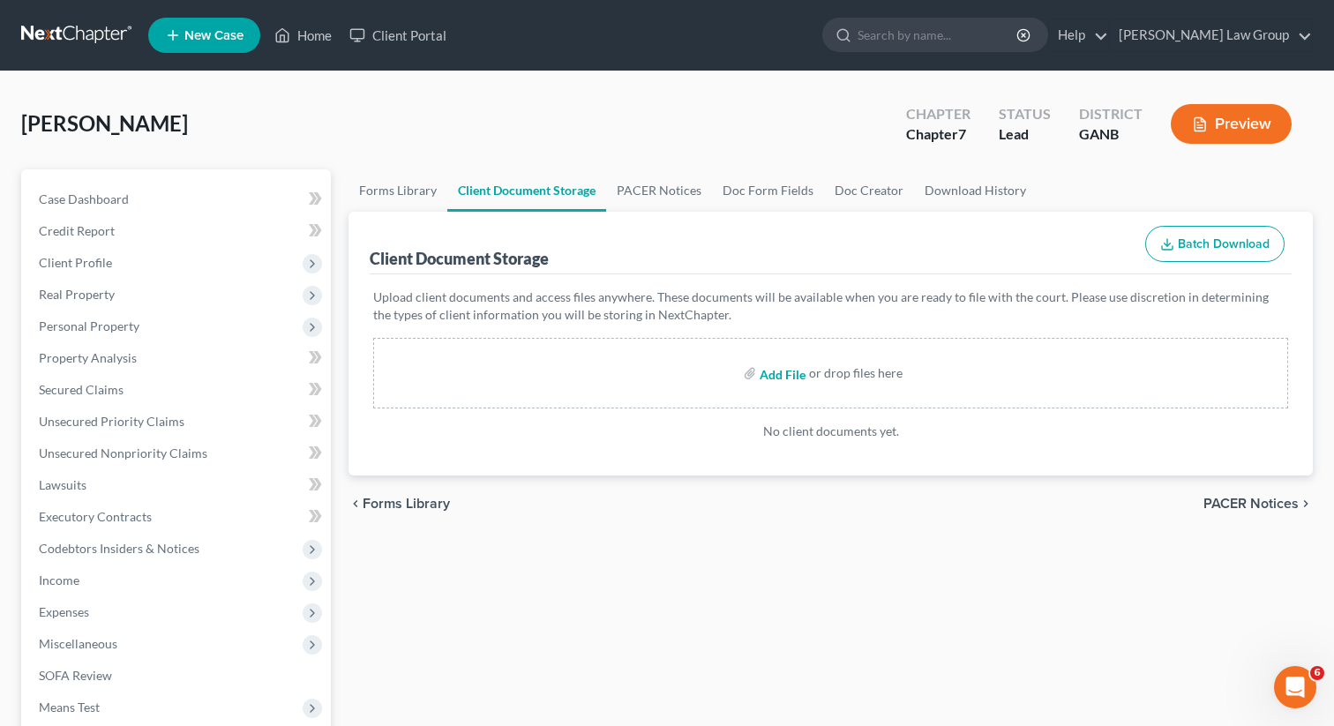
click at [767, 372] on input "file" at bounding box center [780, 373] width 42 height 32
type input "C:\fakepath\Abacus_cert.pdf"
click at [776, 374] on input "file" at bounding box center [780, 373] width 42 height 32
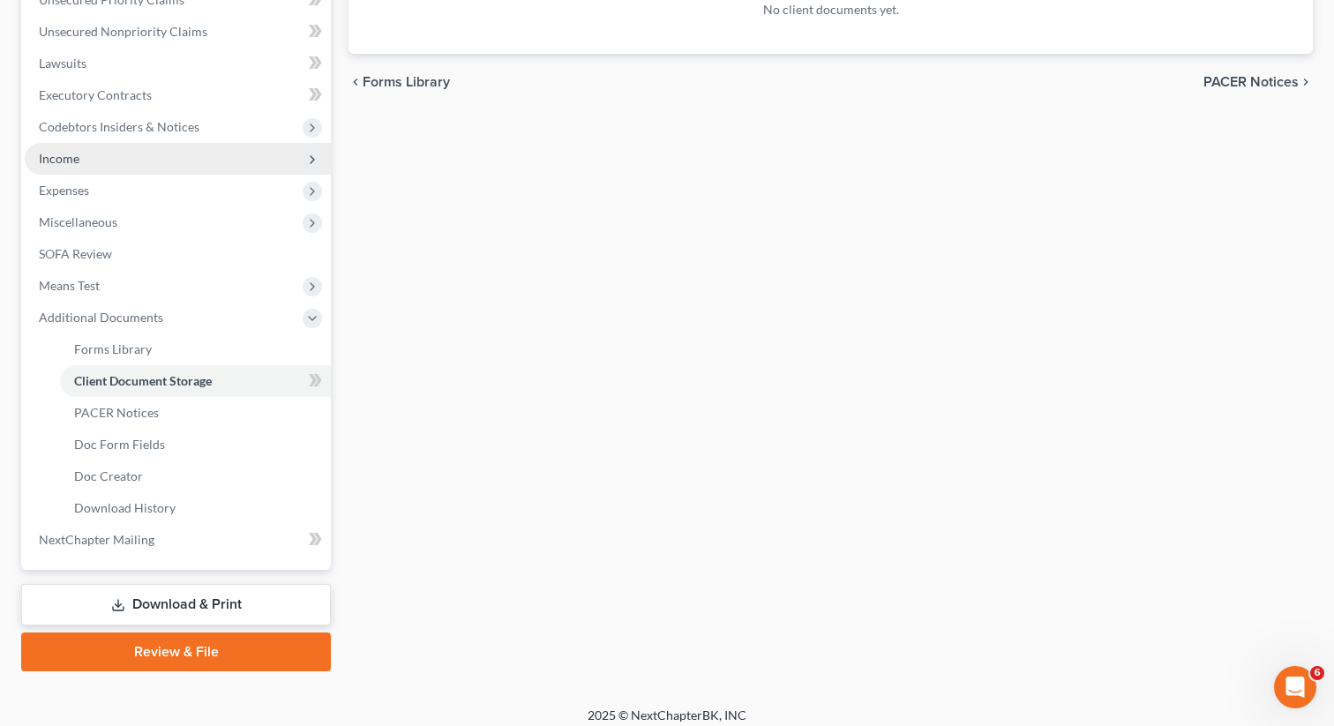
scroll to position [432, 0]
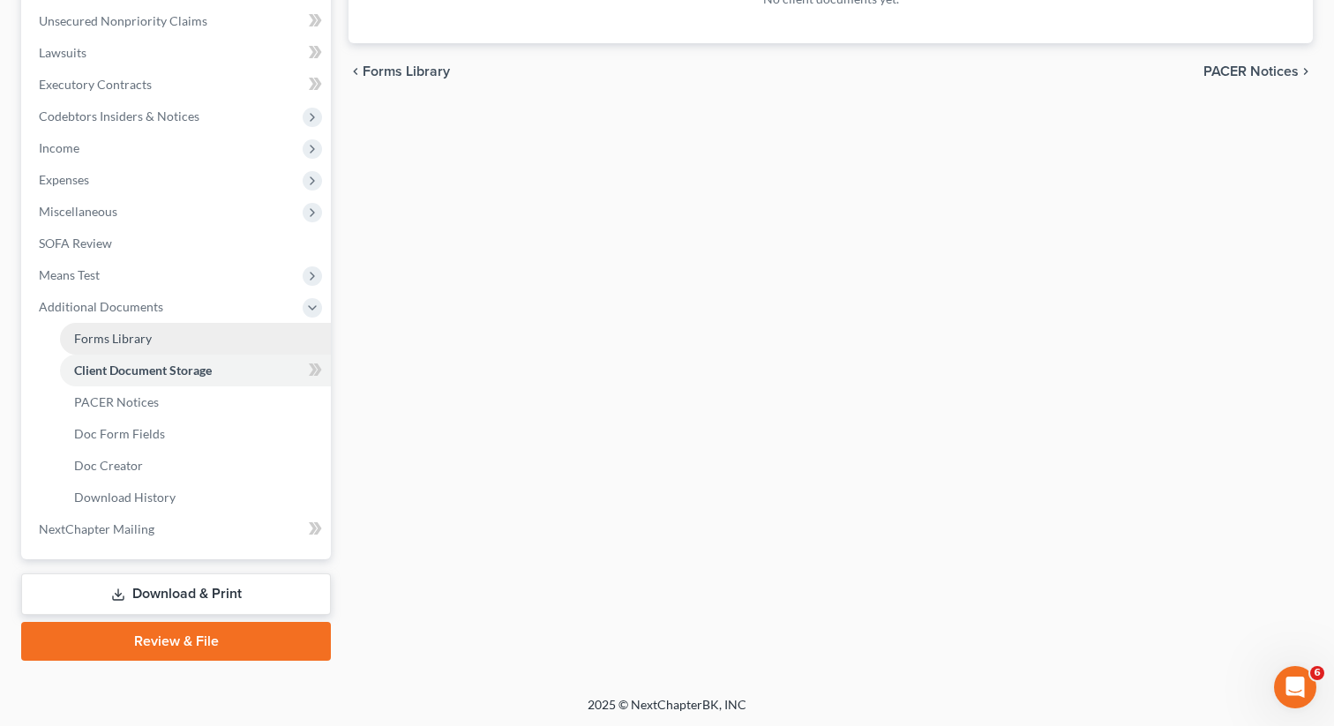
click at [160, 340] on link "Forms Library" at bounding box center [195, 339] width 271 height 32
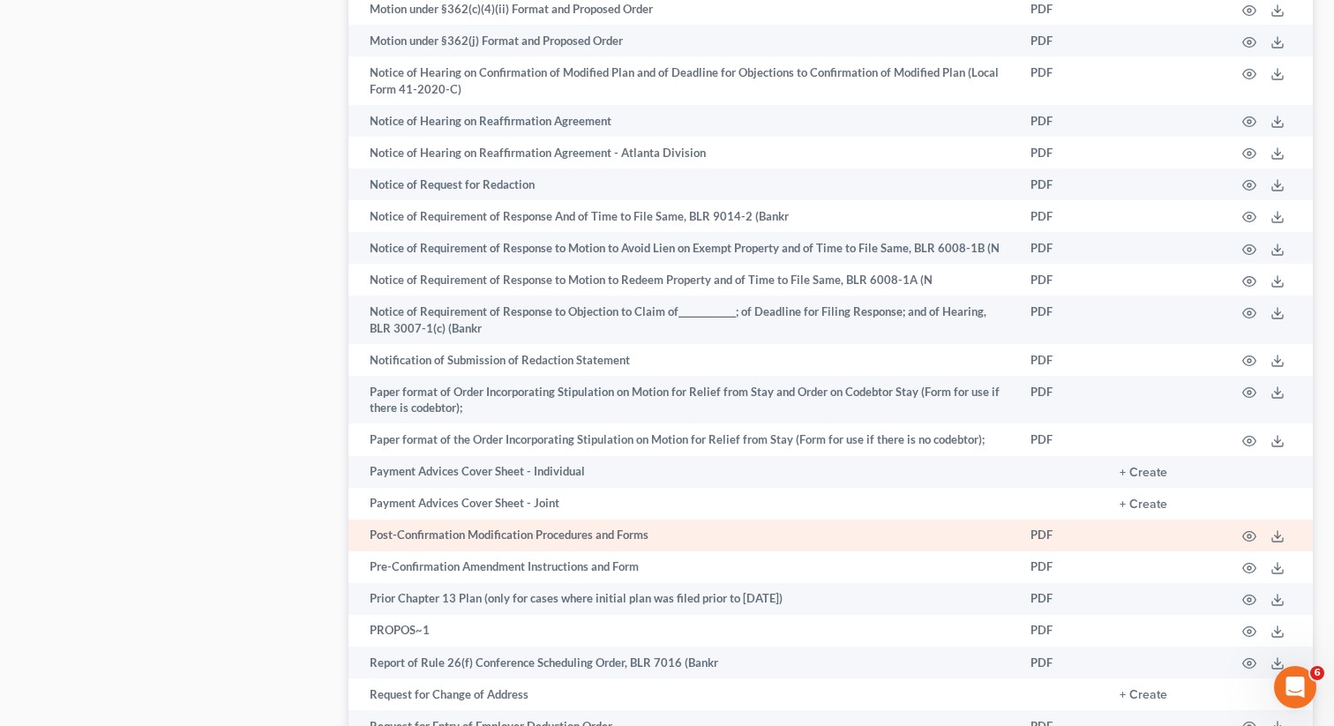
scroll to position [1325, 0]
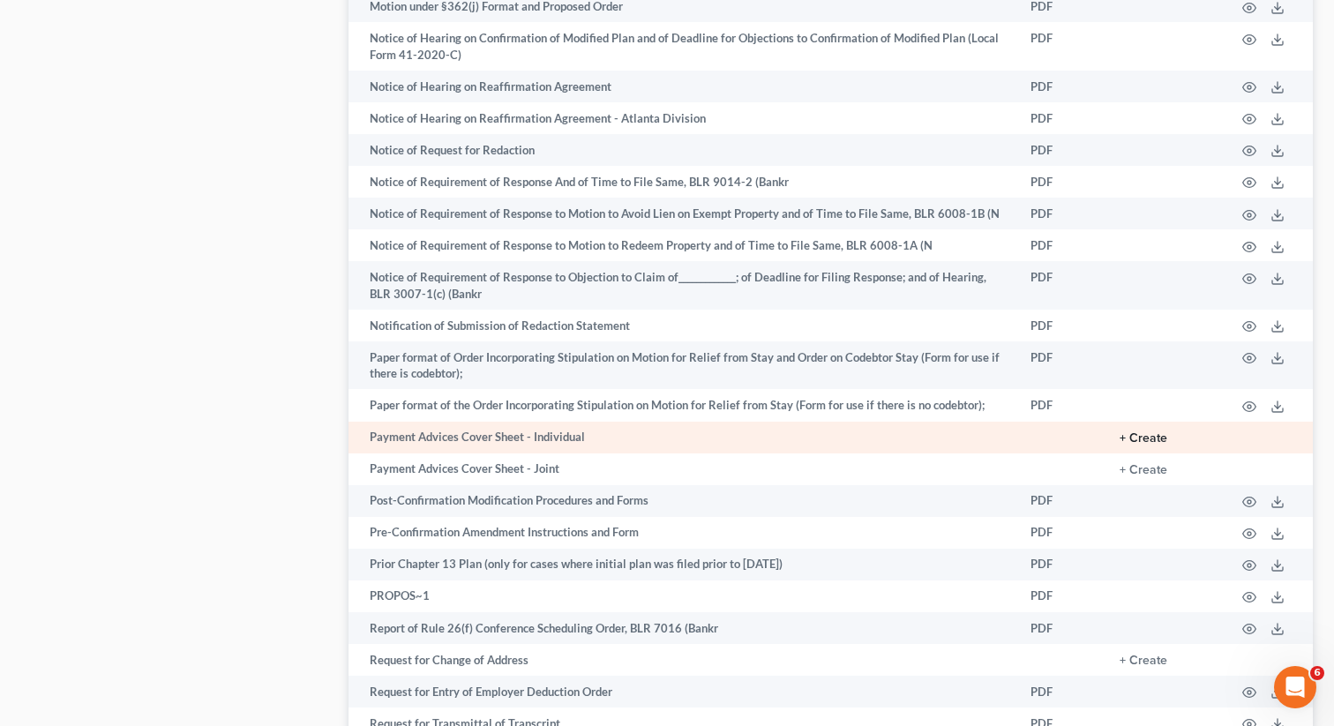
click at [1137, 432] on button "+ Create" at bounding box center [1143, 438] width 48 height 12
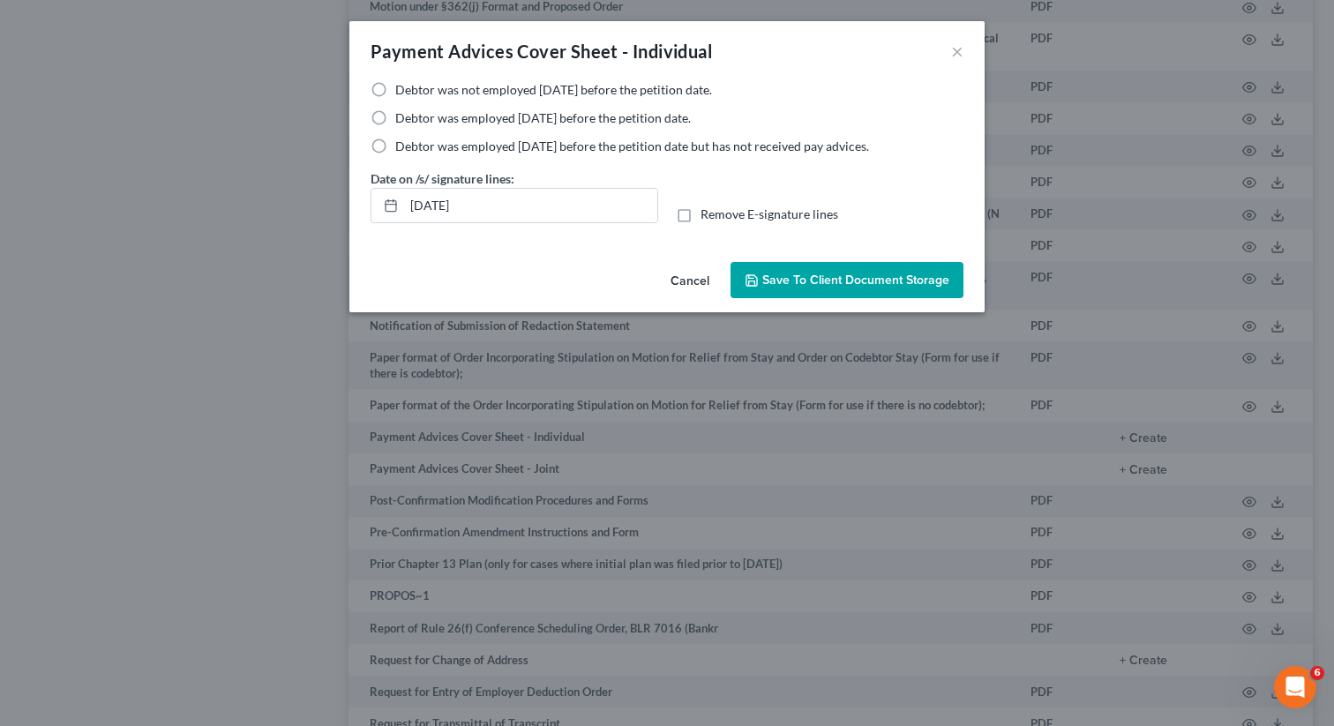
click at [395, 87] on label "Debtor was not employed [DATE] before the petition date." at bounding box center [553, 90] width 317 height 18
click at [402, 87] on input "Debtor was not employed [DATE] before the petition date." at bounding box center [407, 86] width 11 height 11
radio input "true"
click at [778, 280] on span "Save to Client Document Storage" at bounding box center [855, 280] width 187 height 15
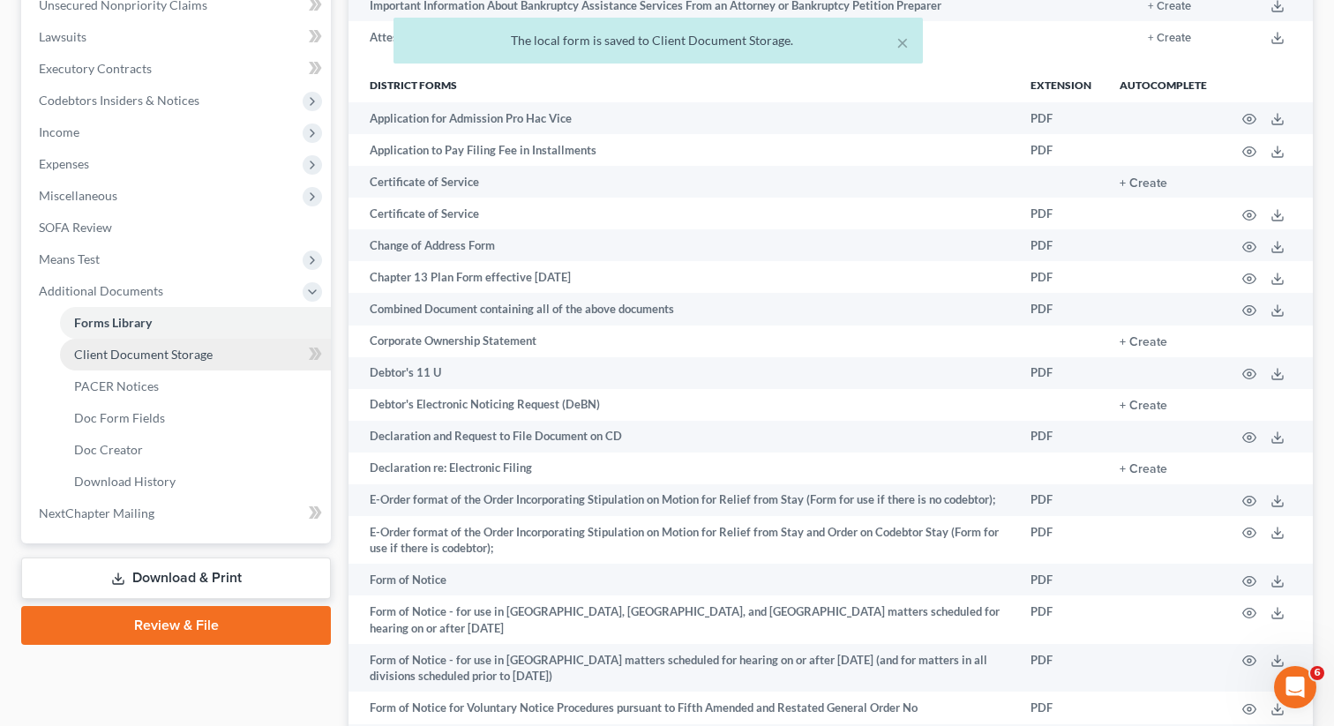
click at [176, 353] on span "Client Document Storage" at bounding box center [143, 354] width 138 height 15
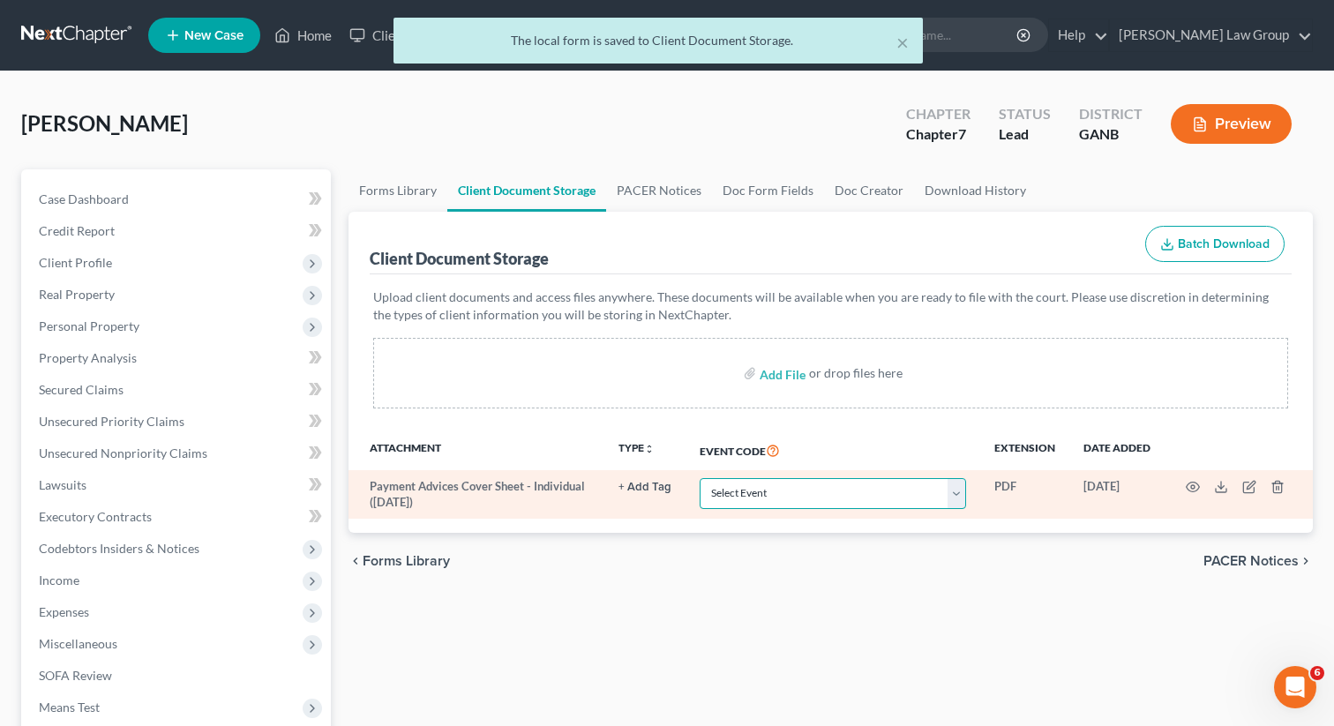
click at [770, 482] on select "Select Event 01 - Chapter 13 Plan - Initial Plan 02-Application to Pay Filing F…" at bounding box center [832, 493] width 266 height 31
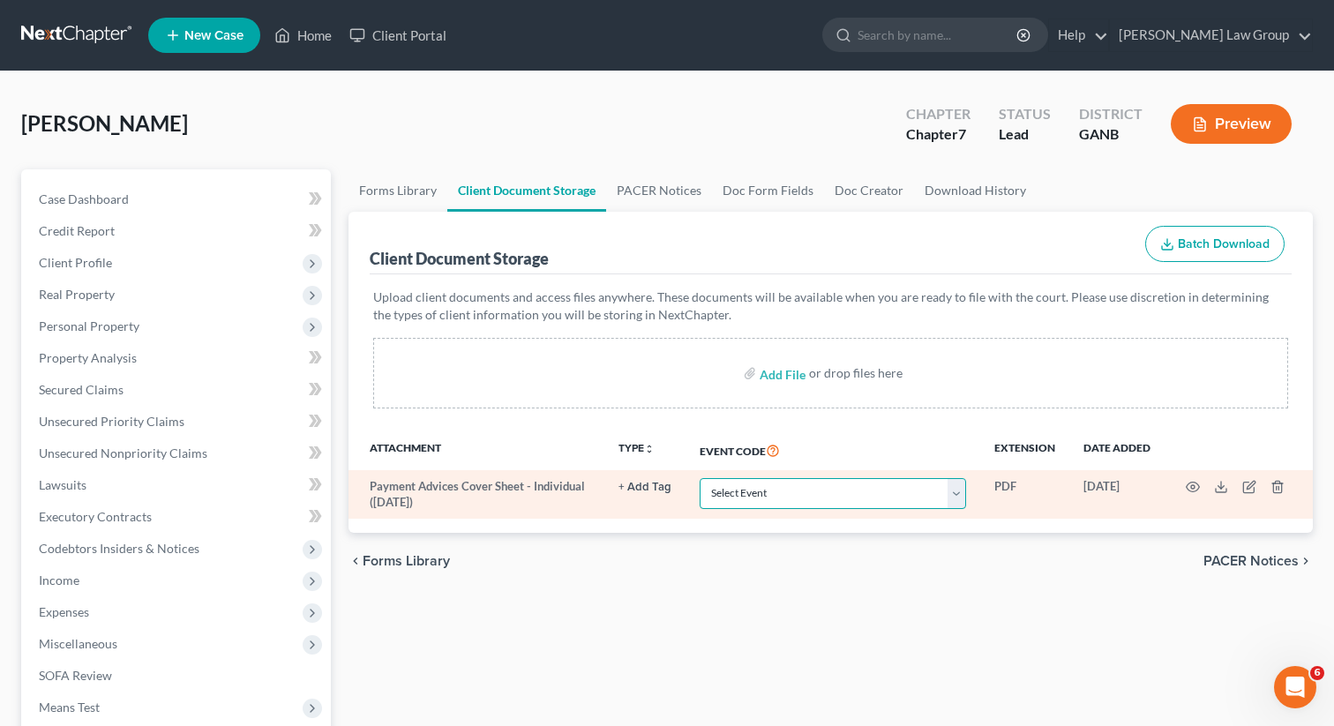
select select "35"
click at [701, 478] on select "Select Event 01 - Chapter 13 Plan - Initial Plan 02-Application to Pay Filing F…" at bounding box center [832, 493] width 266 height 31
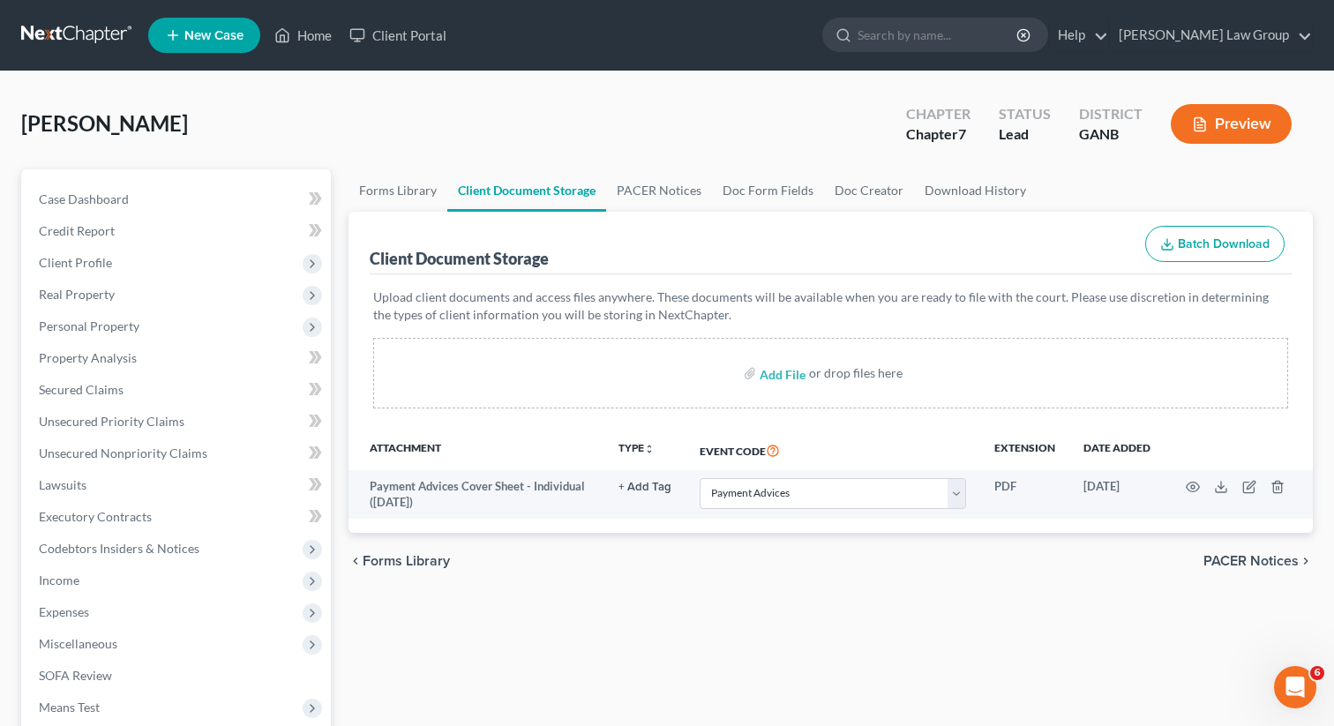
click at [775, 392] on div "Add File or drop files here" at bounding box center [830, 373] width 915 height 71
click at [772, 381] on input "file" at bounding box center [780, 373] width 42 height 32
type input "C:\fakepath\Abacus_cert.pdf"
click at [773, 384] on input "file" at bounding box center [780, 373] width 42 height 32
click at [773, 367] on input "file" at bounding box center [780, 373] width 42 height 32
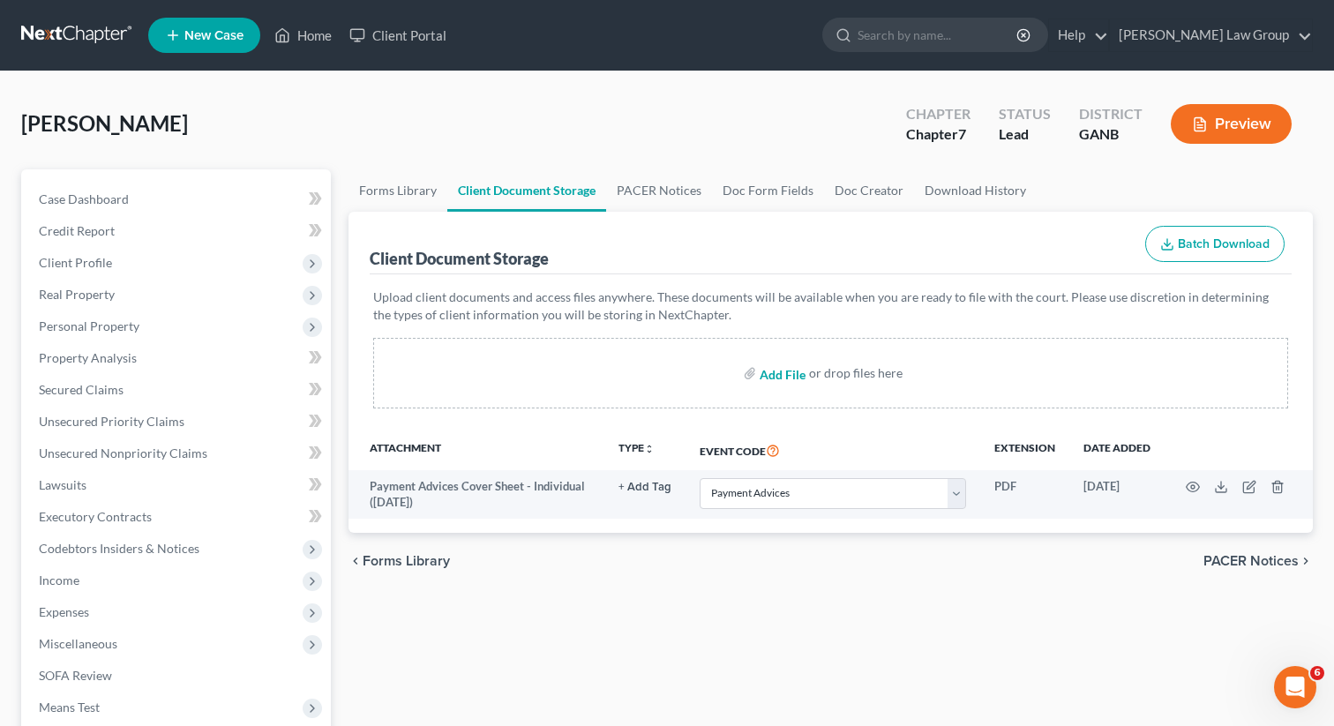
click at [773, 369] on input "file" at bounding box center [780, 373] width 42 height 32
type input "C:\fakepath\Abacus_cert.pdf"
select select "35"
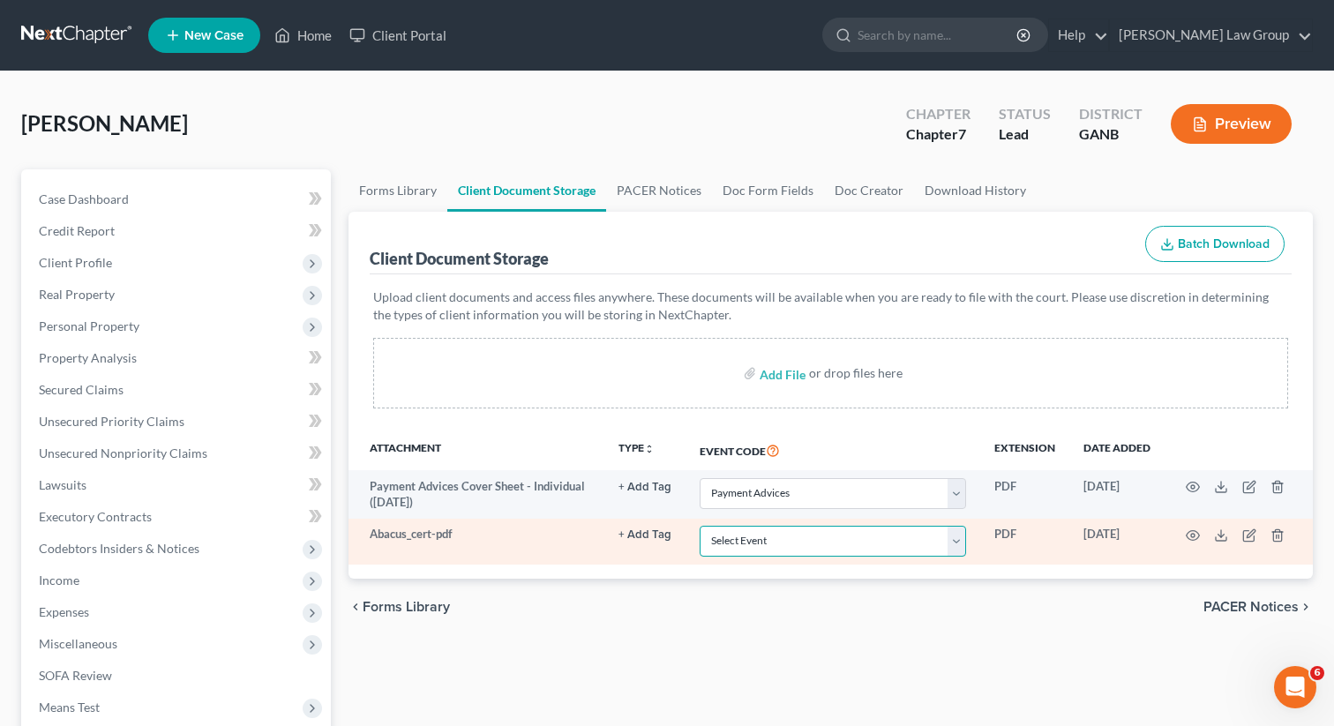
click at [762, 544] on select "Select Event 01 - Chapter 13 Plan - Initial Plan 02-Application to Pay Filing F…" at bounding box center [832, 541] width 266 height 31
select select "5"
click at [701, 526] on select "Select Event 01 - Chapter 13 Plan - Initial Plan 02-Application to Pay Filing F…" at bounding box center [832, 541] width 266 height 31
click at [1183, 536] on td at bounding box center [1238, 542] width 148 height 46
click at [1193, 534] on circle "button" at bounding box center [1193, 536] width 4 height 4
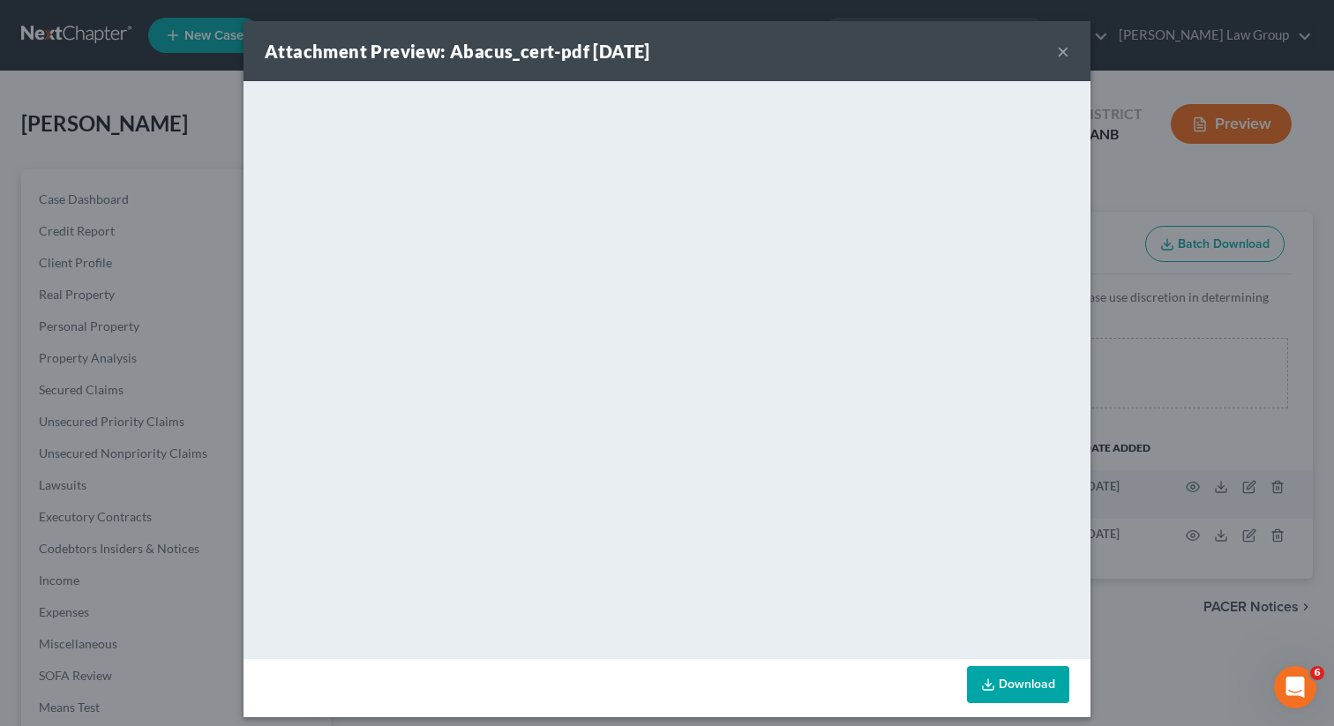
click at [1060, 56] on button "×" at bounding box center [1063, 51] width 12 height 21
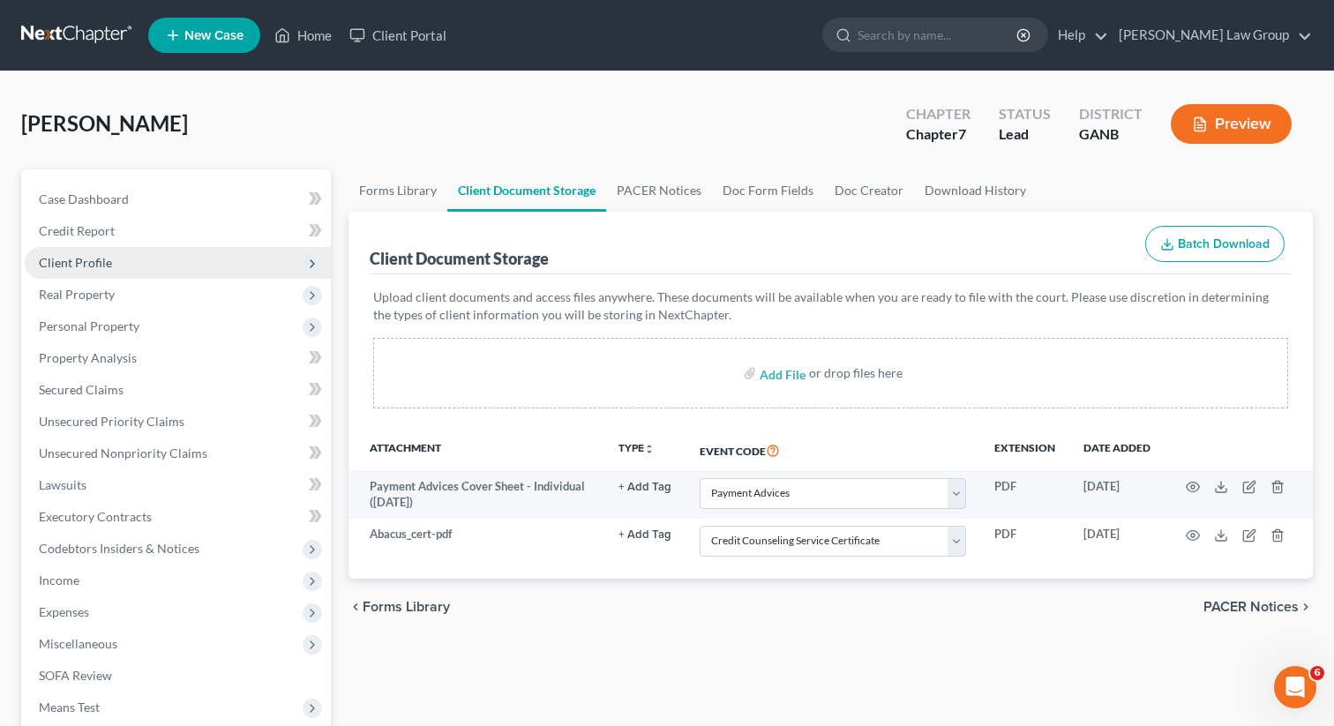
click at [159, 255] on span "Client Profile" at bounding box center [178, 263] width 306 height 32
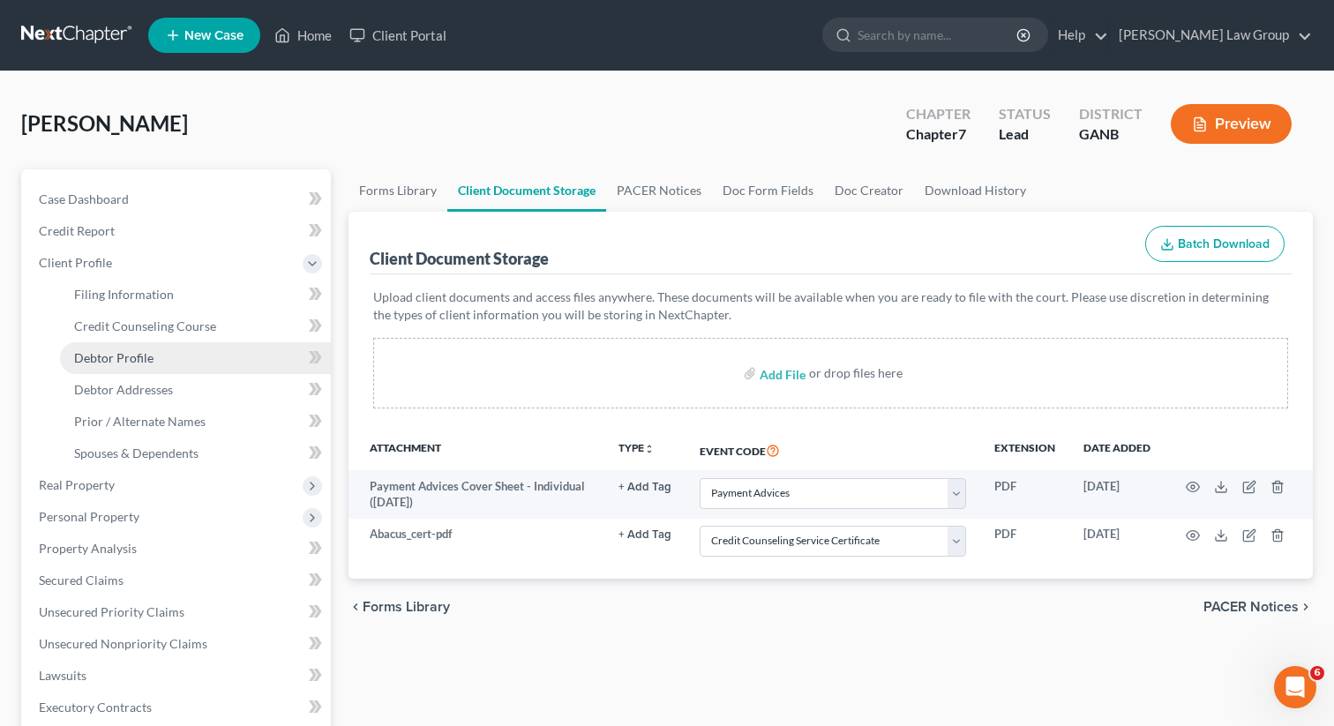
click at [130, 357] on span "Debtor Profile" at bounding box center [113, 357] width 79 height 15
select select "1"
select select "2"
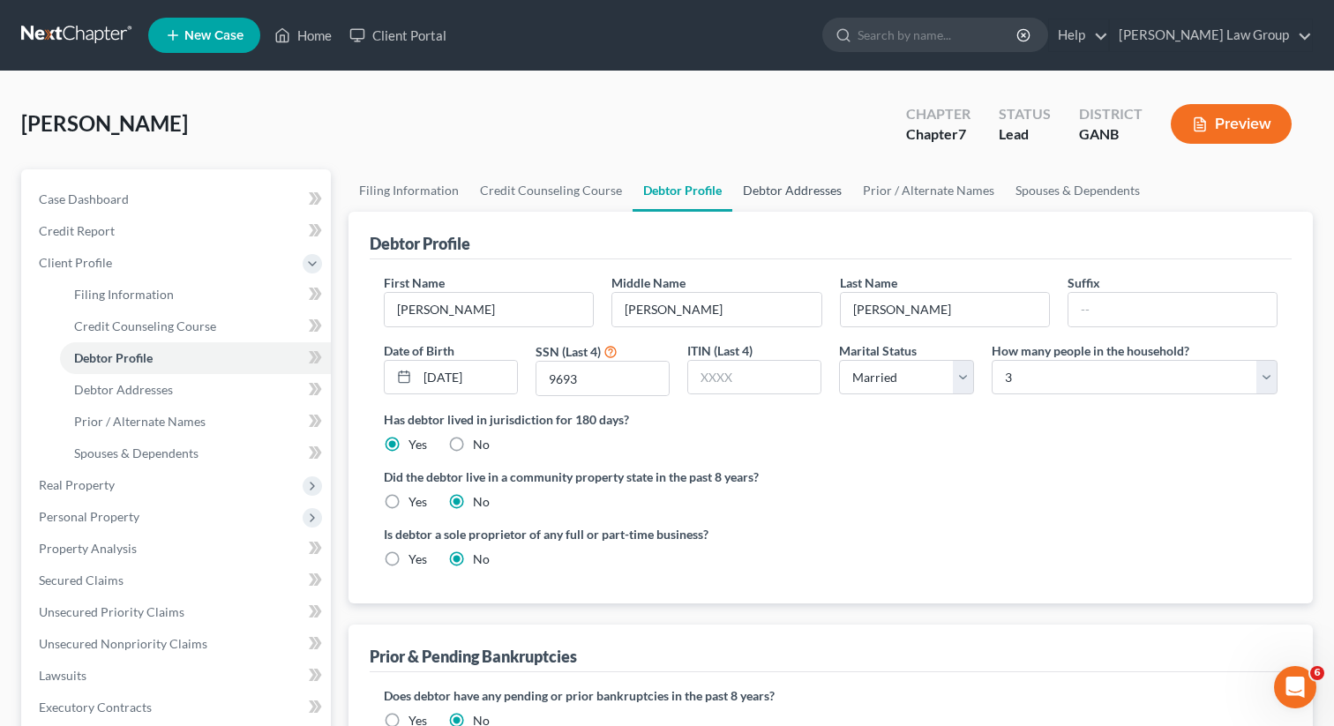
click at [791, 193] on link "Debtor Addresses" at bounding box center [792, 190] width 120 height 42
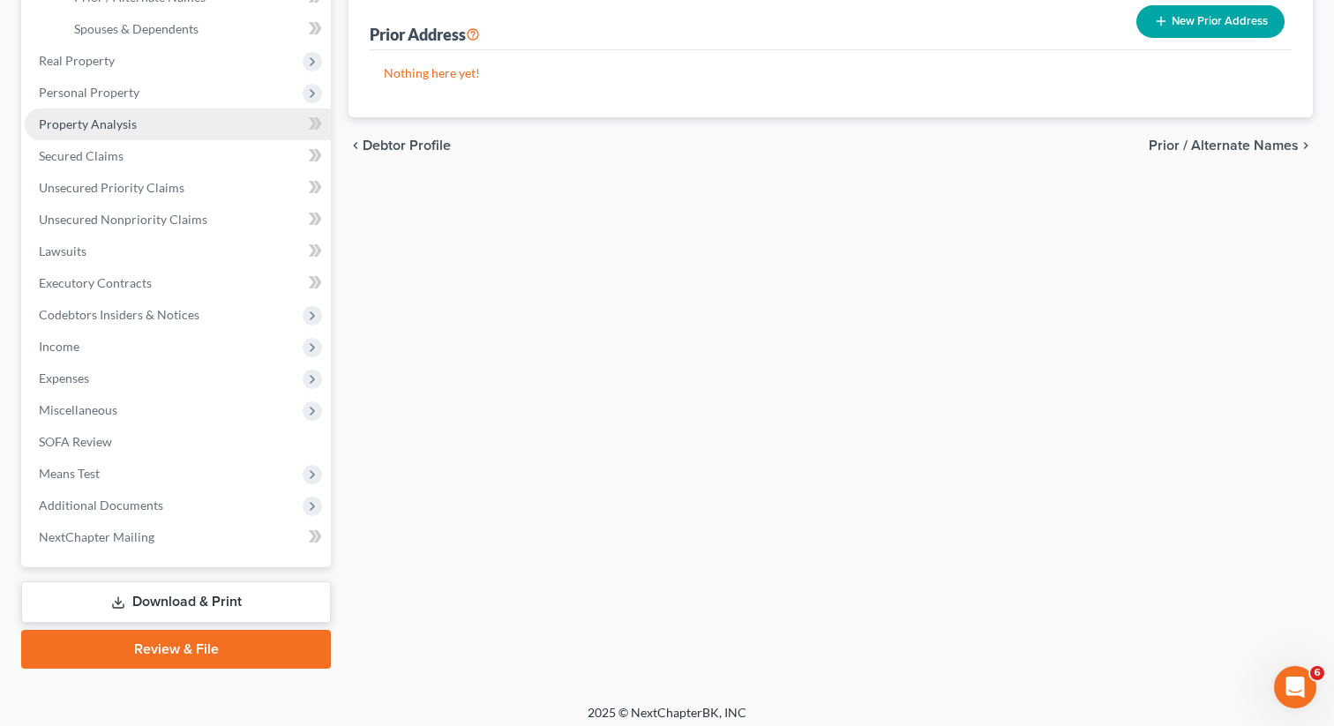
scroll to position [432, 0]
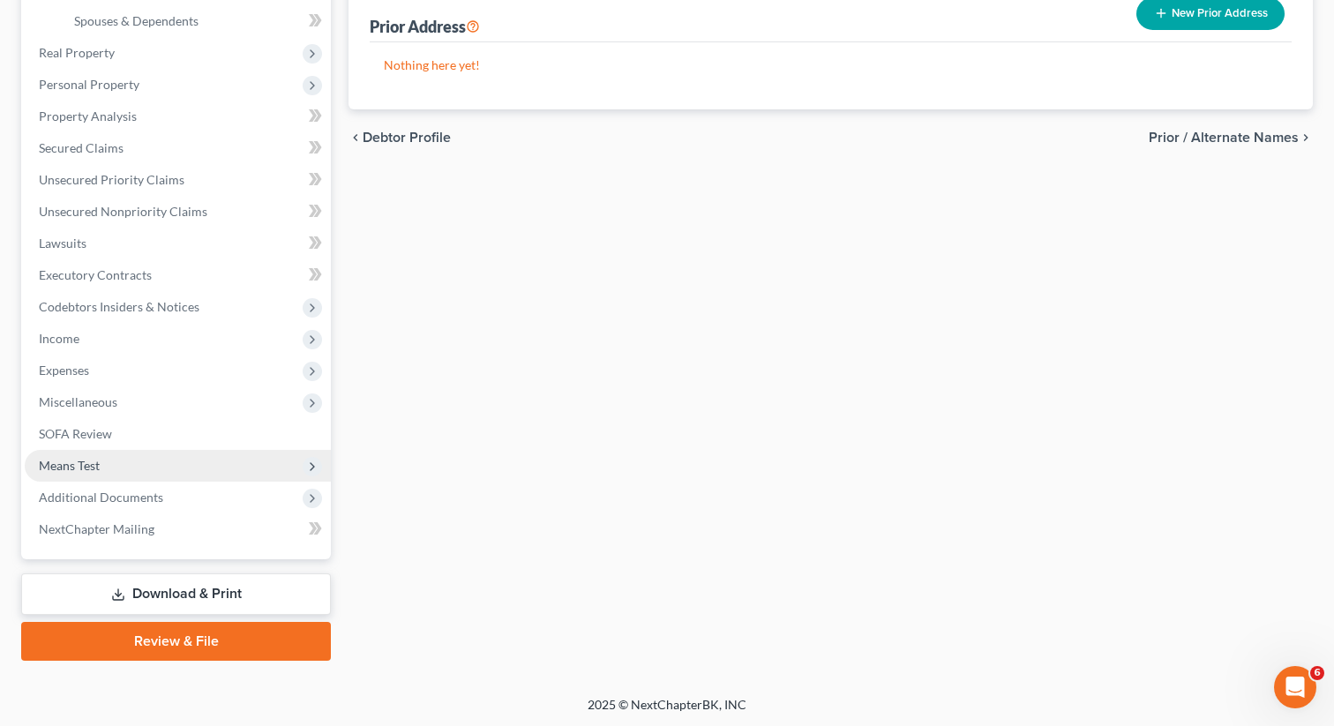
click at [109, 460] on span "Means Test" at bounding box center [178, 466] width 306 height 32
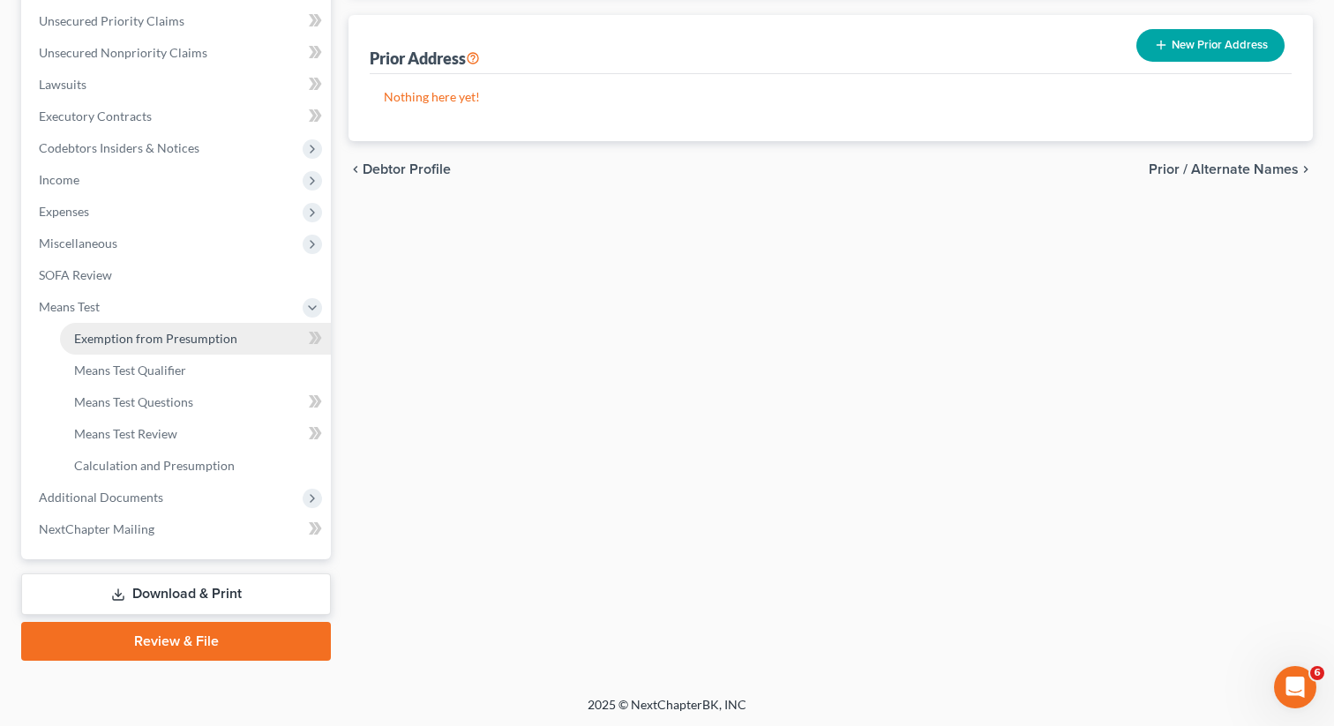
click at [169, 335] on span "Exemption from Presumption" at bounding box center [155, 338] width 163 height 15
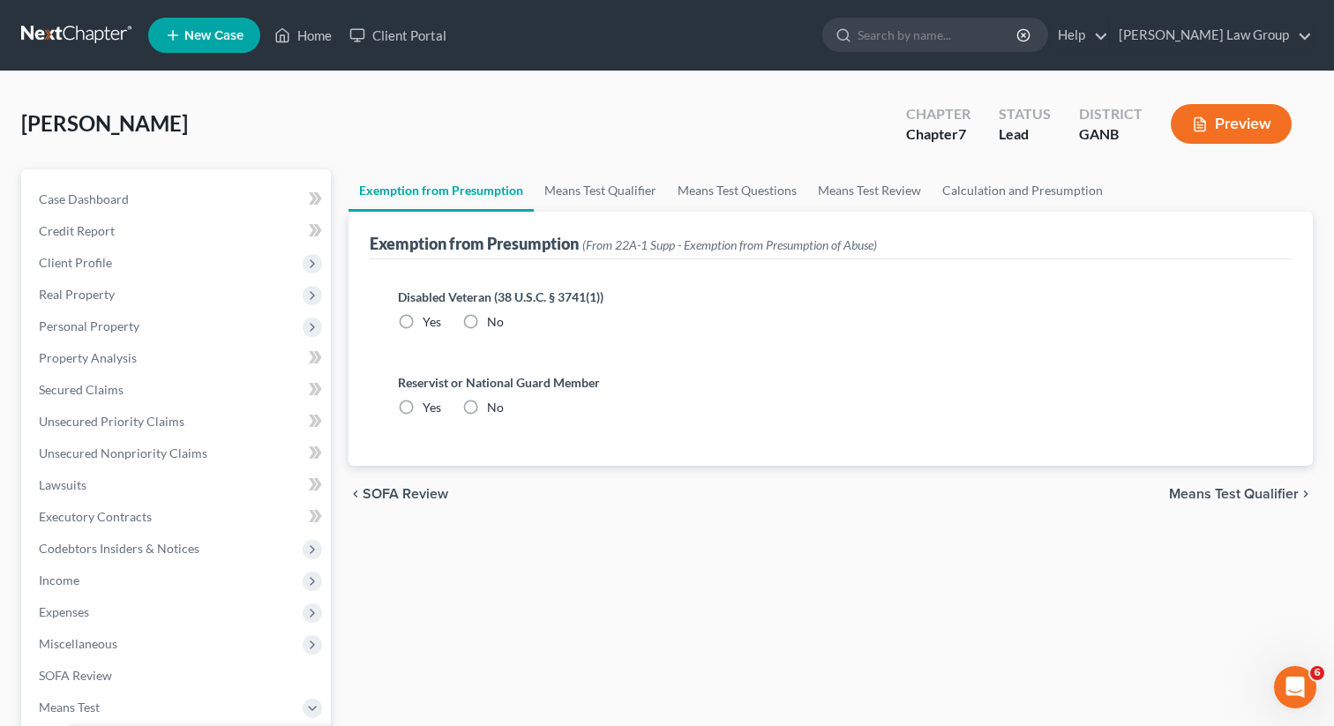
click at [487, 317] on label "No" at bounding box center [495, 322] width 17 height 18
click at [494, 317] on input "No" at bounding box center [499, 318] width 11 height 11
radio input "true"
click at [487, 401] on label "No" at bounding box center [495, 408] width 17 height 18
click at [494, 401] on input "No" at bounding box center [499, 404] width 11 height 11
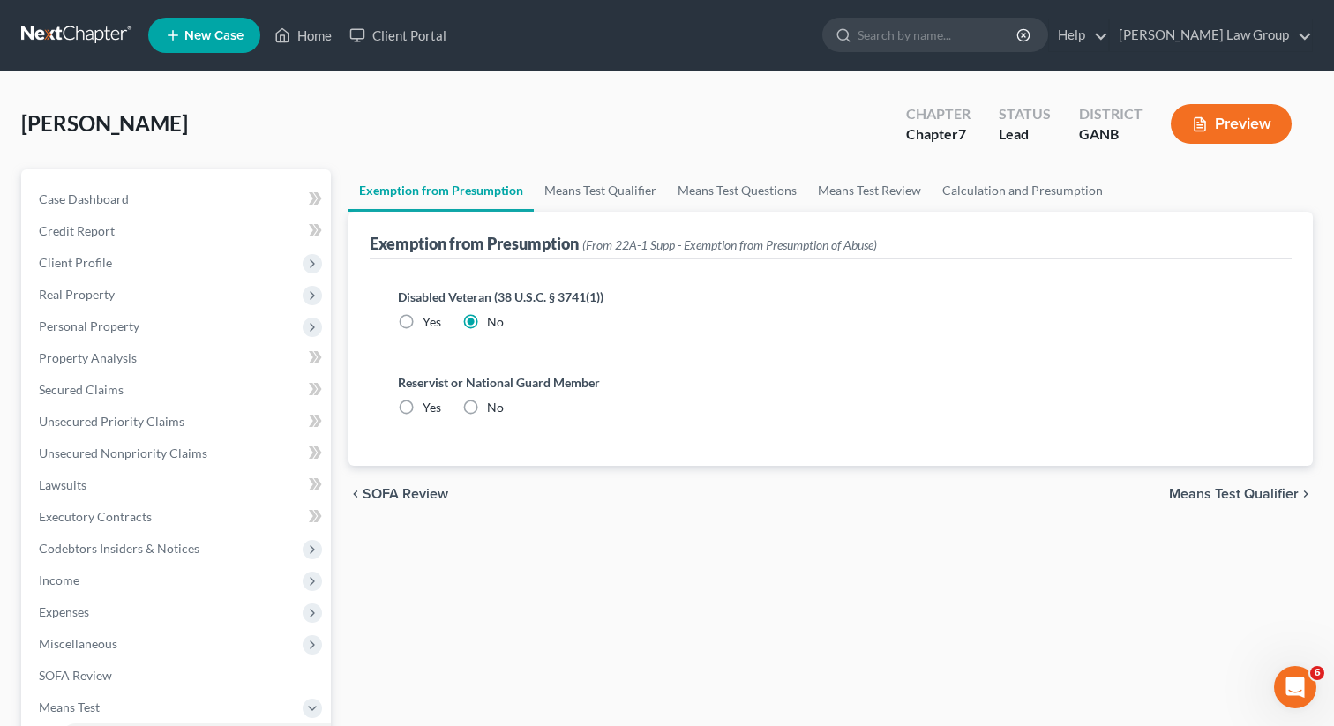
radio input "true"
click at [609, 190] on link "Means Test Qualifier" at bounding box center [600, 190] width 133 height 42
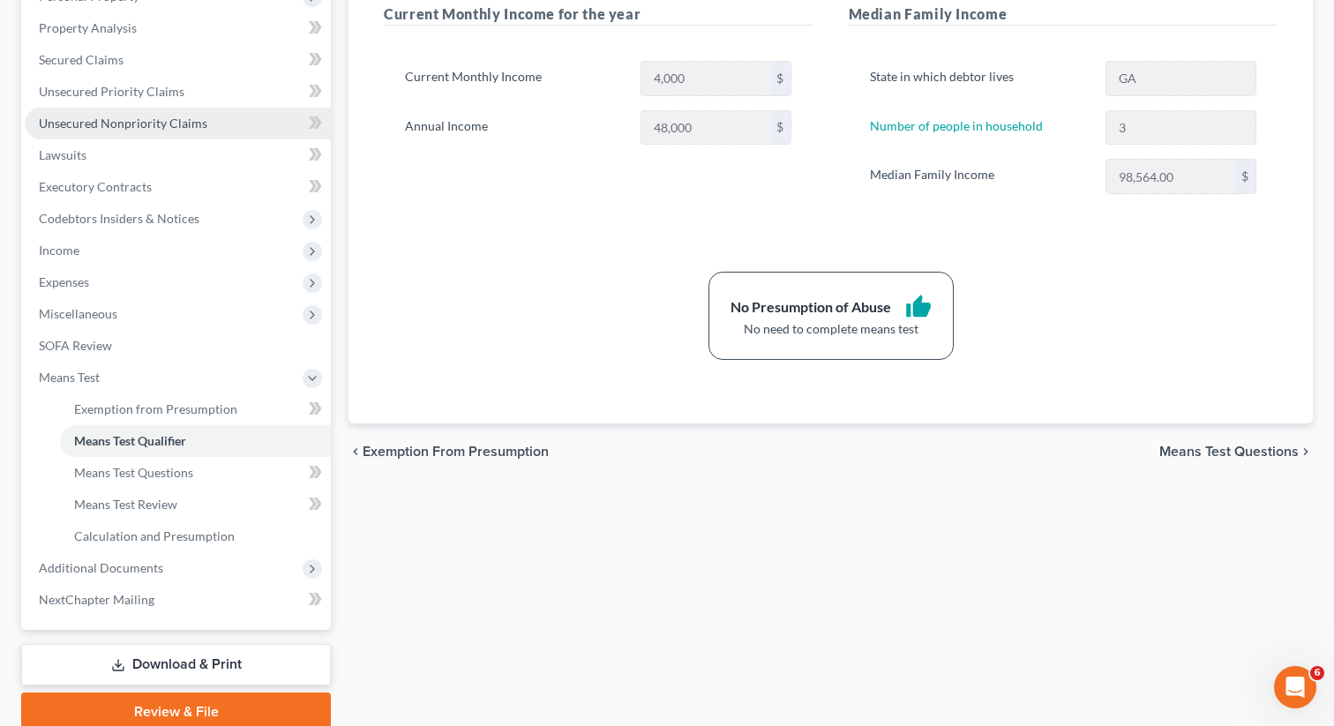
scroll to position [352, 0]
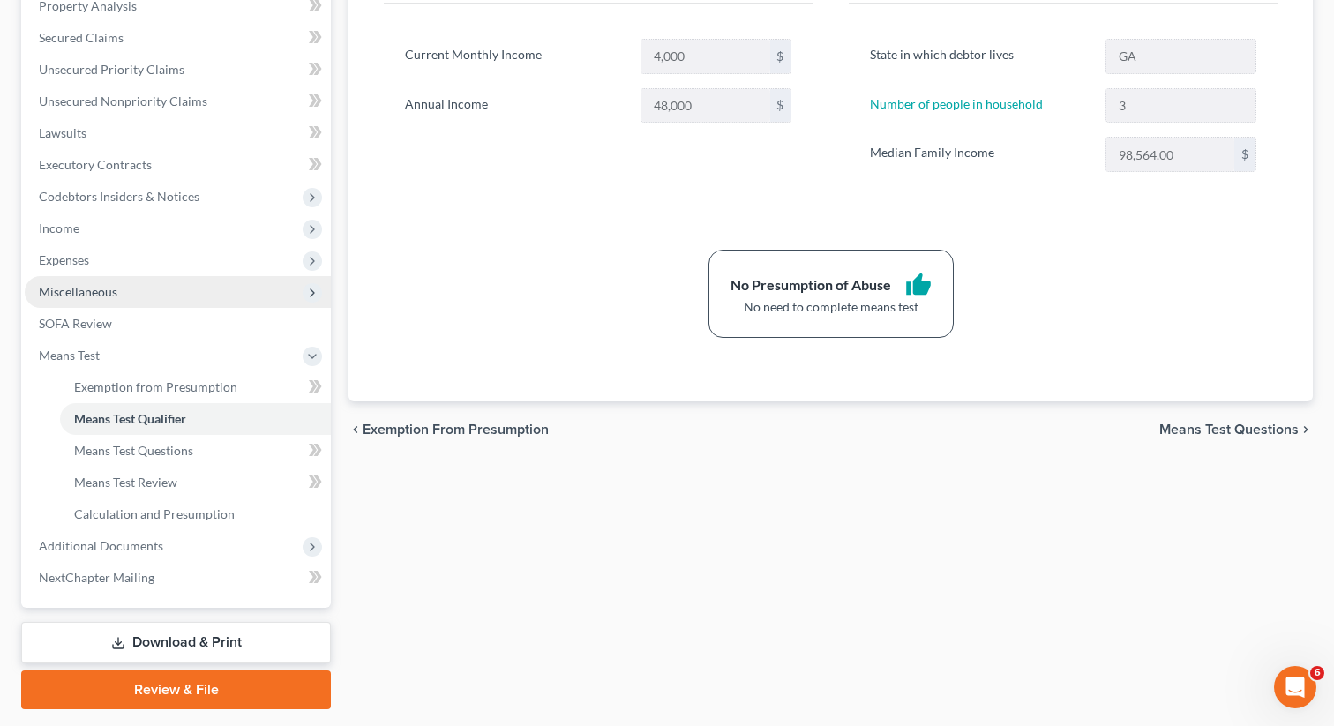
click at [116, 293] on span "Miscellaneous" at bounding box center [178, 292] width 306 height 32
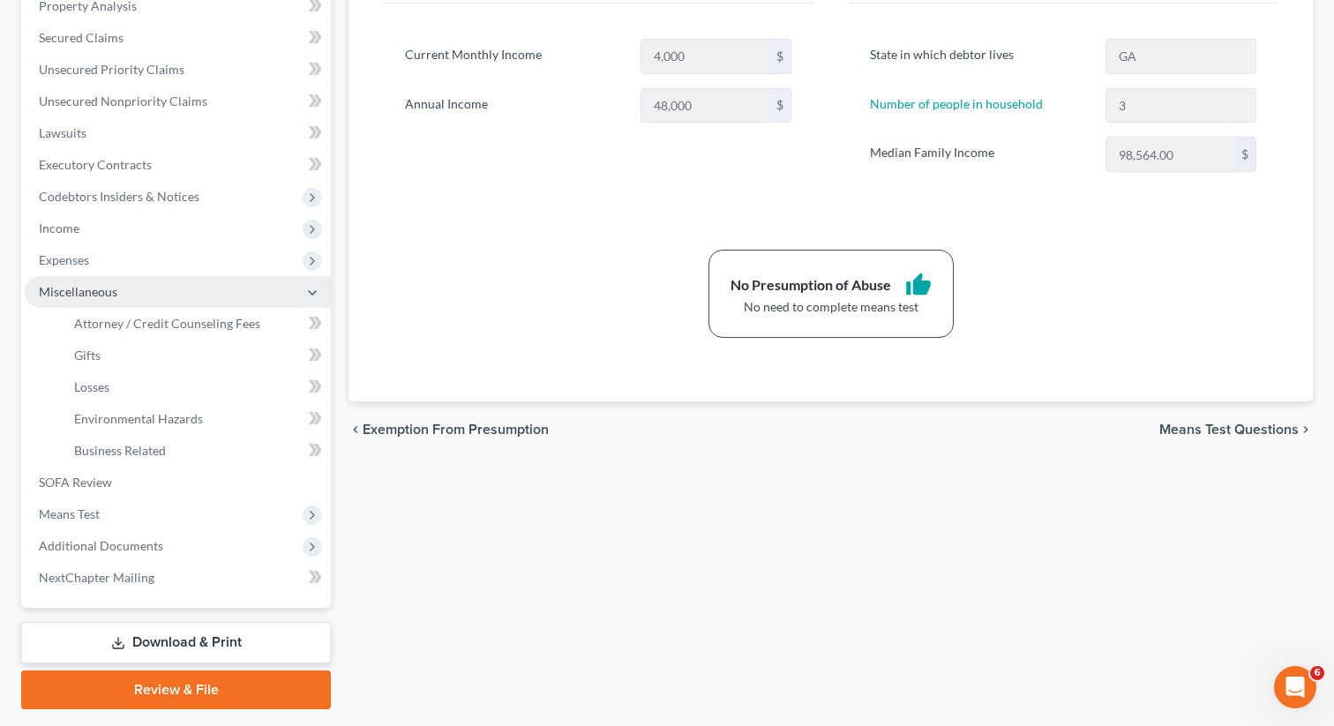
scroll to position [400, 0]
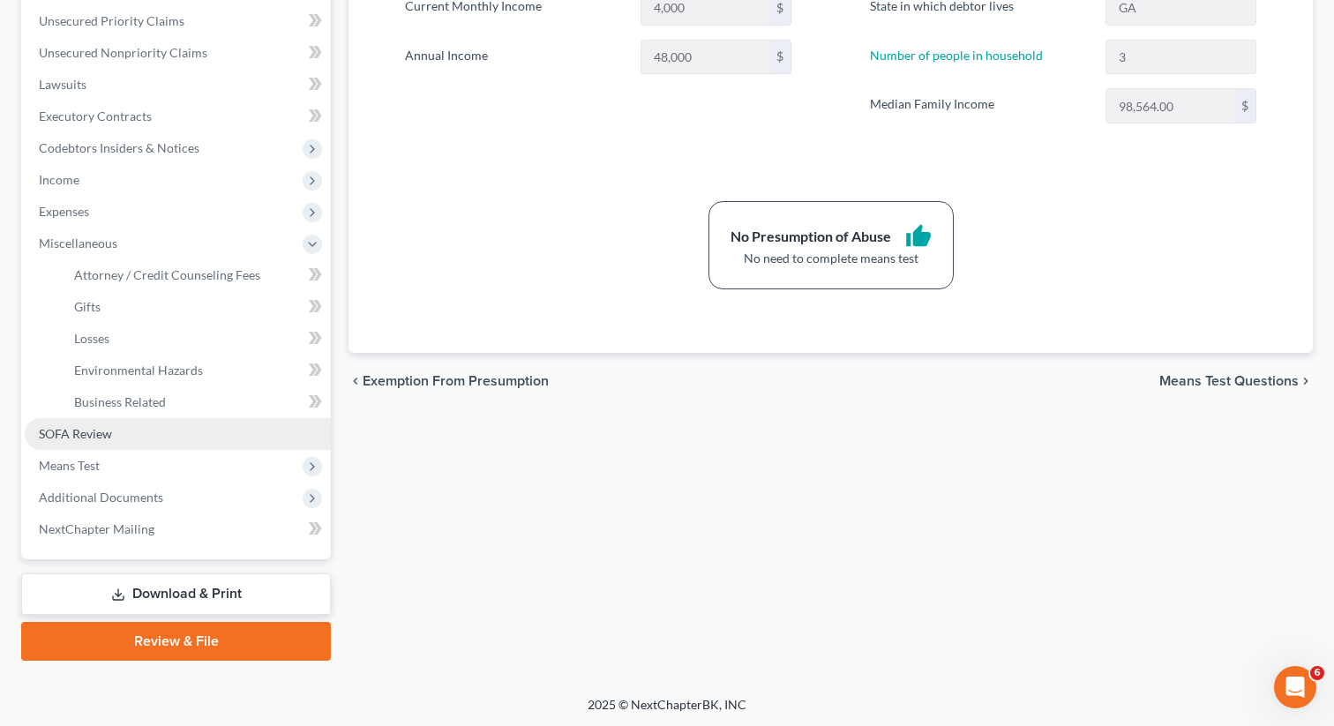
click at [104, 438] on span "SOFA Review" at bounding box center [75, 433] width 73 height 15
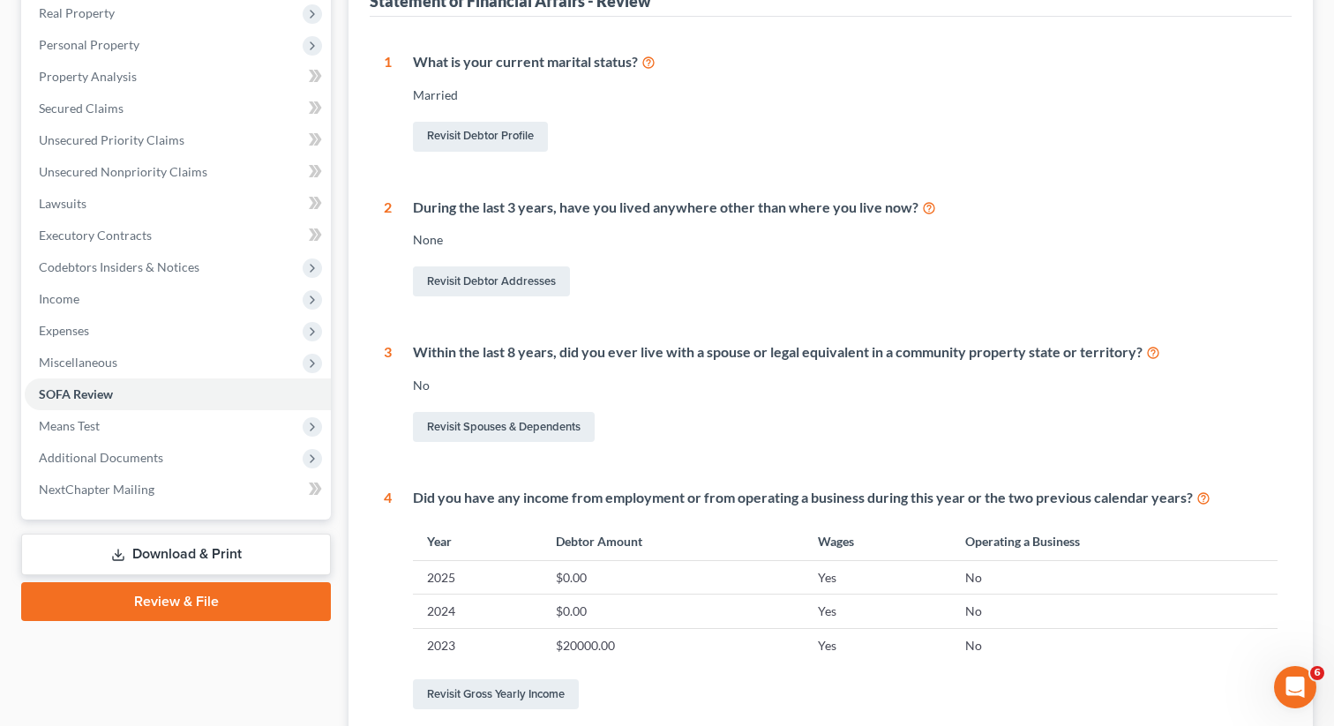
scroll to position [91, 0]
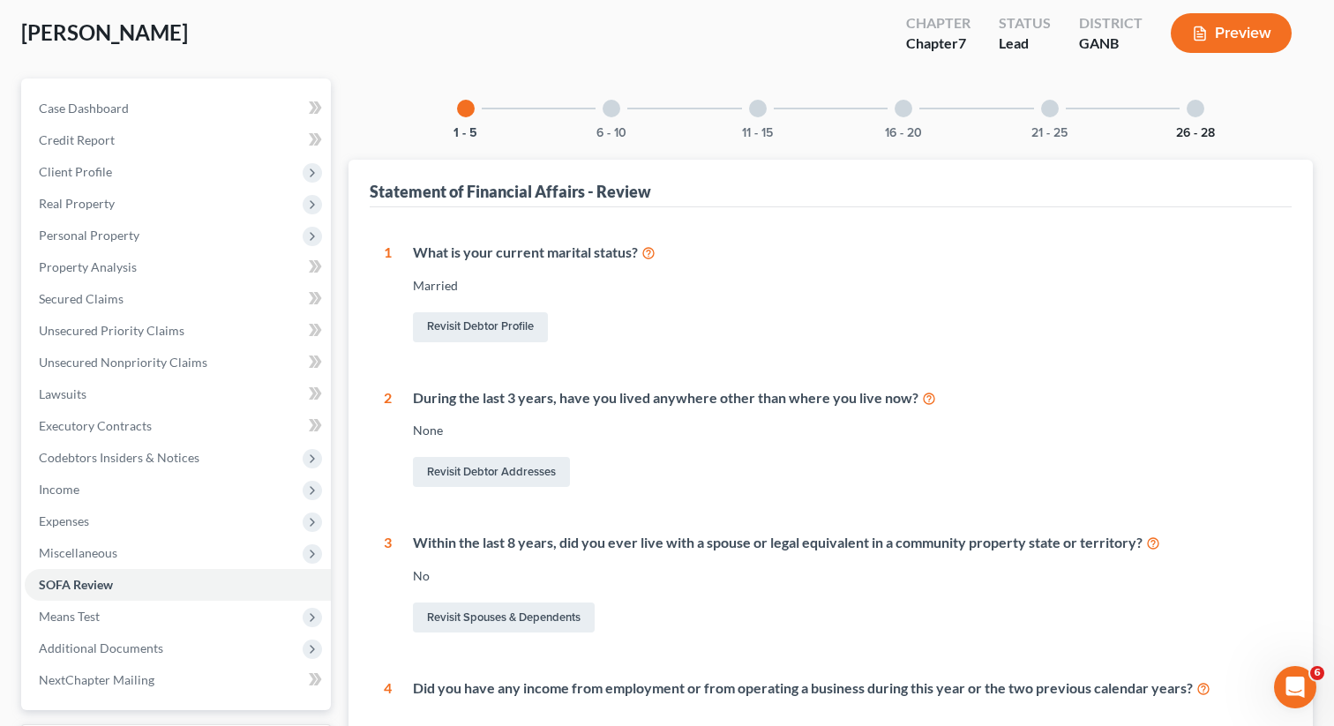
click at [1188, 127] on button "26 - 28" at bounding box center [1195, 133] width 39 height 12
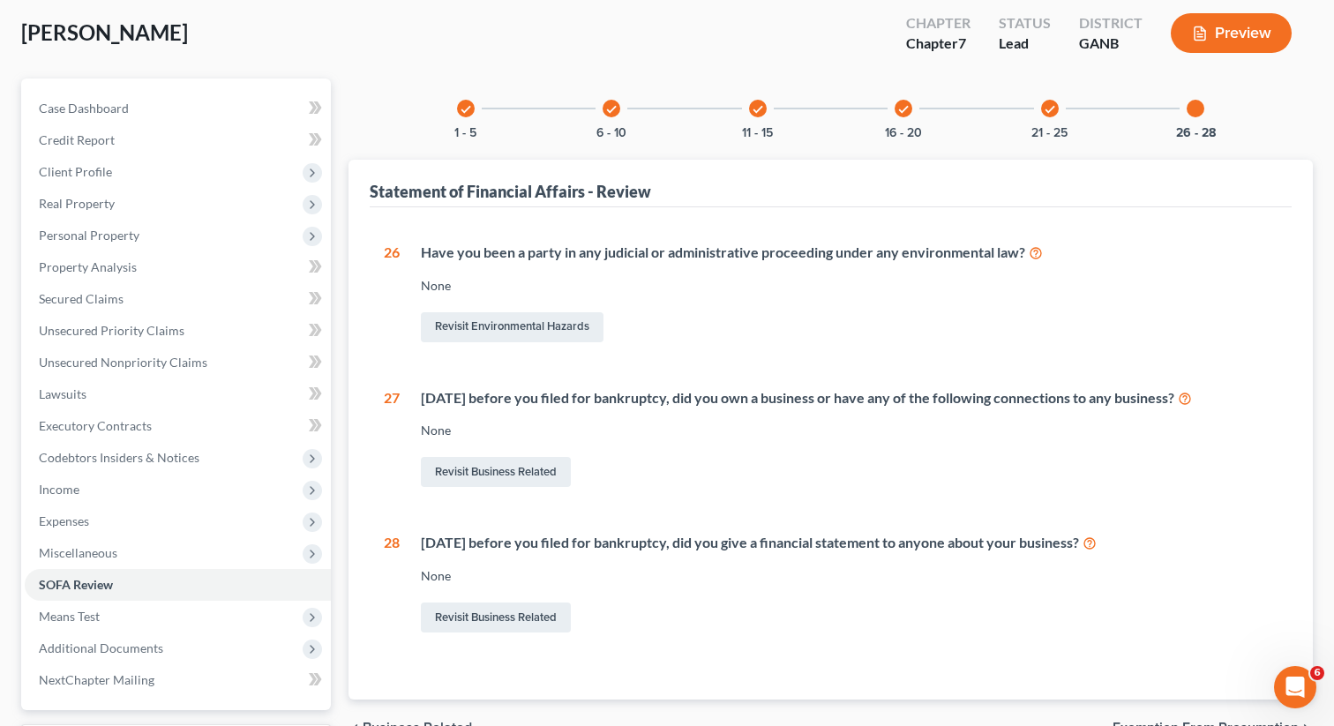
click at [1054, 116] on div "check 21 - 25" at bounding box center [1050, 108] width 60 height 60
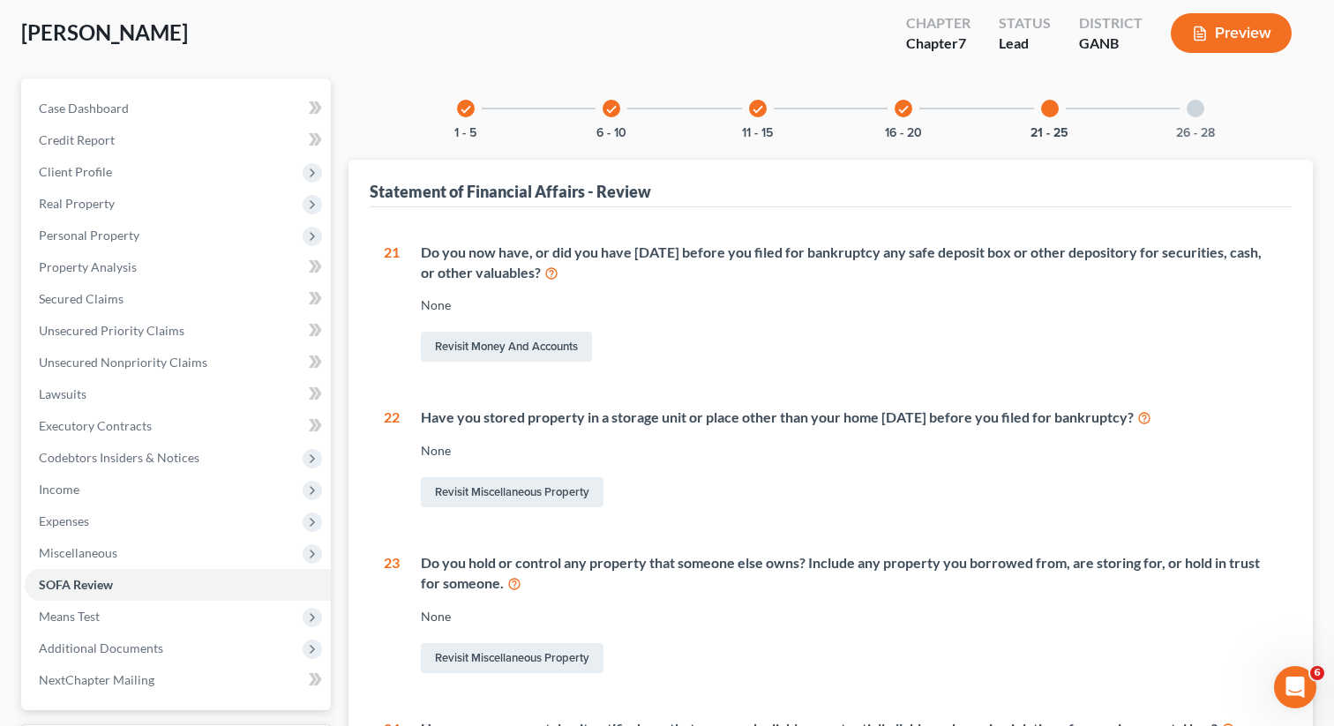
scroll to position [518, 0]
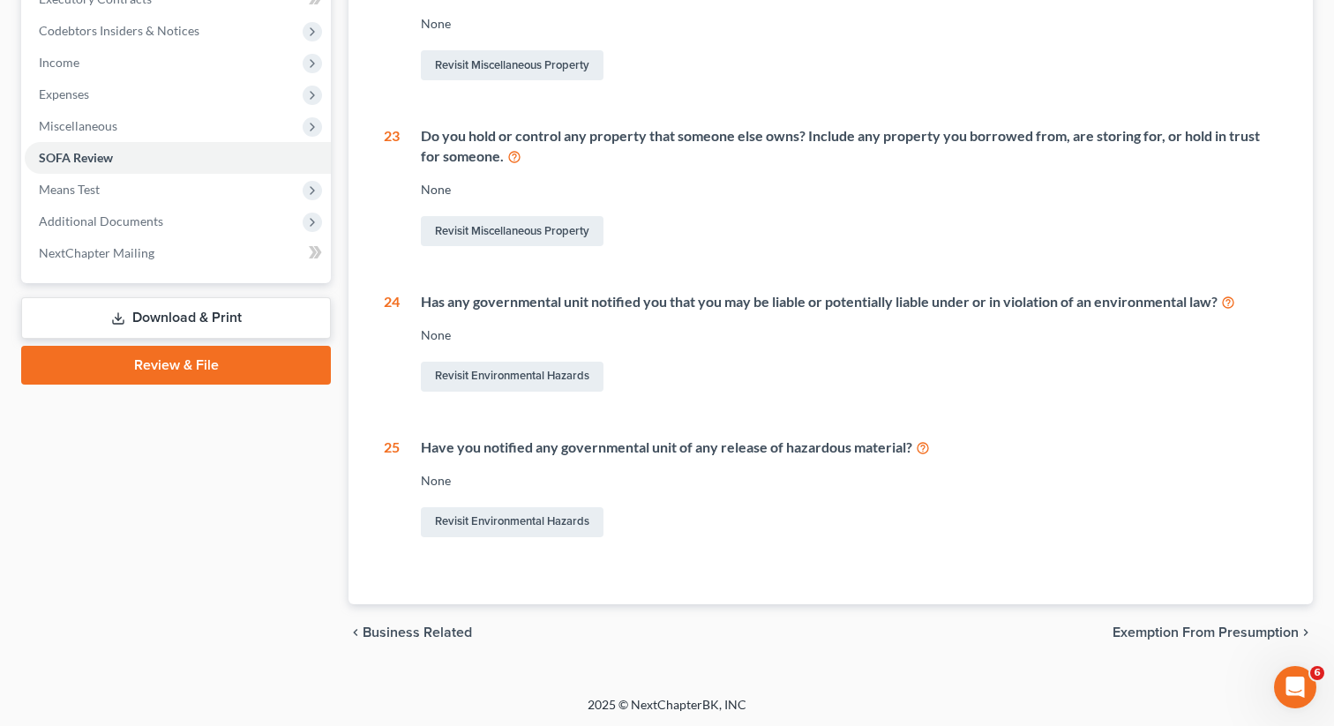
click at [110, 364] on link "Review & File" at bounding box center [176, 365] width 310 height 39
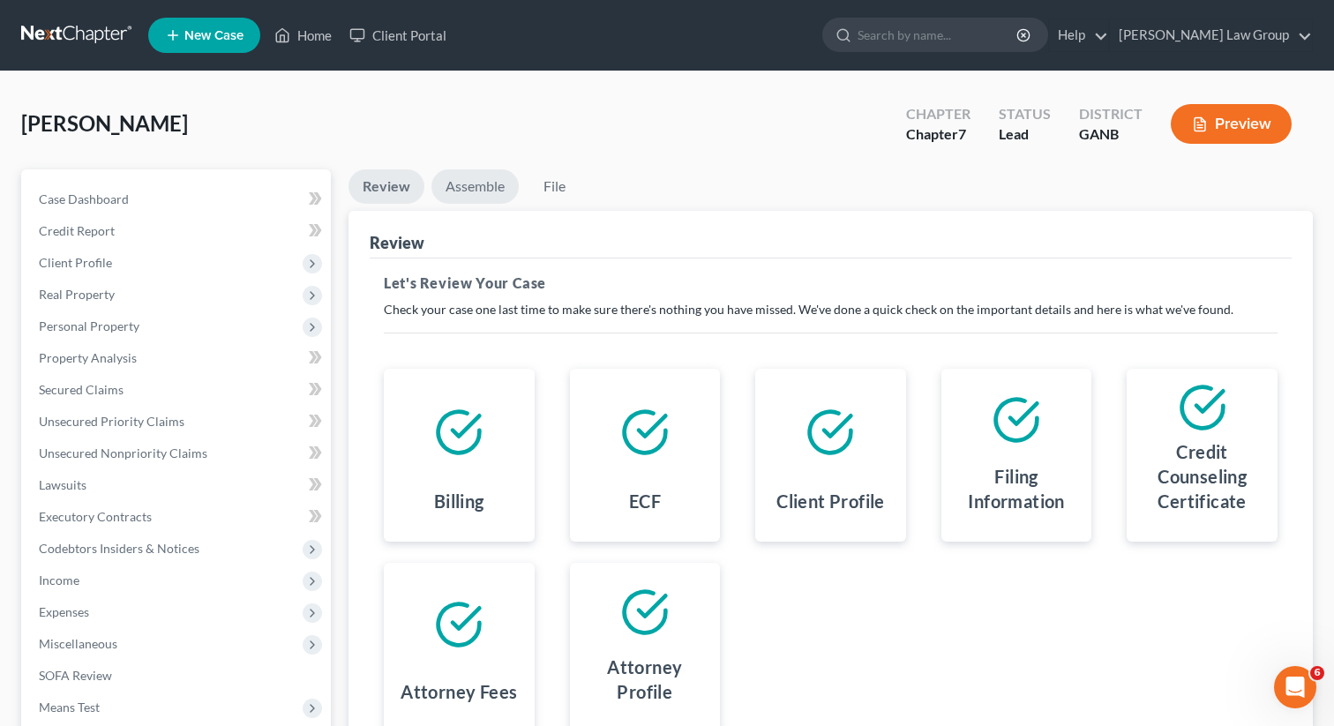
click at [467, 186] on link "Assemble" at bounding box center [474, 186] width 87 height 34
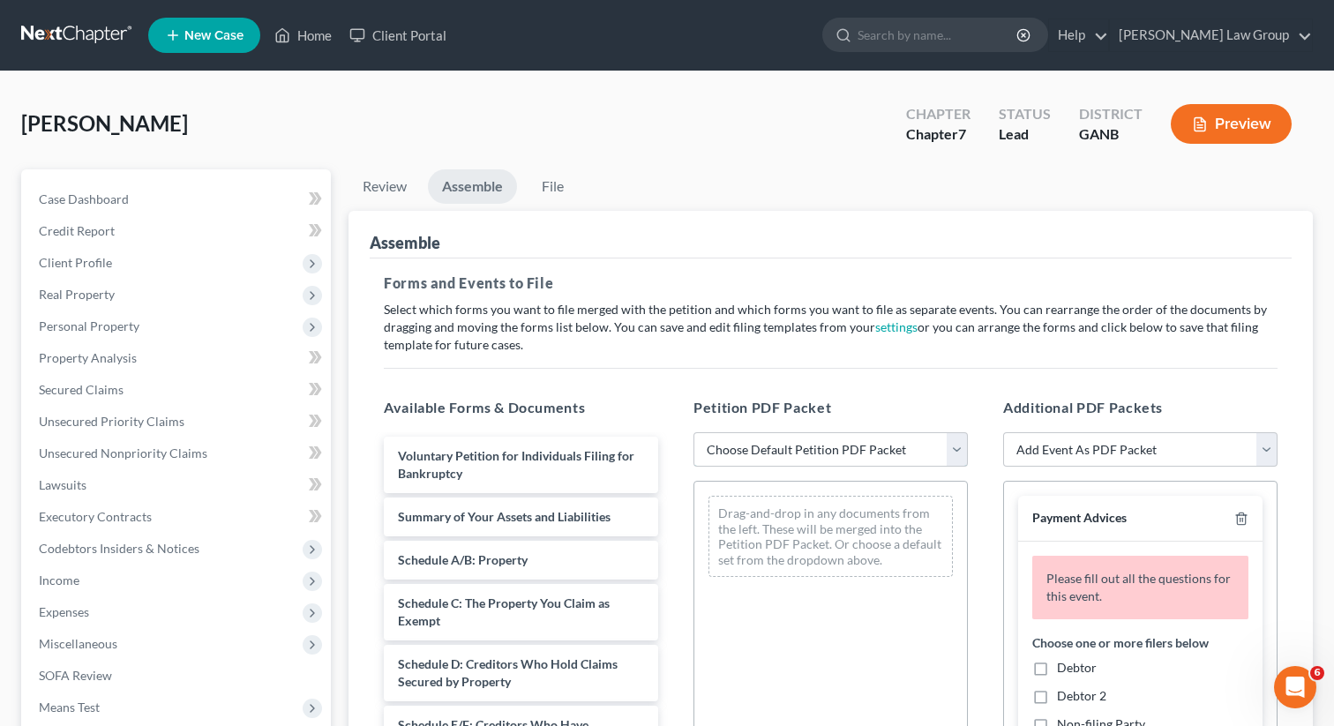
click at [797, 446] on select "Choose Default Petition PDF Packet Complete Bankruptcy Petition (all forms and …" at bounding box center [830, 449] width 274 height 35
select select "0"
click at [693, 432] on select "Choose Default Petition PDF Packet Complete Bankruptcy Petition (all forms and …" at bounding box center [830, 449] width 274 height 35
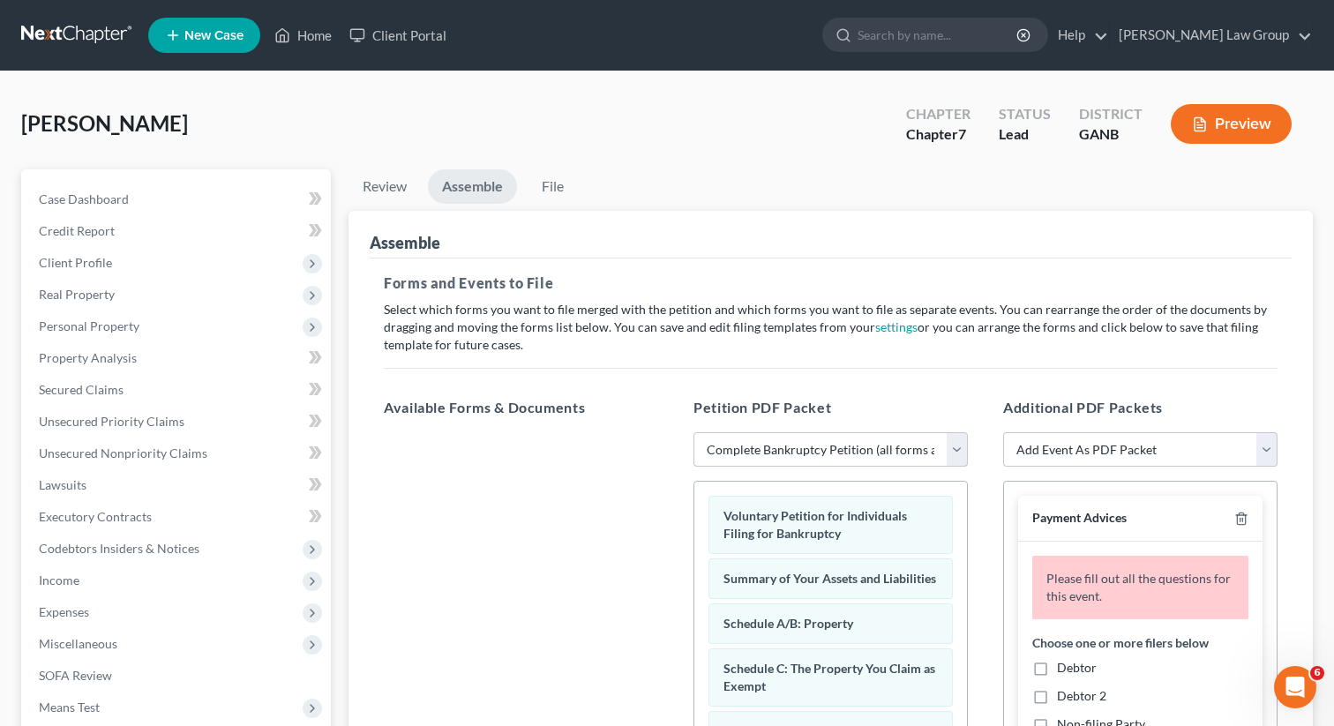
scroll to position [62, 0]
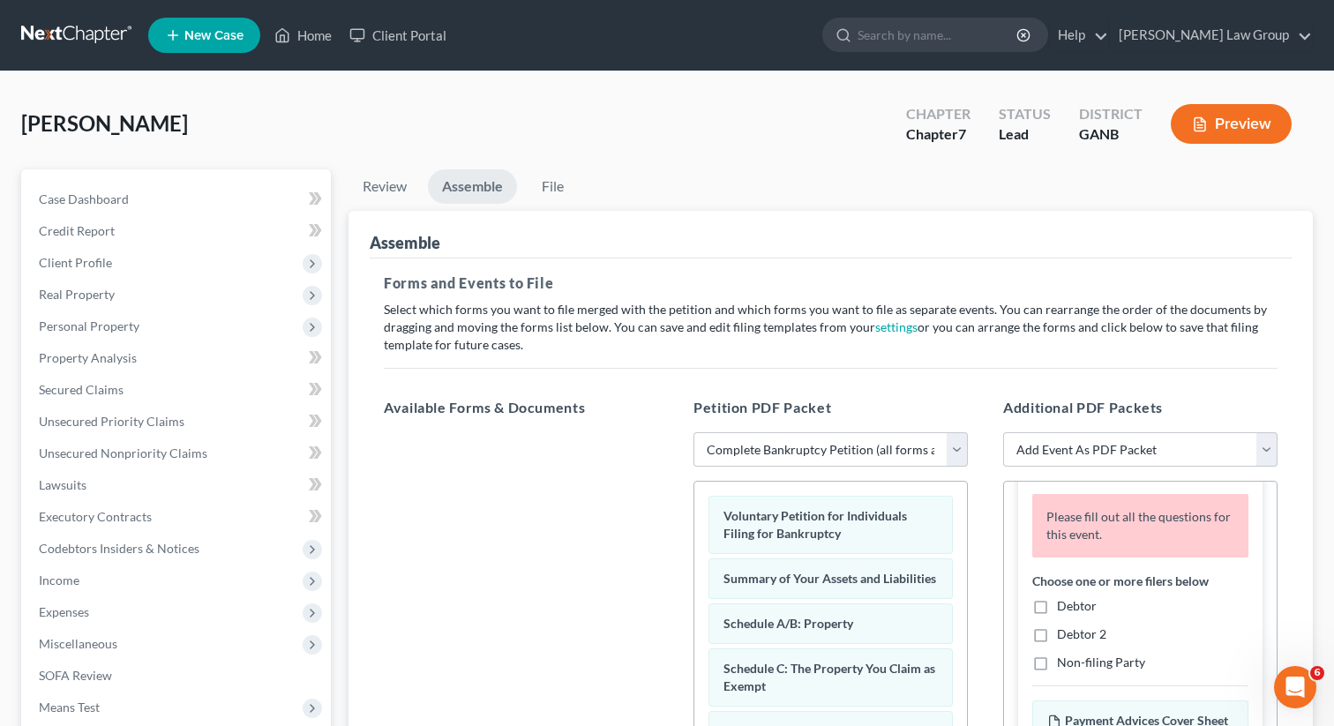
click at [1057, 607] on label "Debtor" at bounding box center [1077, 606] width 40 height 18
click at [1064, 607] on input "Debtor" at bounding box center [1069, 602] width 11 height 11
checkbox input "true"
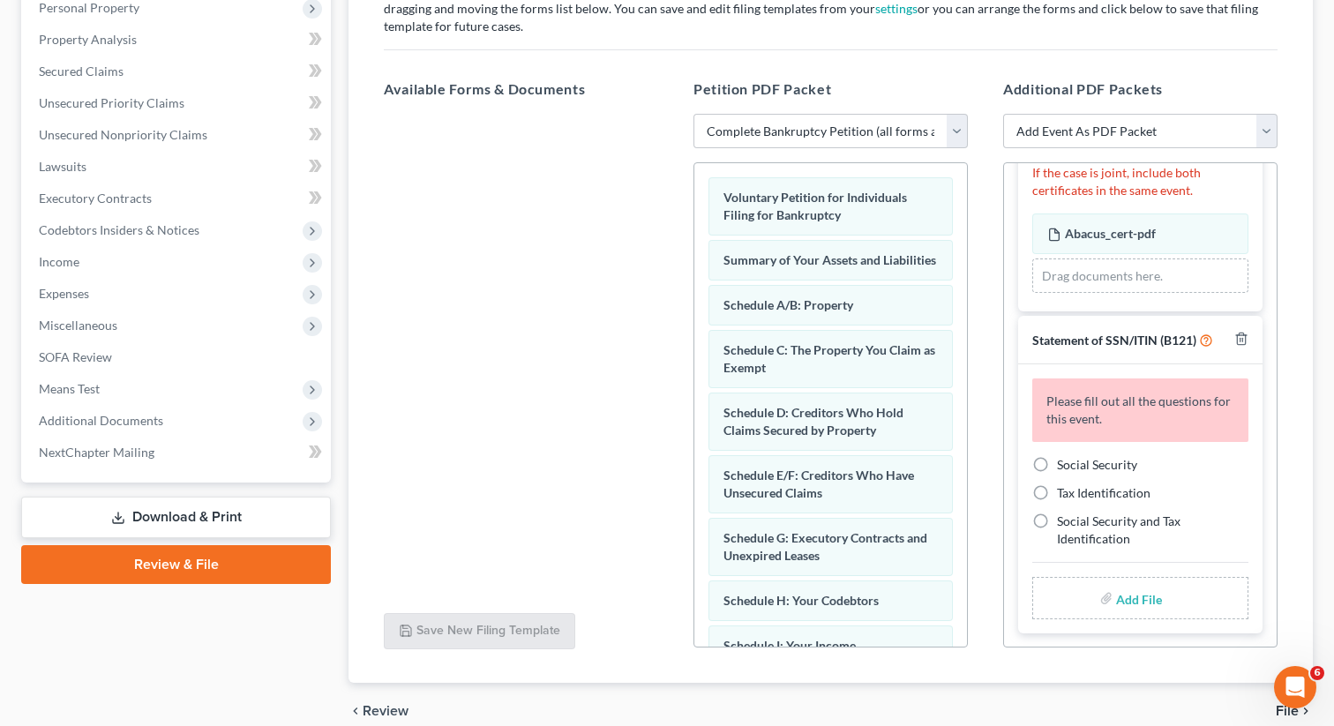
scroll to position [333, 0]
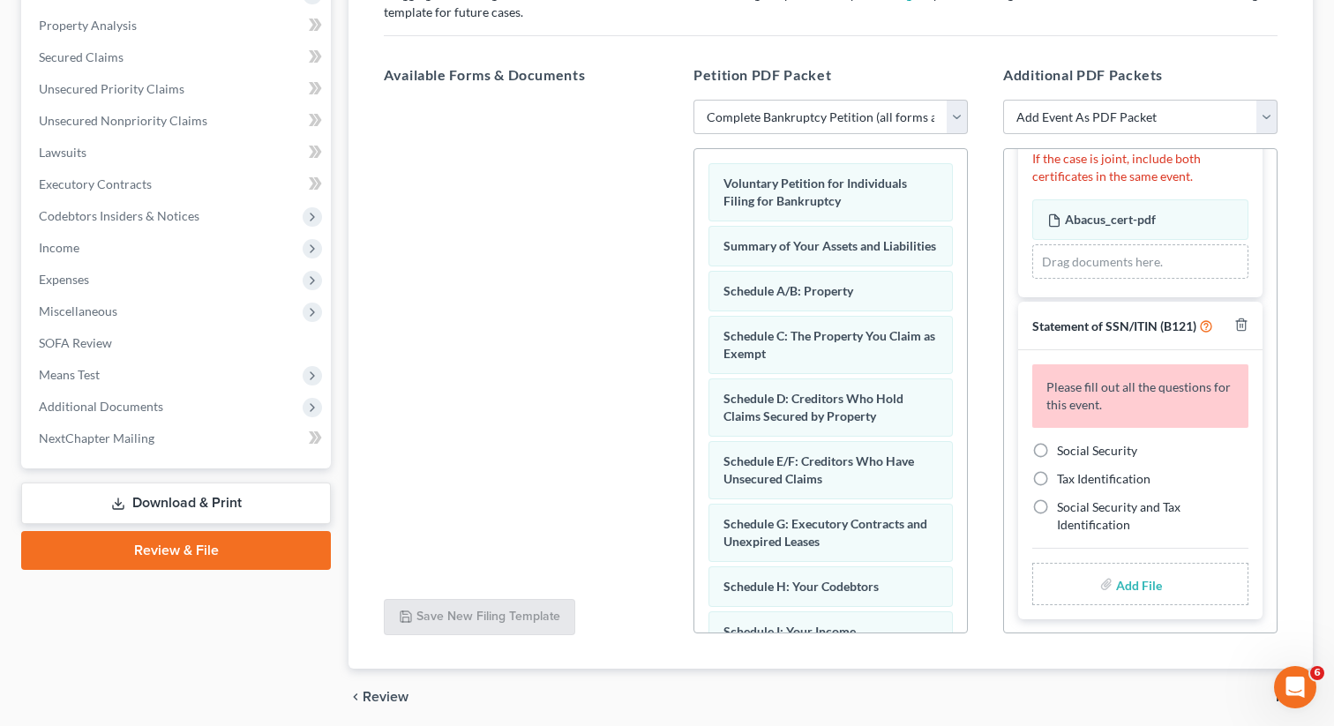
click at [1057, 449] on label "Social Security" at bounding box center [1097, 451] width 80 height 18
click at [1064, 449] on input "Social Security" at bounding box center [1069, 447] width 11 height 11
radio input "true"
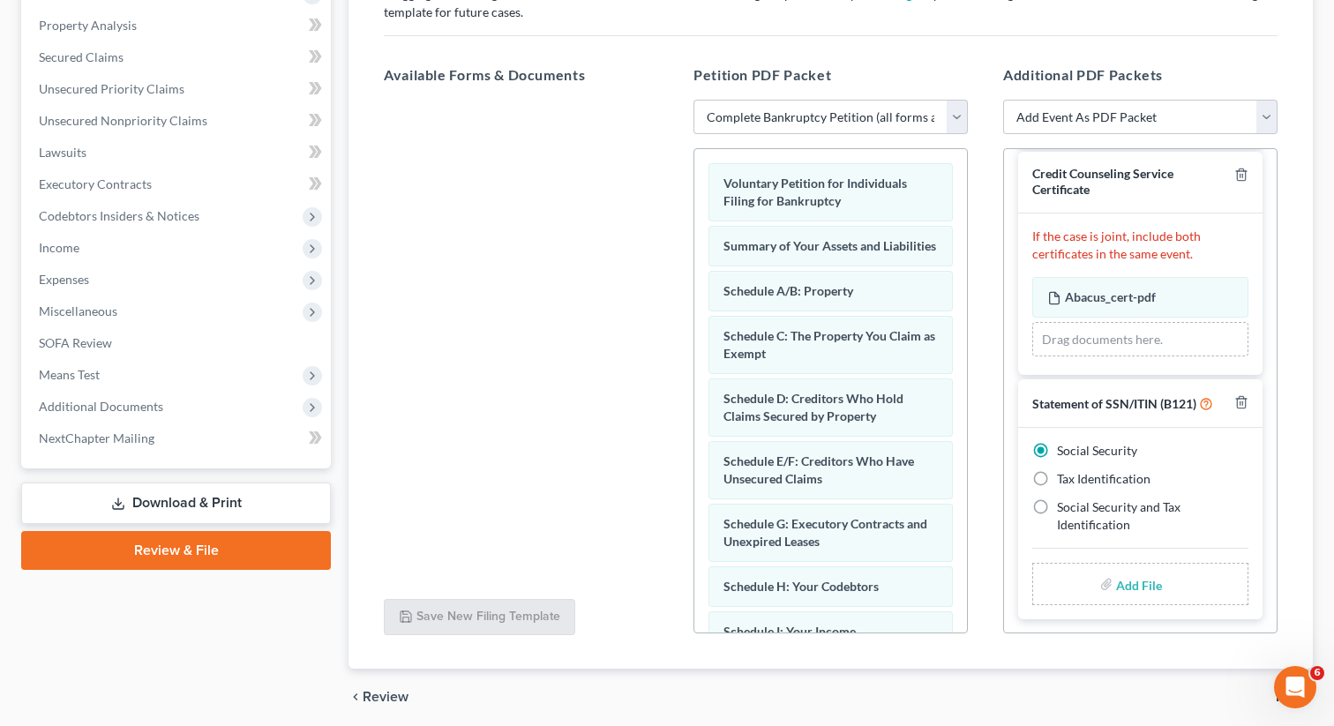
click at [1121, 587] on input "file" at bounding box center [1137, 584] width 42 height 32
type input "C:\fakepath\SSN to file in case [PERSON_NAME].pdf"
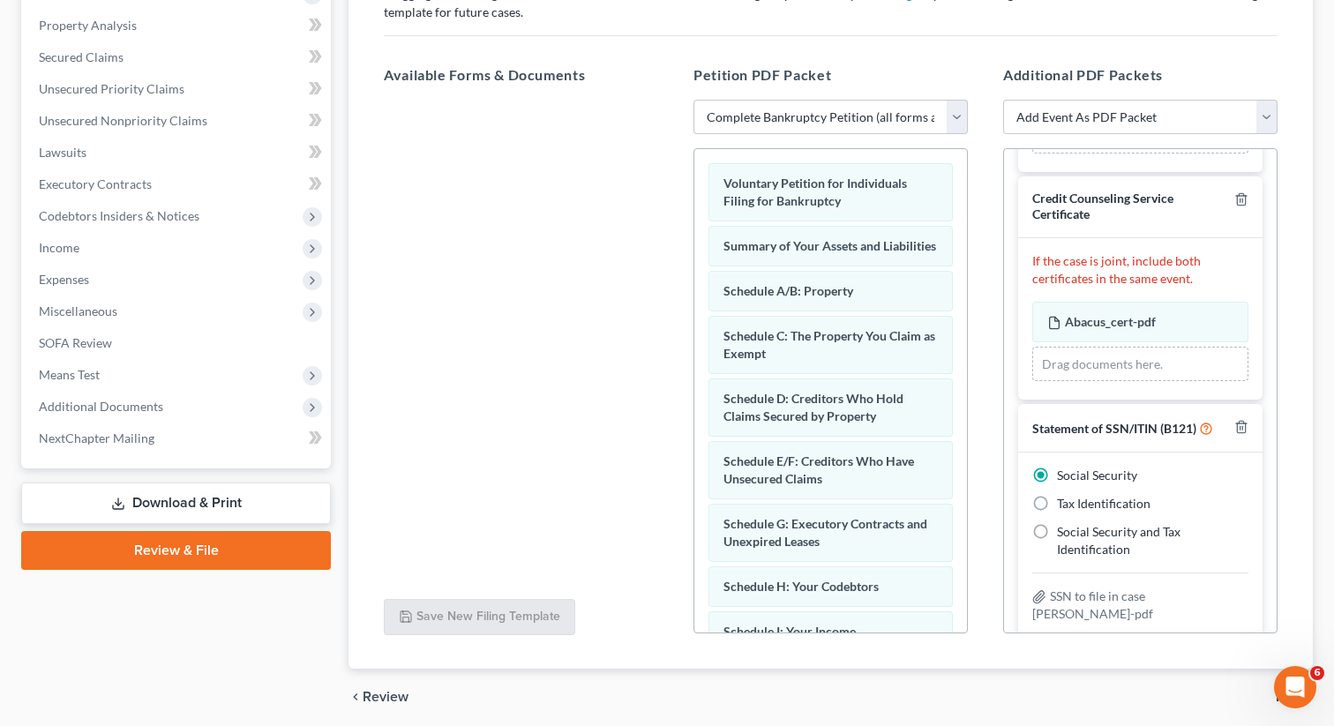
scroll to position [0, 0]
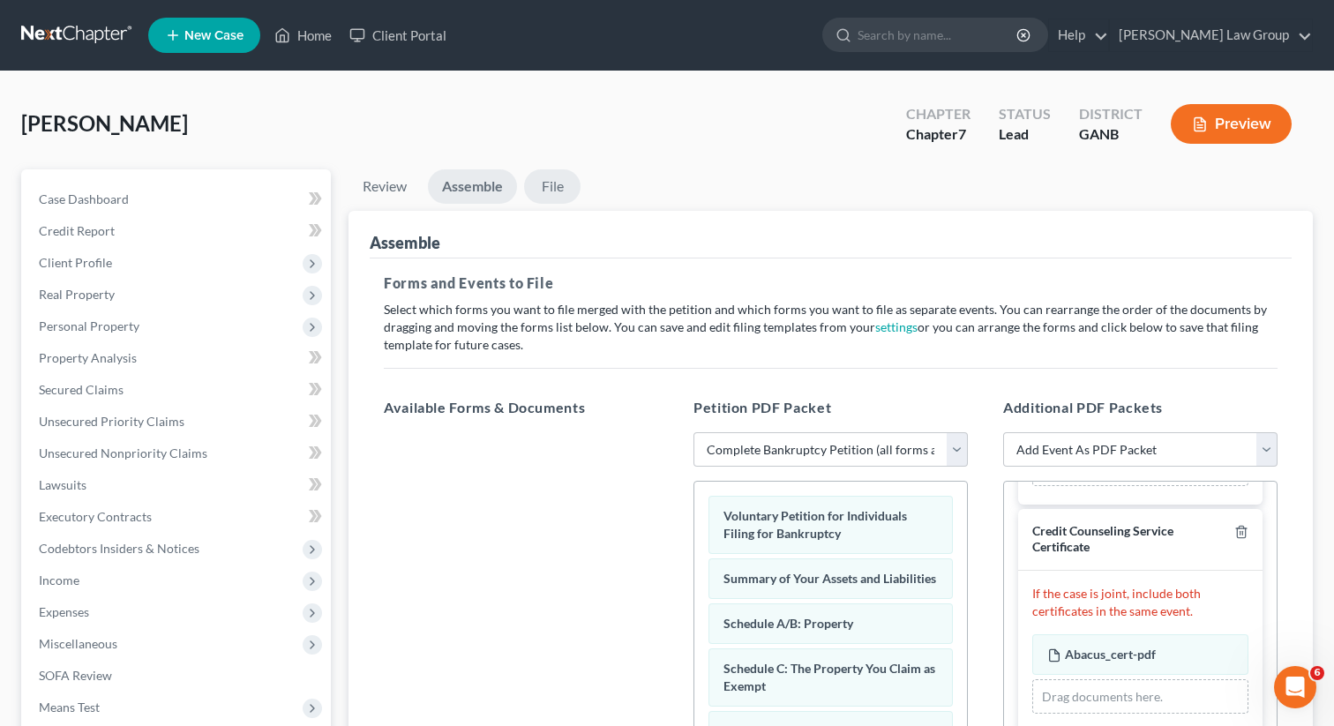
click at [553, 193] on link "File" at bounding box center [552, 186] width 56 height 34
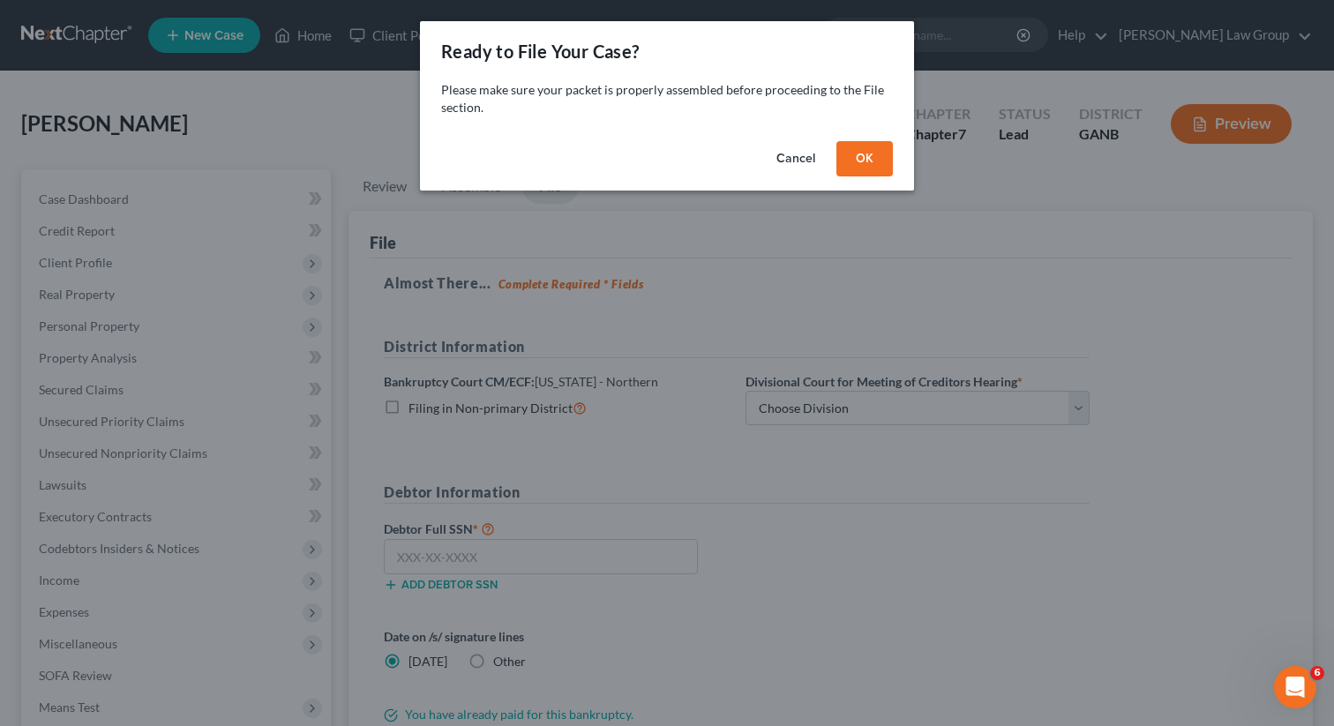
click at [861, 159] on button "OK" at bounding box center [864, 158] width 56 height 35
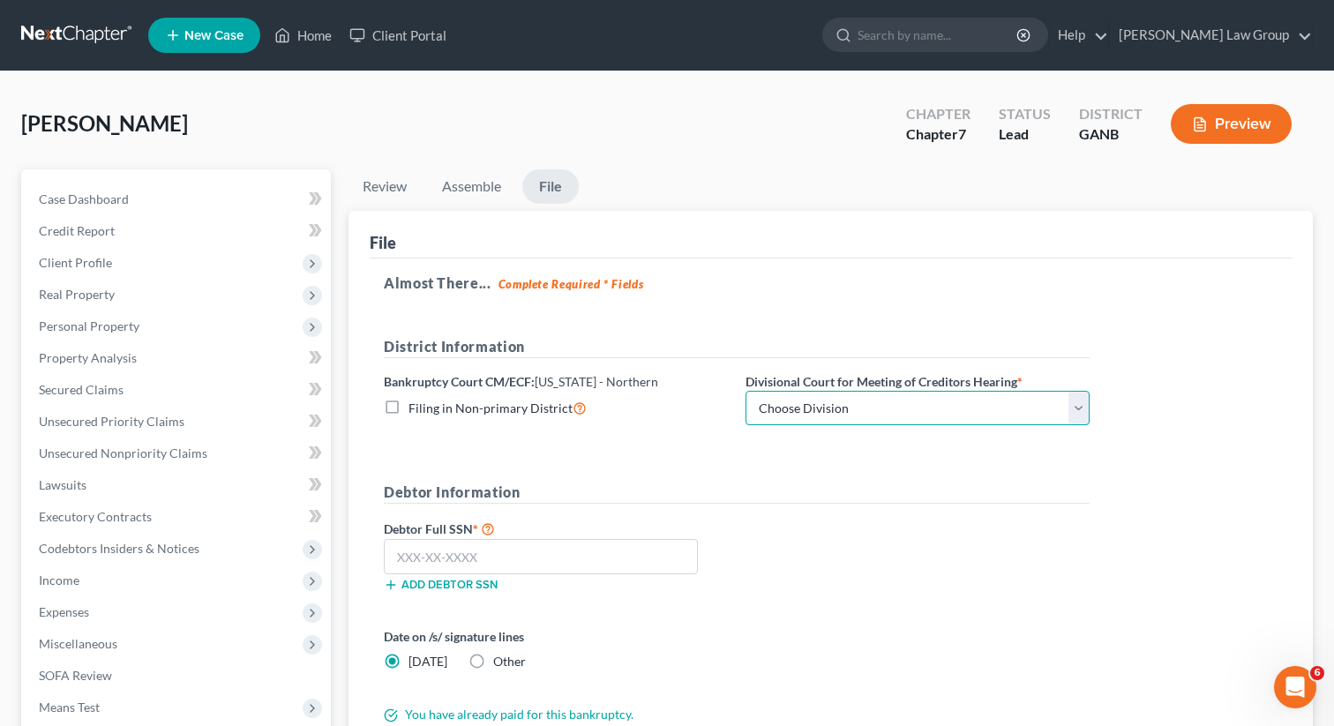
click at [814, 402] on select "Choose Division [GEOGRAPHIC_DATA] [GEOGRAPHIC_DATA] [GEOGRAPHIC_DATA] [GEOGRAPH…" at bounding box center [917, 408] width 344 height 35
select select "0"
click at [745, 391] on select "Choose Division [GEOGRAPHIC_DATA] [GEOGRAPHIC_DATA] [GEOGRAPHIC_DATA] [GEOGRAPH…" at bounding box center [917, 408] width 344 height 35
click at [463, 549] on input "text" at bounding box center [541, 556] width 314 height 35
paste input "510-98-9693"
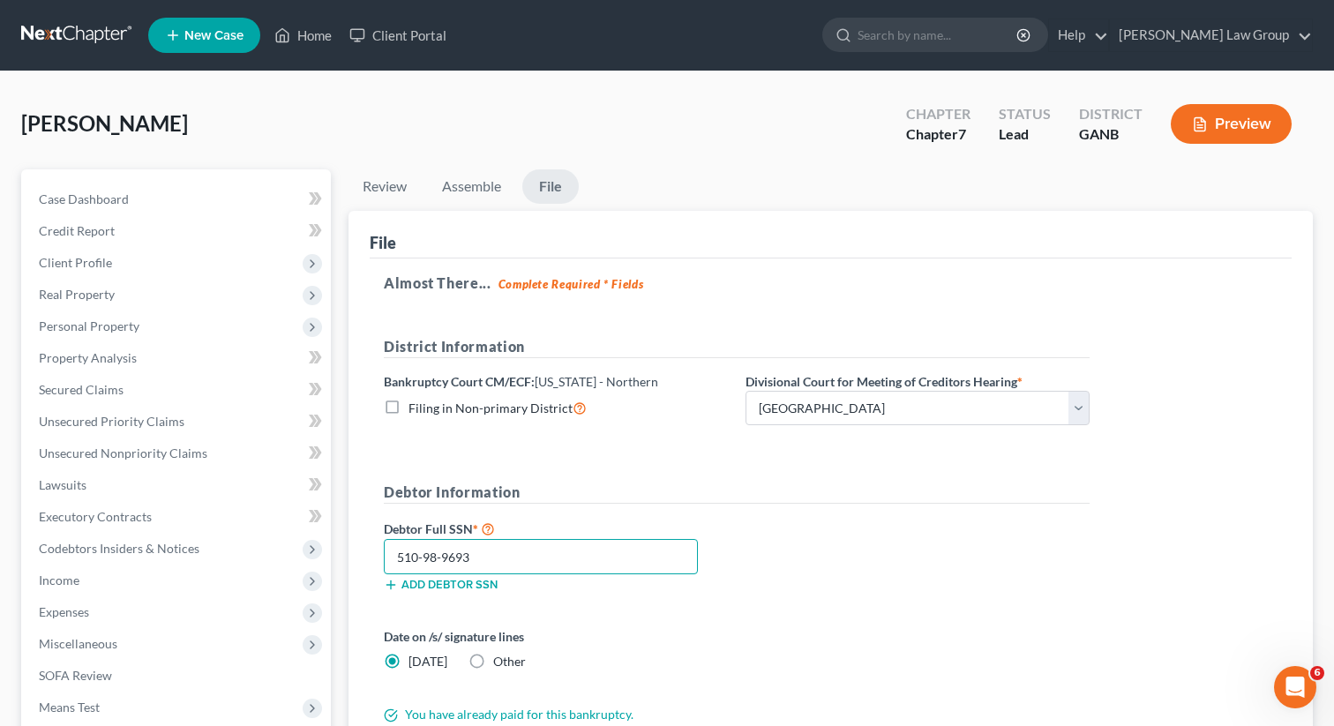
click at [536, 564] on input "510-98-9693" at bounding box center [541, 556] width 314 height 35
type input "510-98-9693"
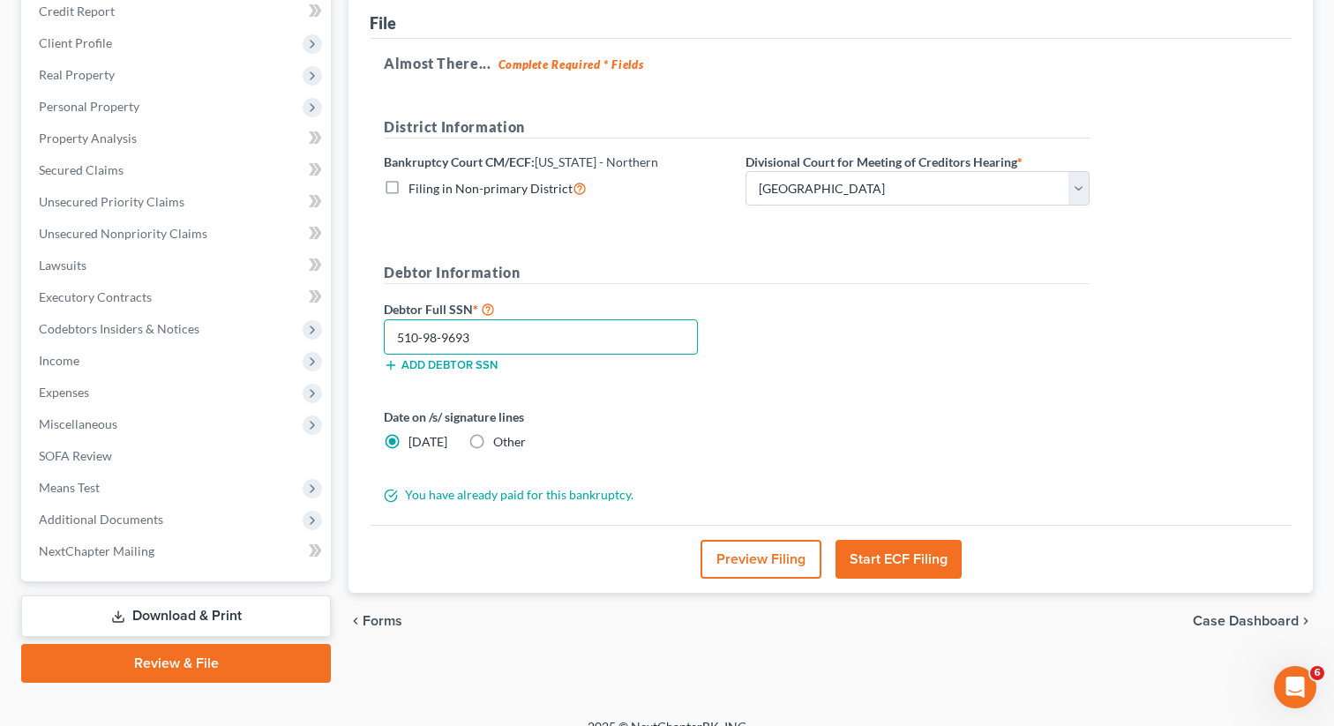
scroll to position [242, 0]
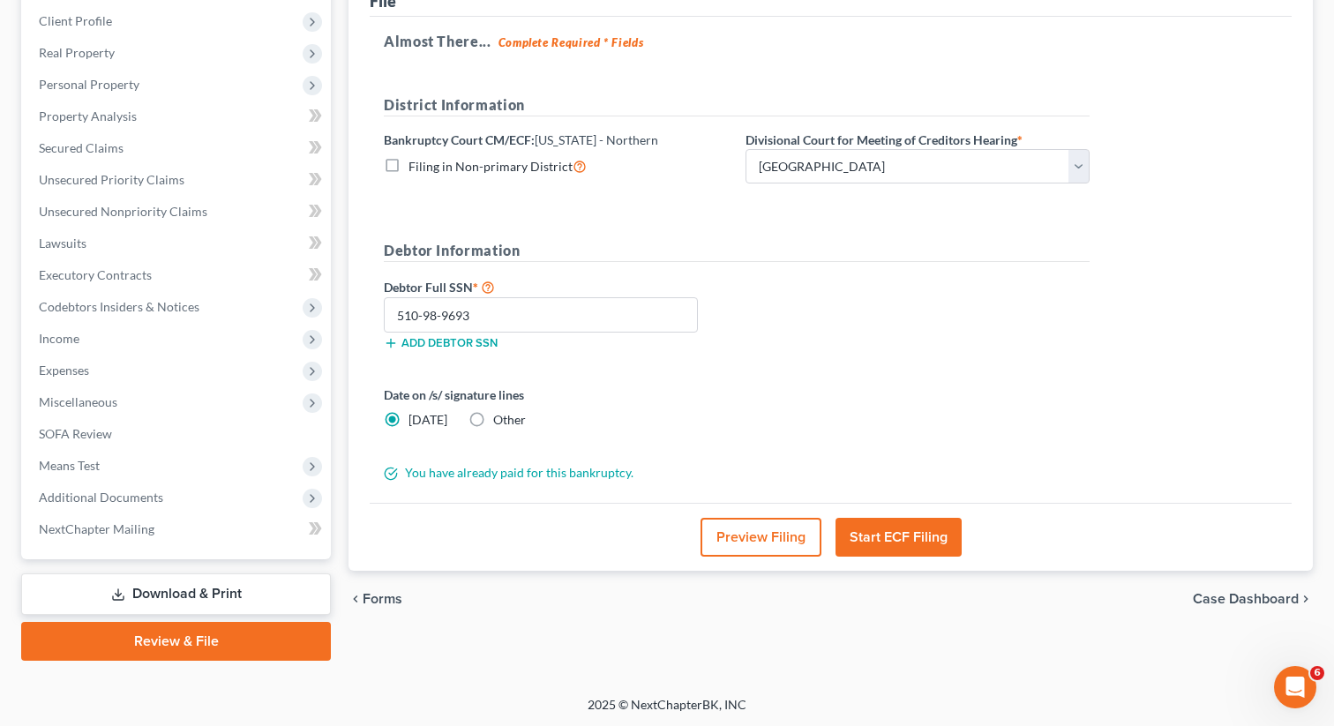
click at [893, 534] on button "Start ECF Filing" at bounding box center [898, 537] width 126 height 39
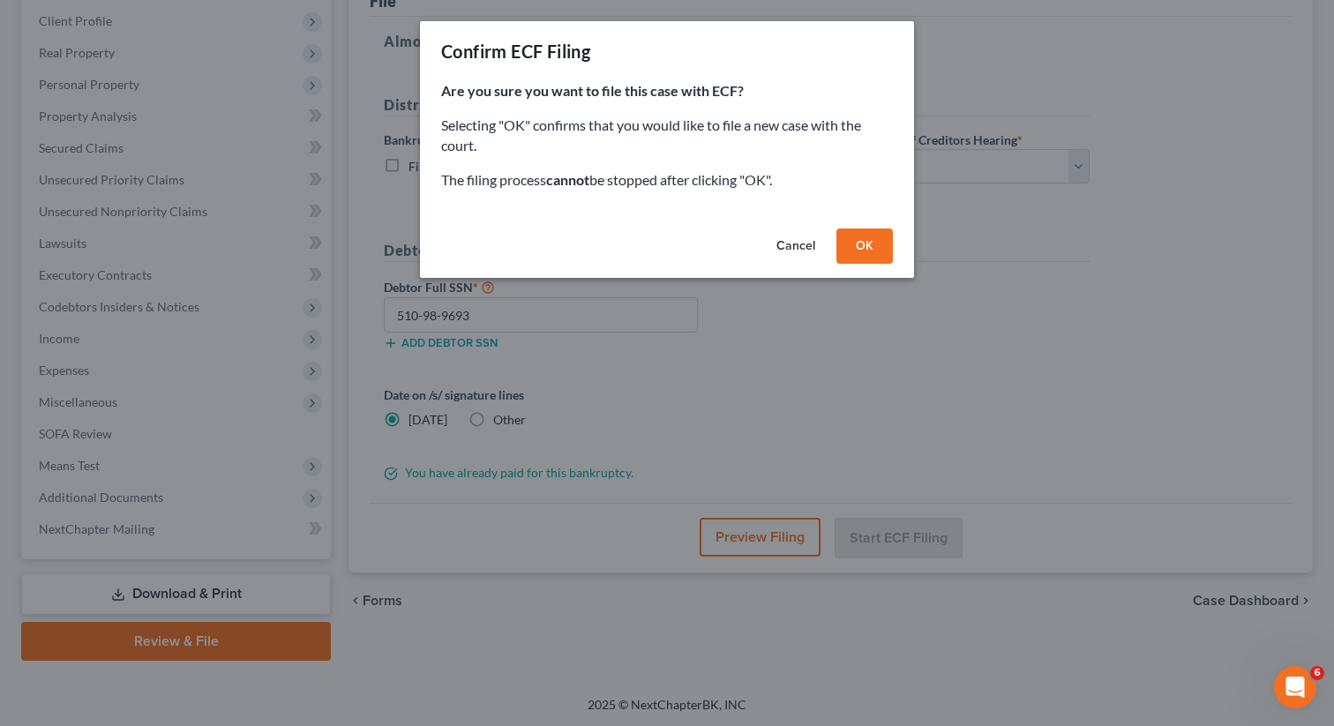
click at [874, 250] on button "OK" at bounding box center [864, 245] width 56 height 35
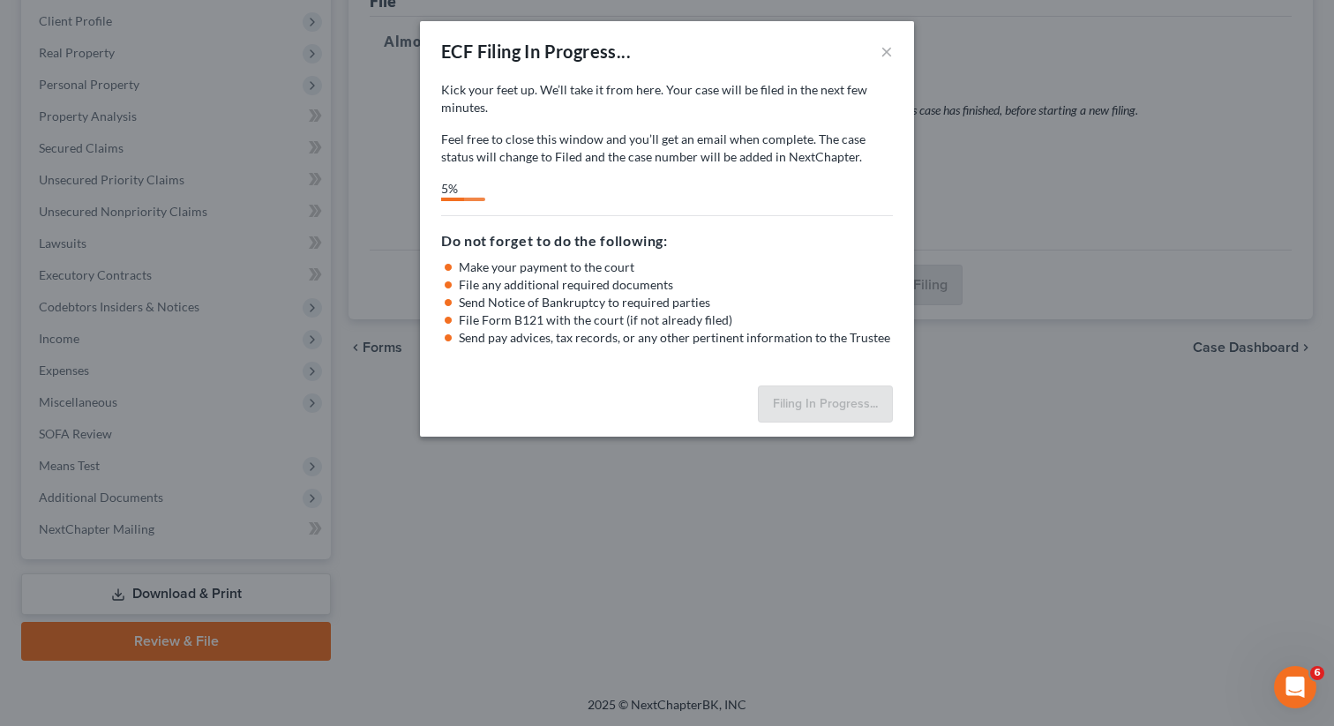
select select "0"
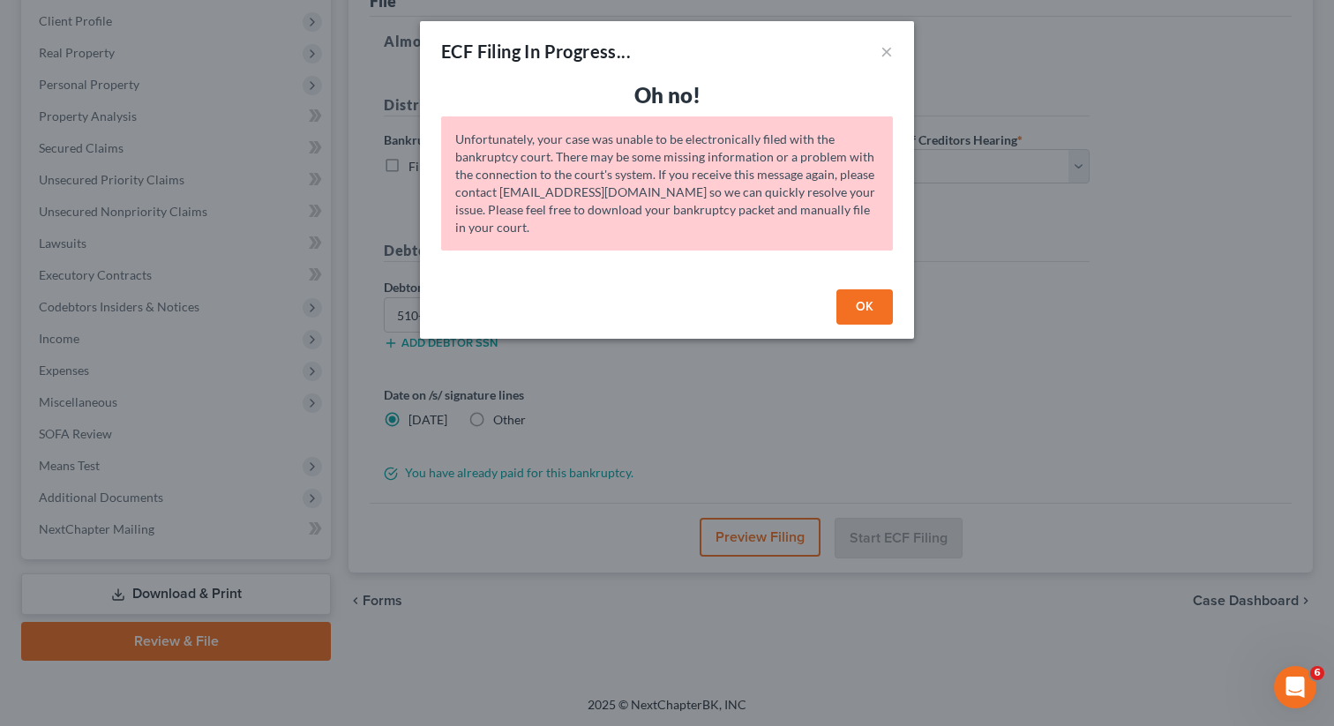
click at [875, 305] on button "OK" at bounding box center [864, 306] width 56 height 35
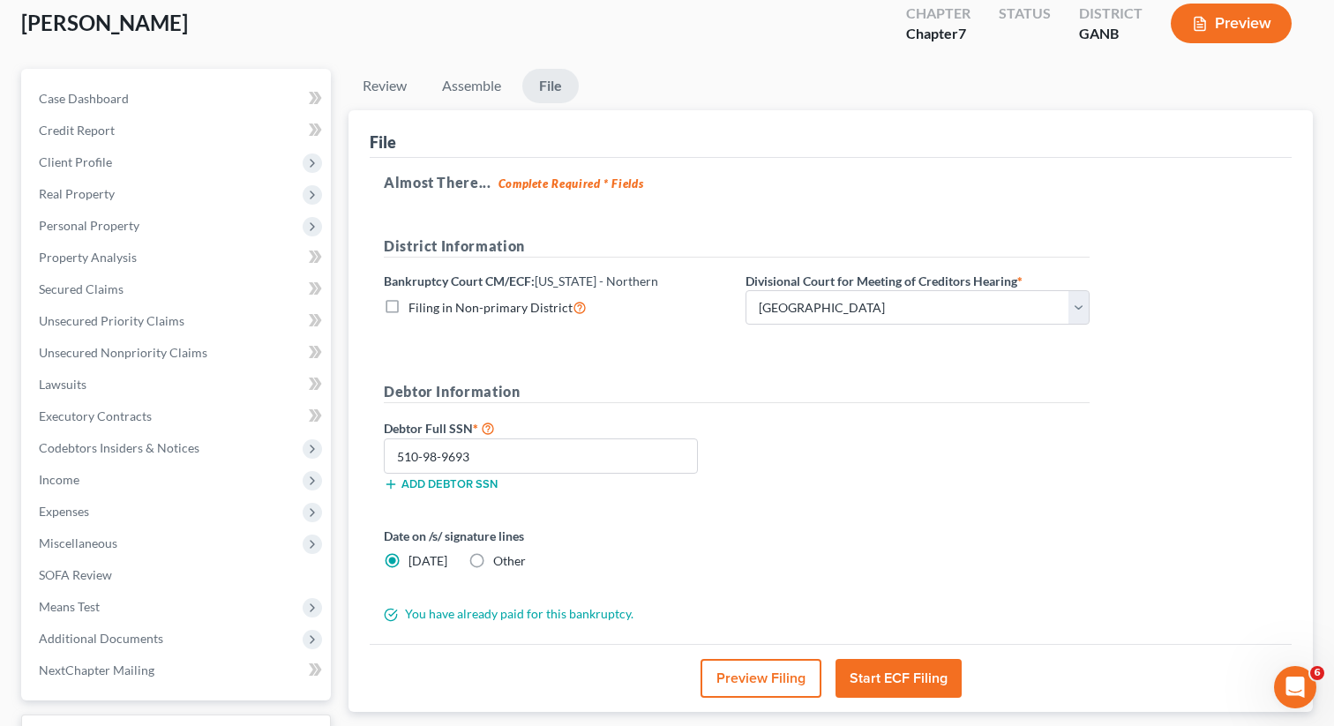
scroll to position [105, 0]
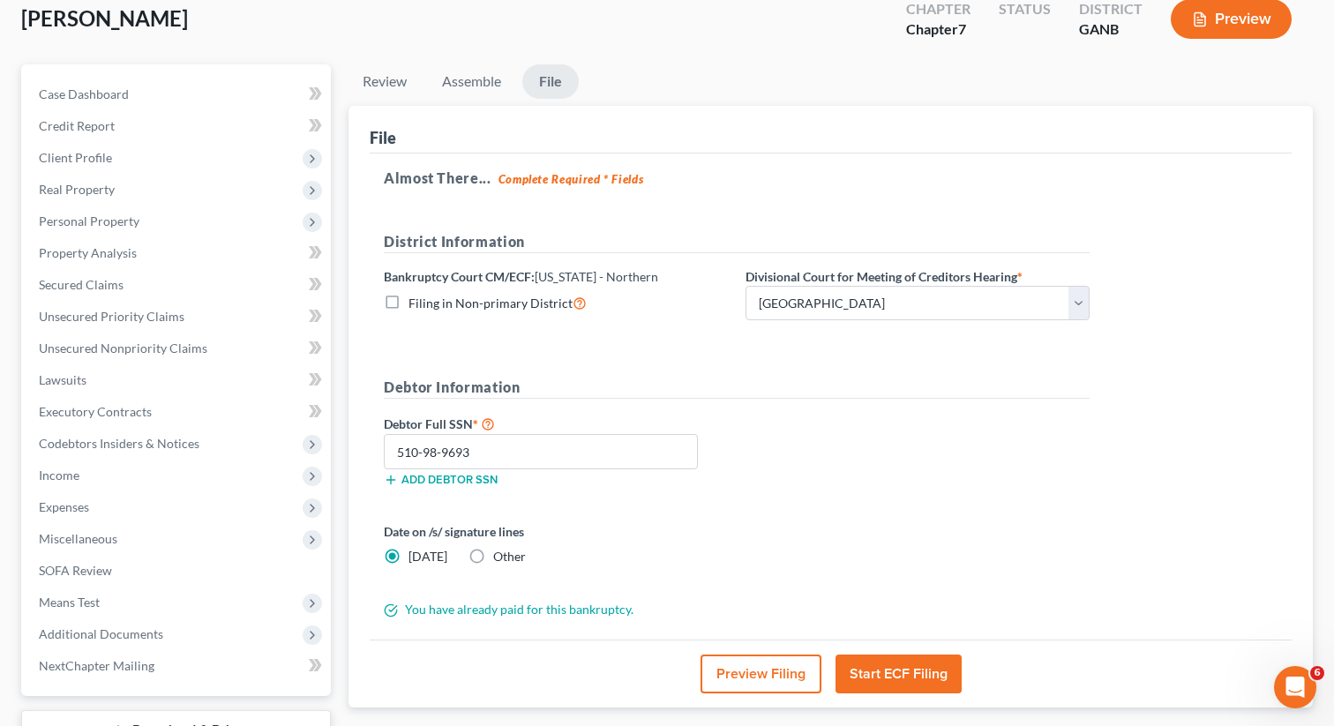
click at [885, 674] on button "Start ECF Filing" at bounding box center [898, 673] width 126 height 39
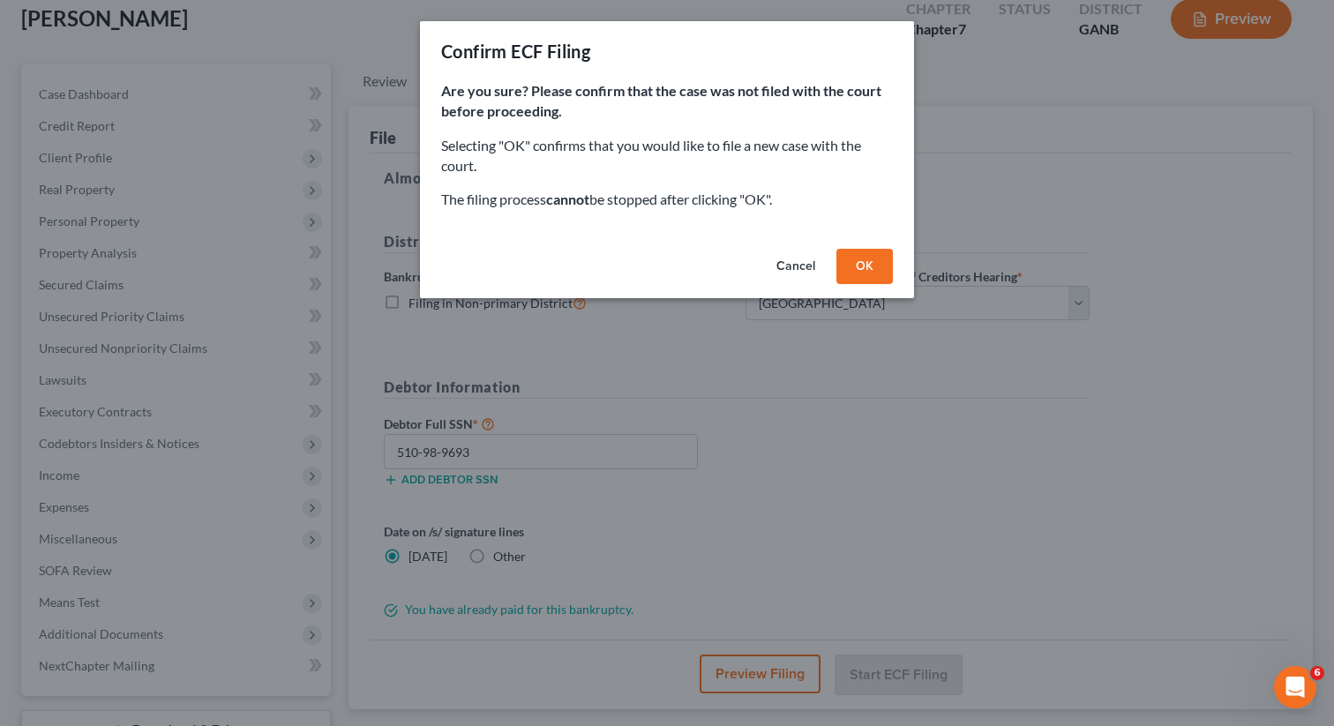
click at [863, 271] on button "OK" at bounding box center [864, 266] width 56 height 35
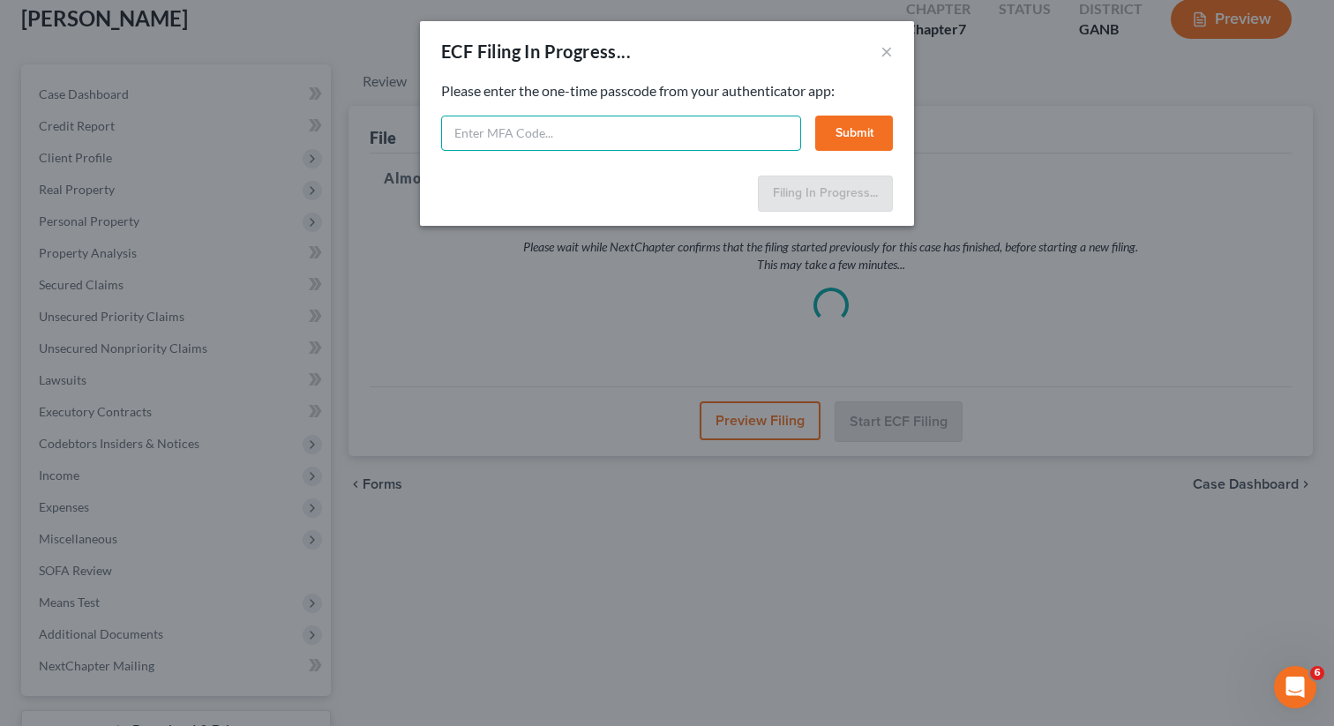
click at [544, 135] on input "text" at bounding box center [621, 133] width 360 height 35
type input "775545"
click at [839, 131] on button "Submit" at bounding box center [854, 133] width 78 height 35
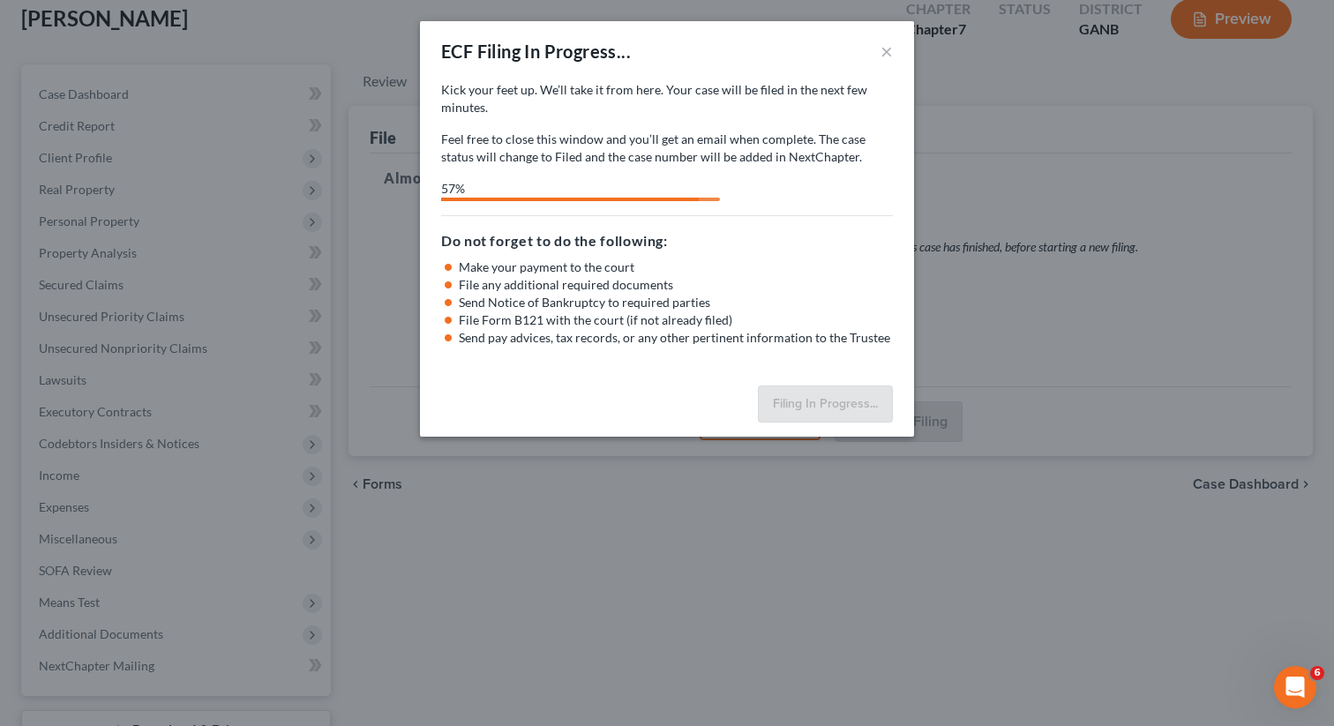
select select "0"
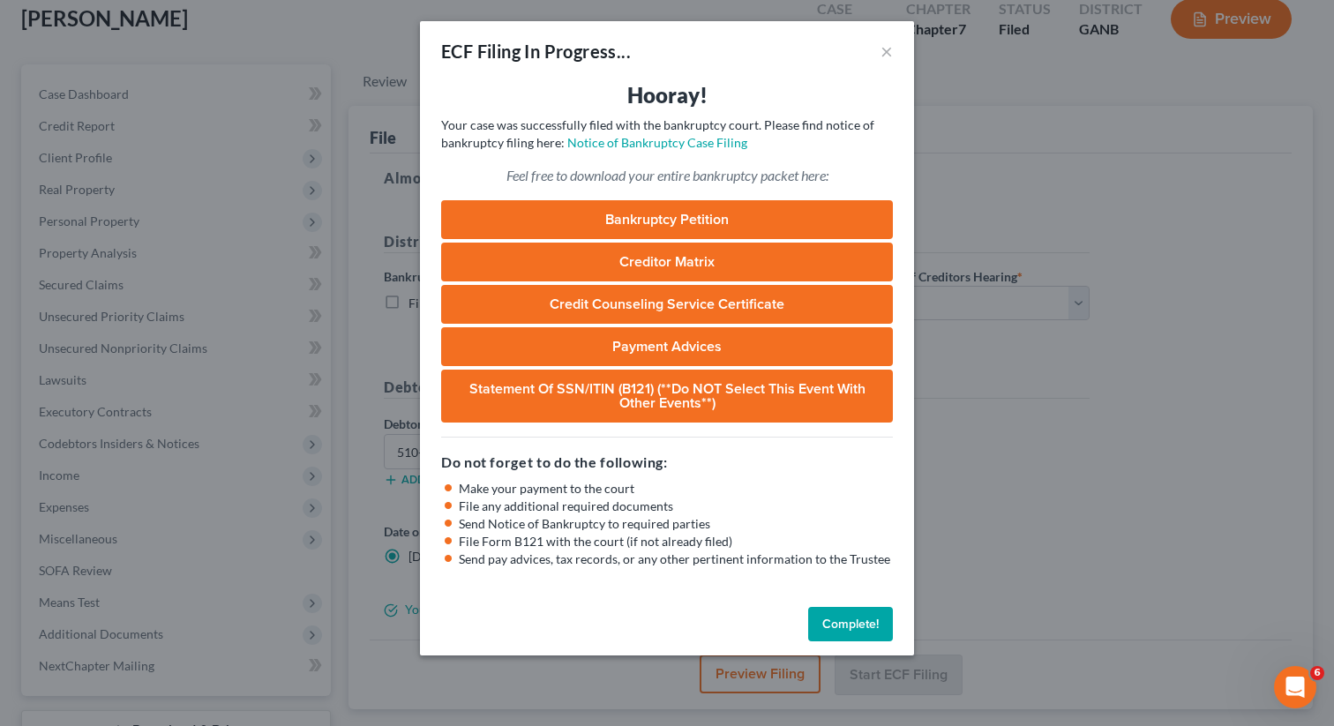
click at [831, 628] on button "Complete!" at bounding box center [850, 624] width 85 height 35
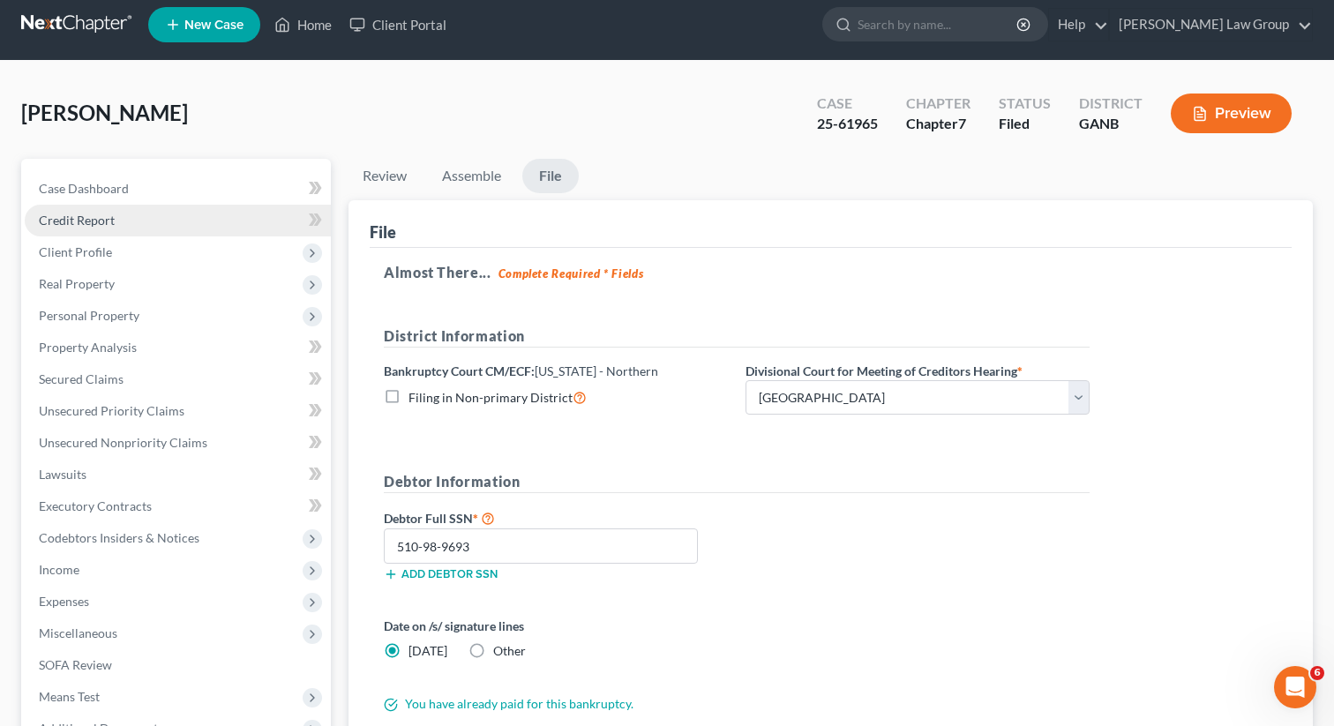
scroll to position [0, 0]
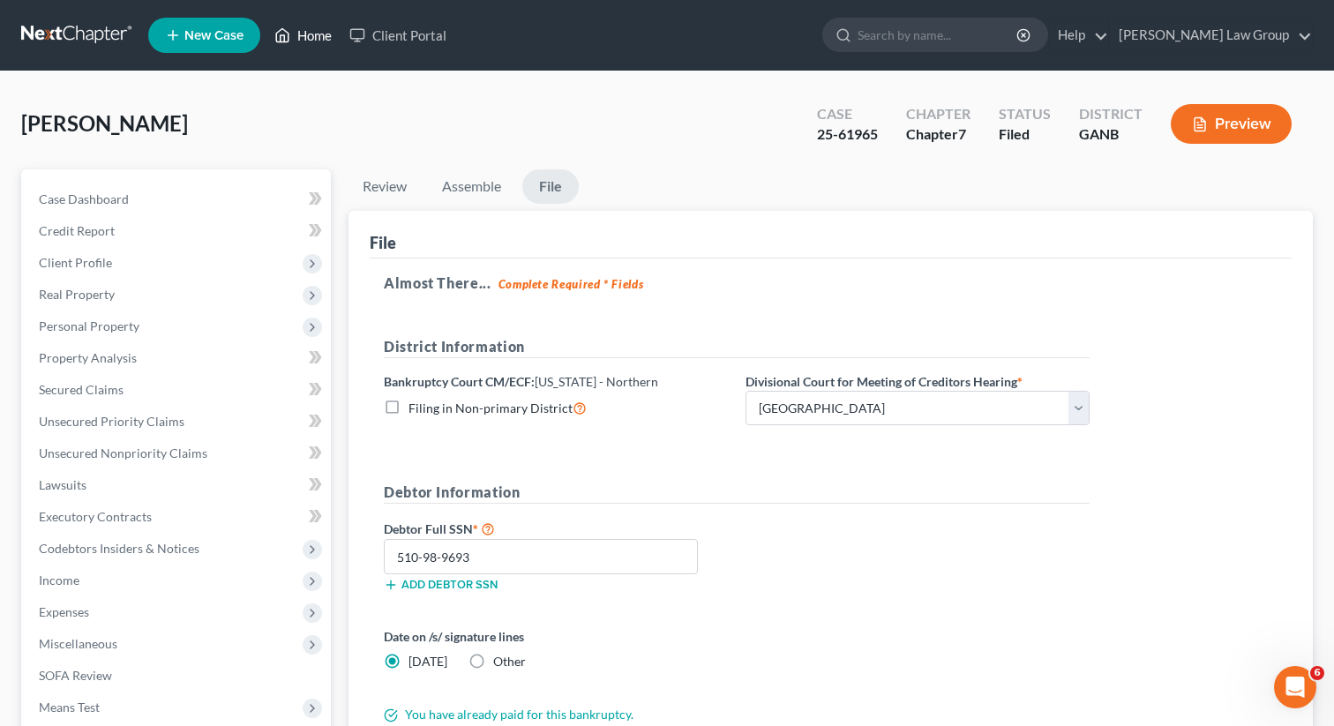
click at [303, 40] on link "Home" at bounding box center [302, 35] width 75 height 32
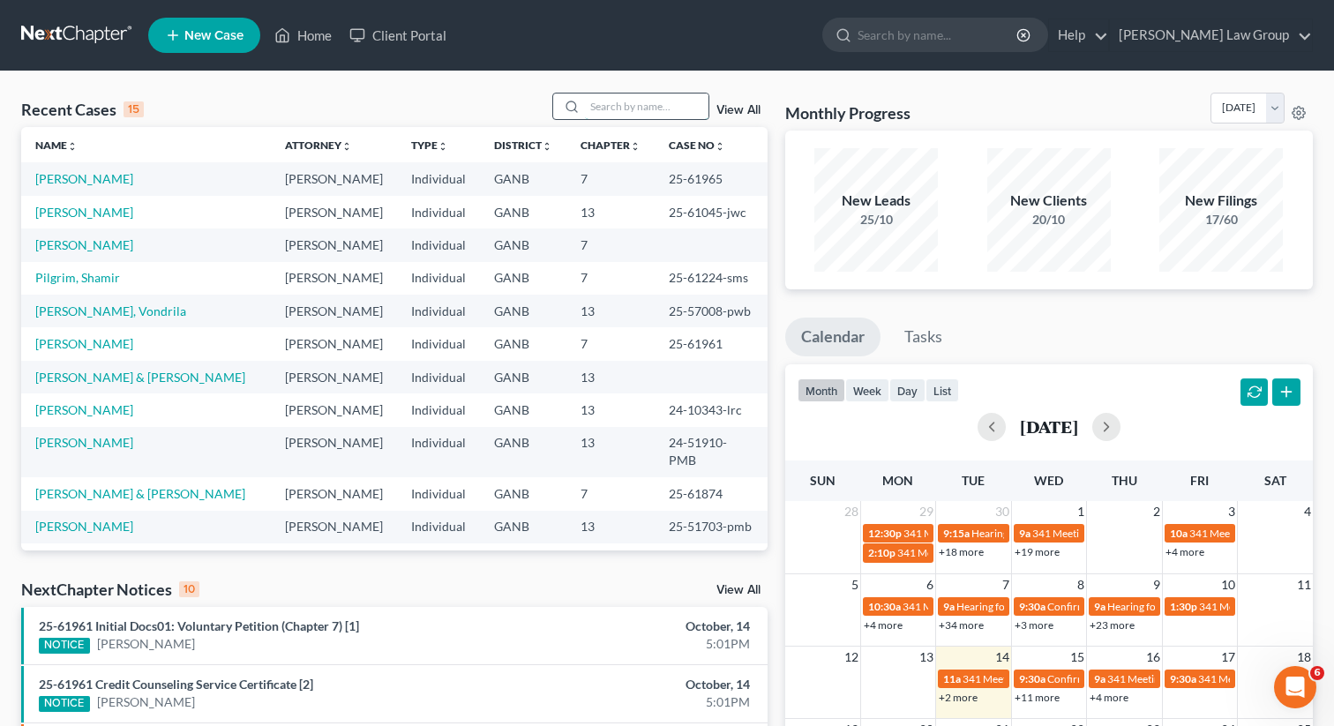
click at [616, 110] on input "search" at bounding box center [646, 106] width 123 height 26
